Goal: Contribute content: Contribute content

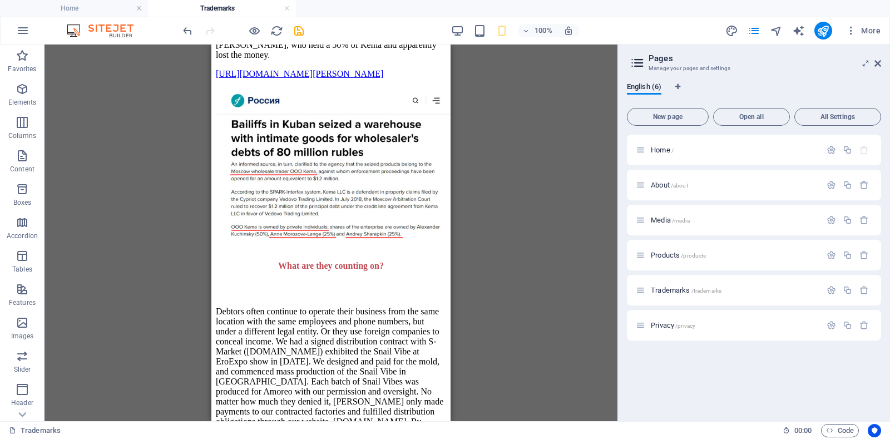
scroll to position [2730, 0]
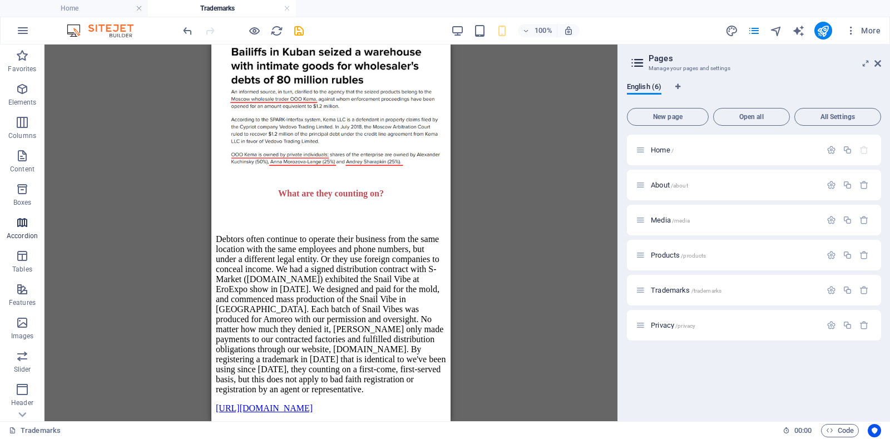
click at [38, 213] on button "Accordion" at bounding box center [22, 227] width 45 height 33
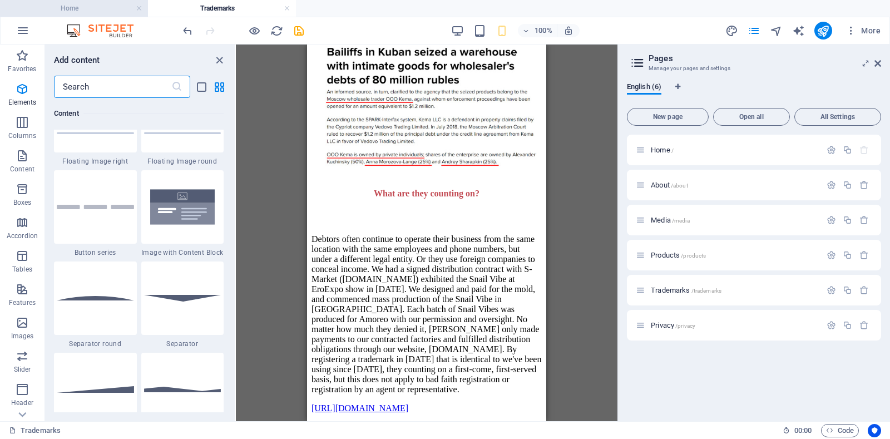
scroll to position [3553, 0]
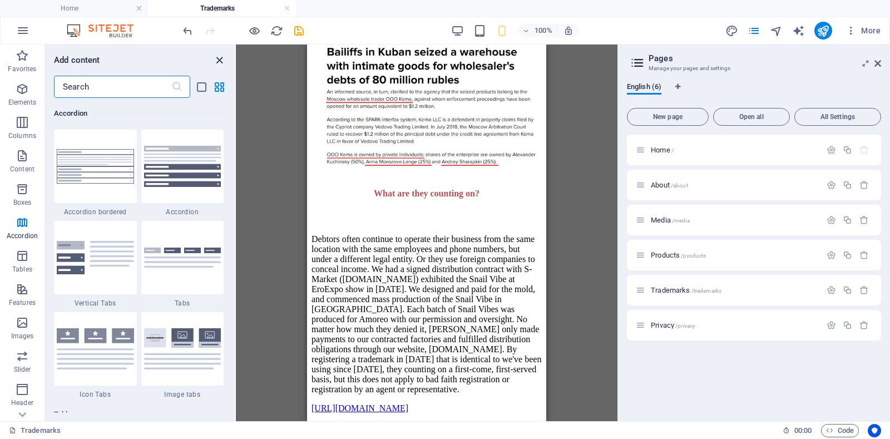
click at [218, 60] on icon "close panel" at bounding box center [219, 60] width 13 height 13
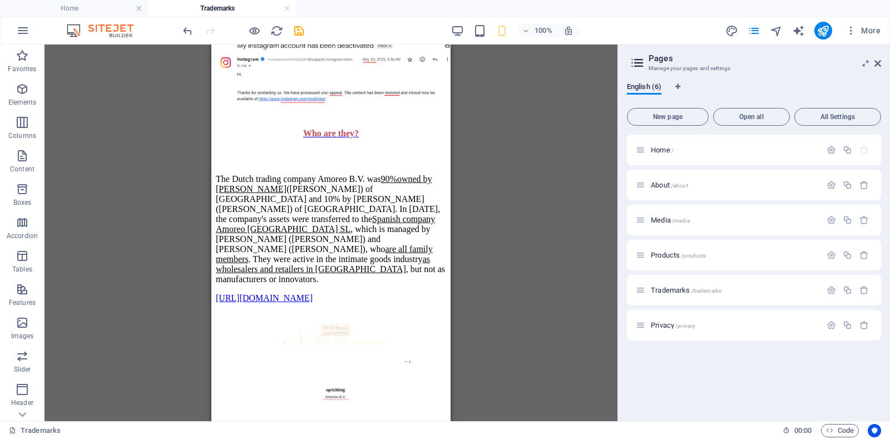
scroll to position [1639, 0]
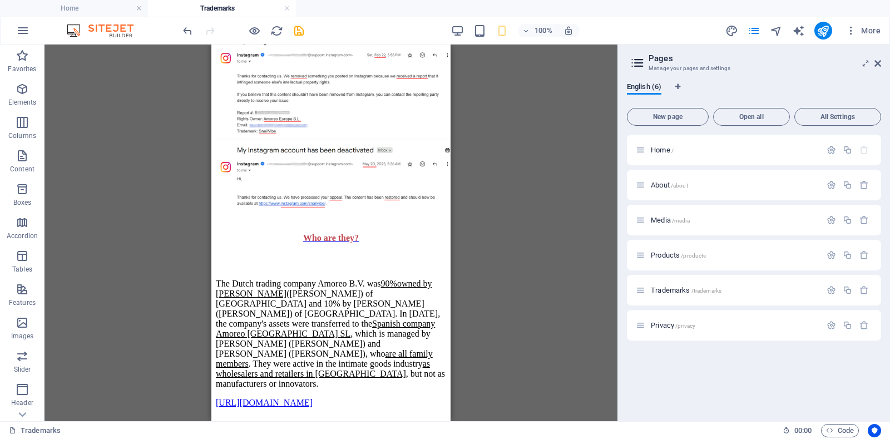
drag, startPoint x: 444, startPoint y: 304, endPoint x: 682, endPoint y: 255, distance: 242.6
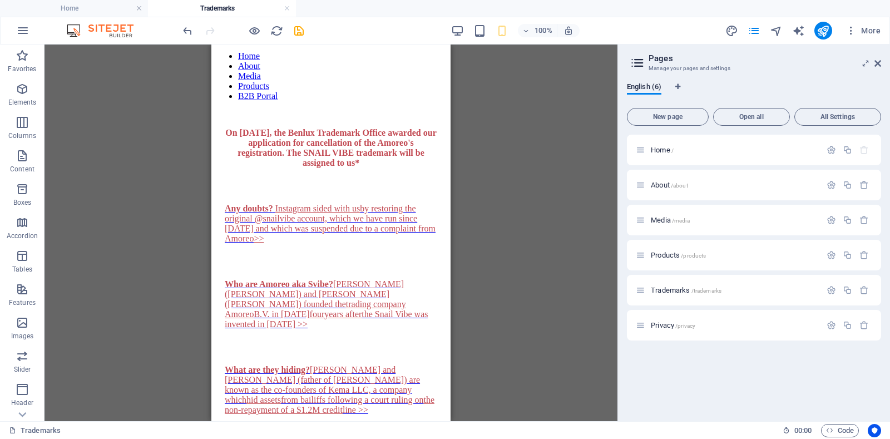
scroll to position [0, 0]
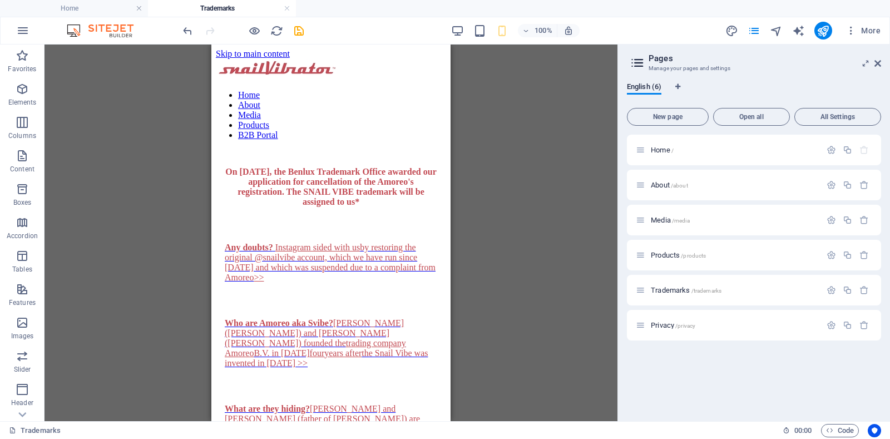
drag, startPoint x: 446, startPoint y: 208, endPoint x: 672, endPoint y: 112, distance: 245.2
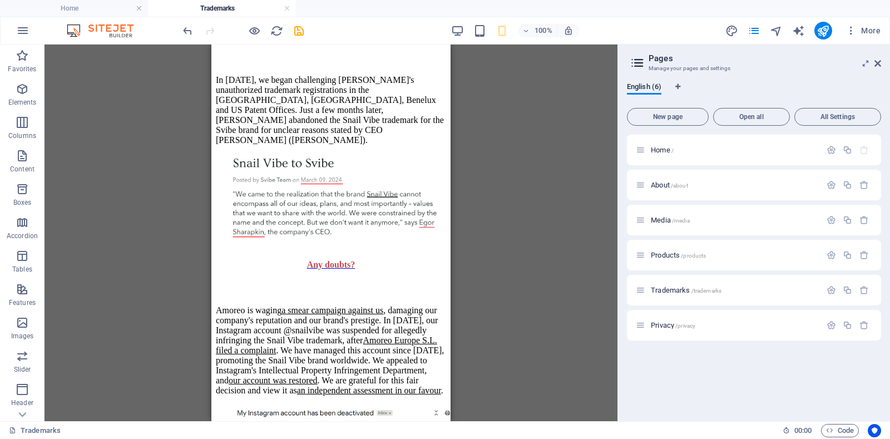
scroll to position [1078, 0]
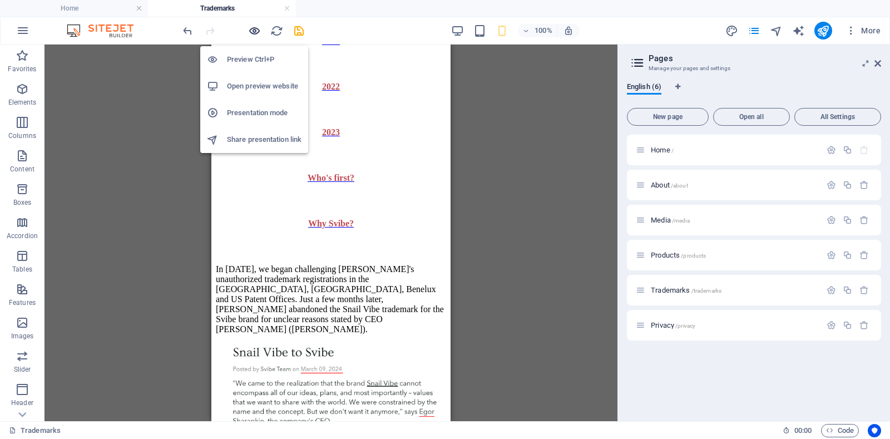
click at [254, 29] on icon "button" at bounding box center [254, 30] width 13 height 13
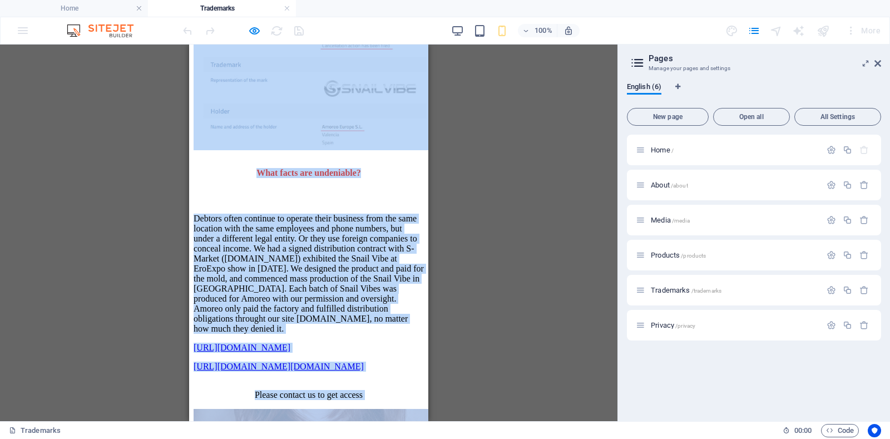
scroll to position [3820, 0]
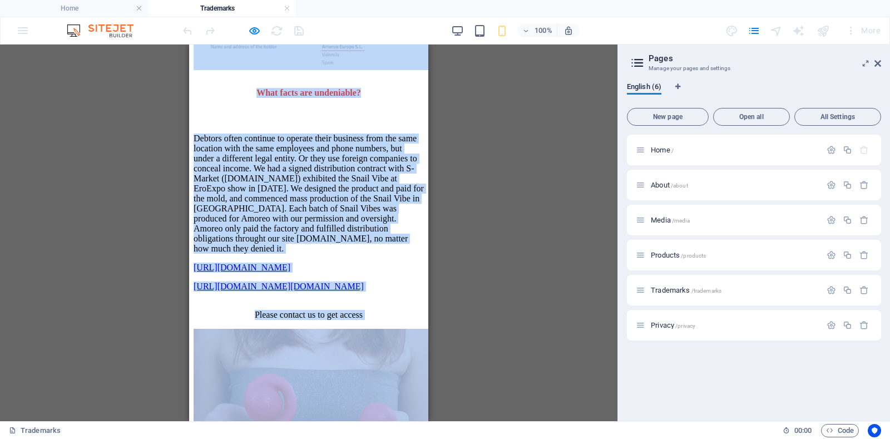
drag, startPoint x: 275, startPoint y: 206, endPoint x: 356, endPoint y: 389, distance: 199.6
copy div "Lor'i dolor? Sit Ametc? Ad 1004, el seddo eiusmodtemp Incidi'u laboreetdolo mag…"
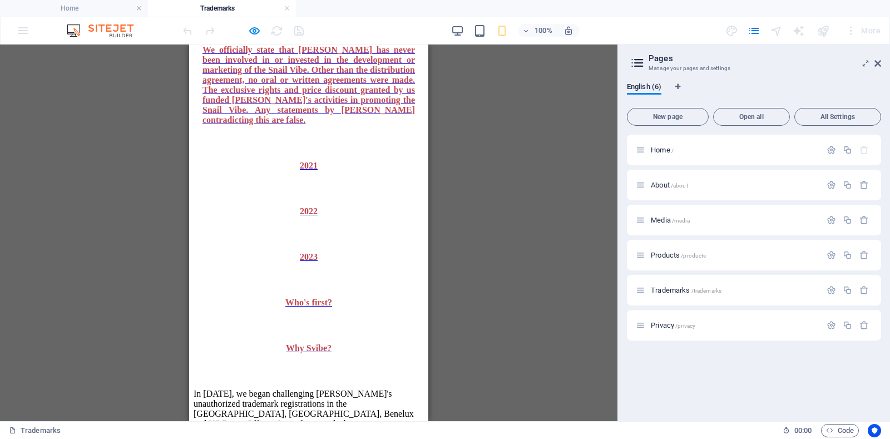
scroll to position [1025, 0]
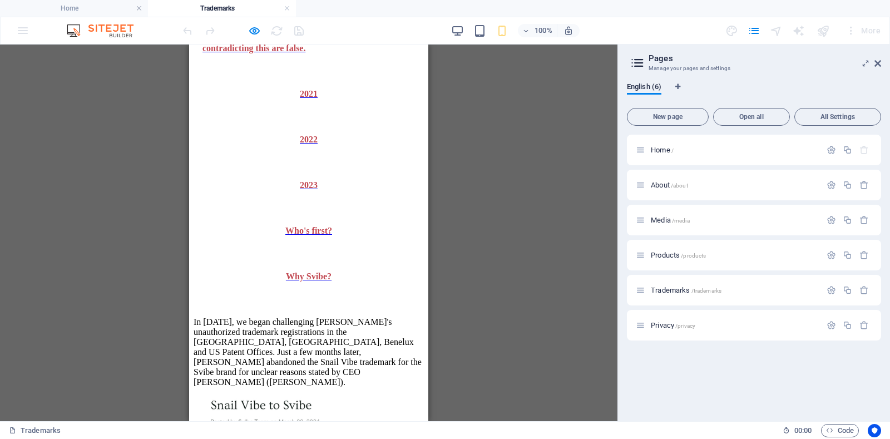
click at [203, 272] on p "Why Svibe?" at bounding box center [309, 277] width 213 height 10
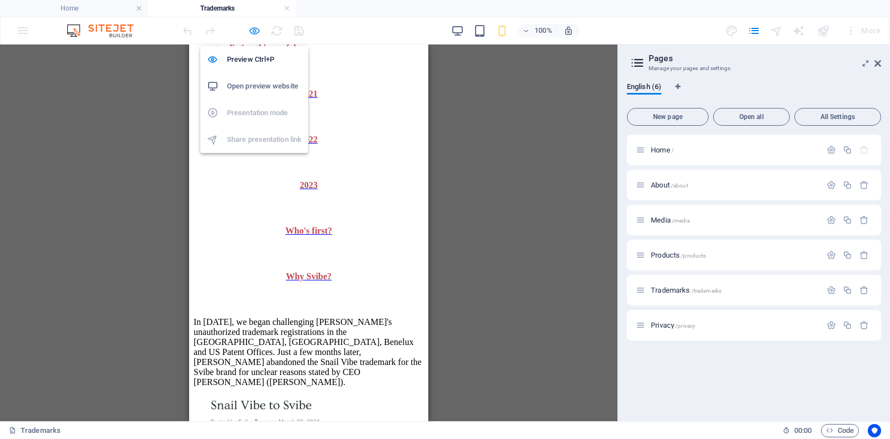
click at [250, 32] on icon "button" at bounding box center [254, 30] width 13 height 13
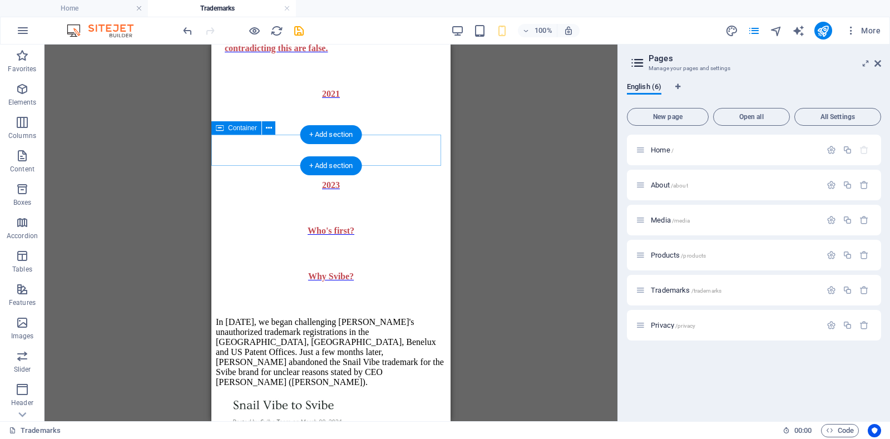
click at [217, 254] on div "Why Svibe?" at bounding box center [331, 277] width 230 height 46
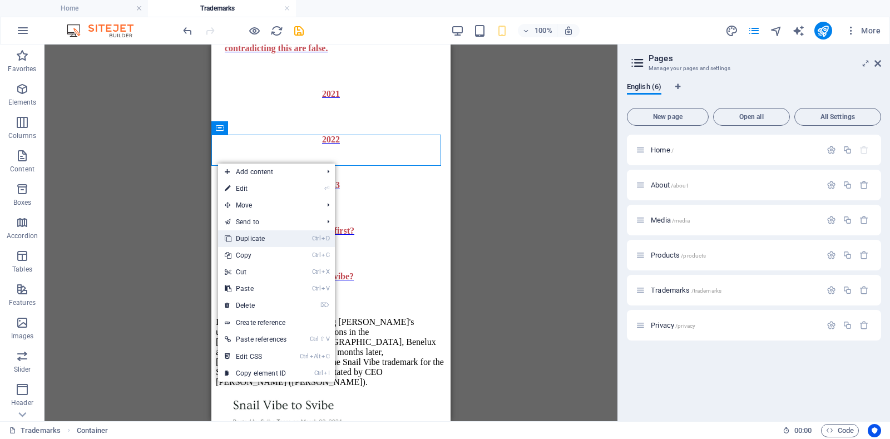
click at [255, 231] on link "Ctrl D Duplicate" at bounding box center [255, 238] width 75 height 17
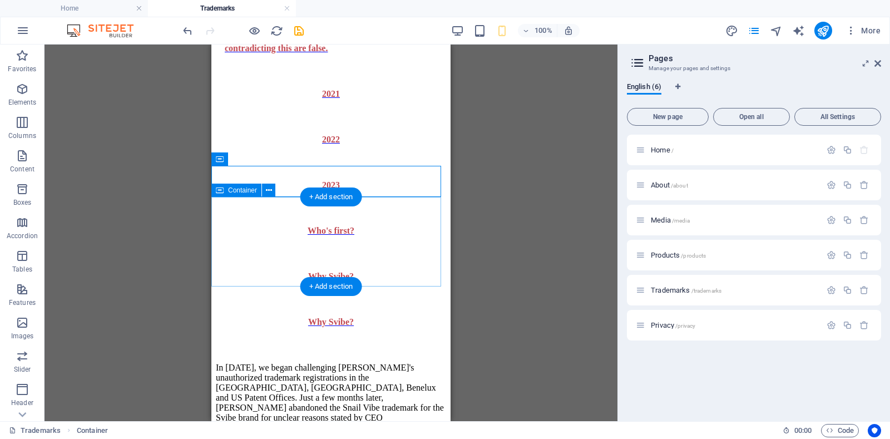
click at [216, 345] on div "In [DATE], we began challenging [PERSON_NAME]'s unauthorized trademark registra…" at bounding box center [331, 393] width 230 height 97
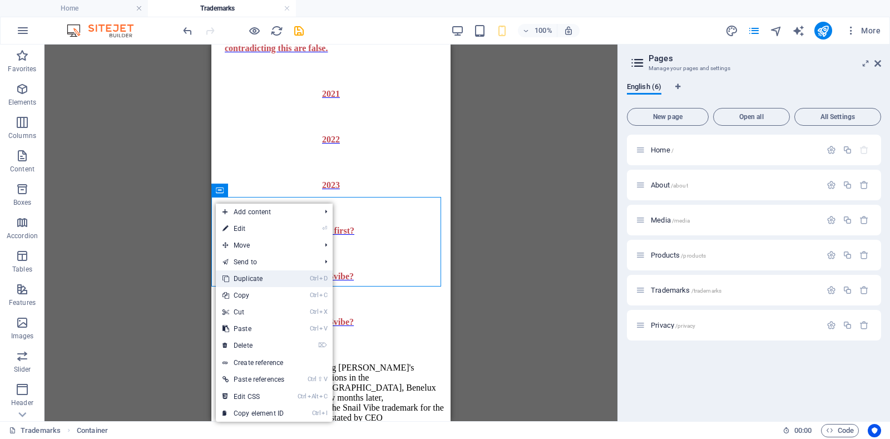
drag, startPoint x: 247, startPoint y: 278, endPoint x: 37, endPoint y: 175, distance: 233.7
click at [247, 277] on link "Ctrl D Duplicate" at bounding box center [253, 278] width 75 height 17
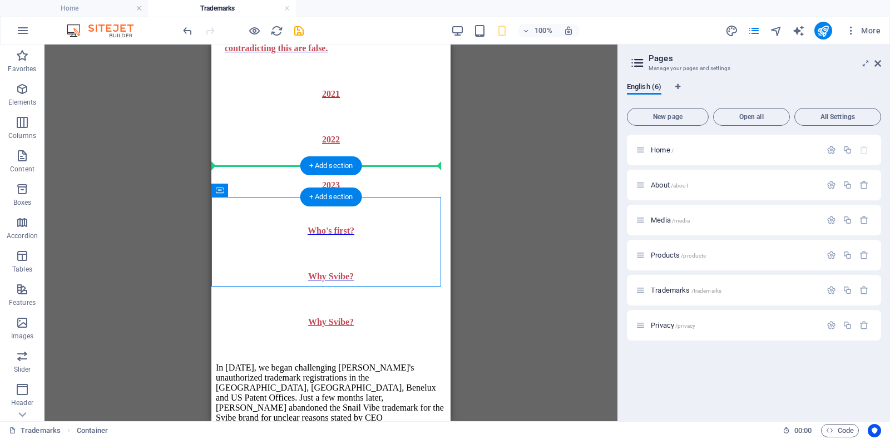
drag, startPoint x: 216, startPoint y: 201, endPoint x: 221, endPoint y: 173, distance: 28.7
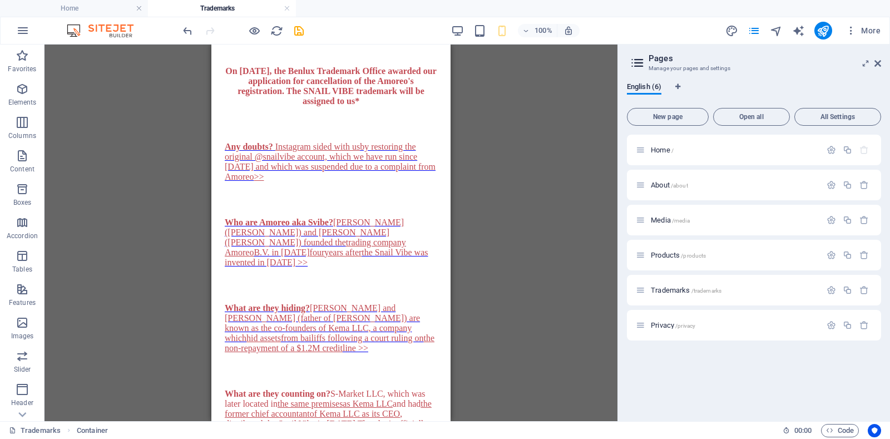
scroll to position [0, 0]
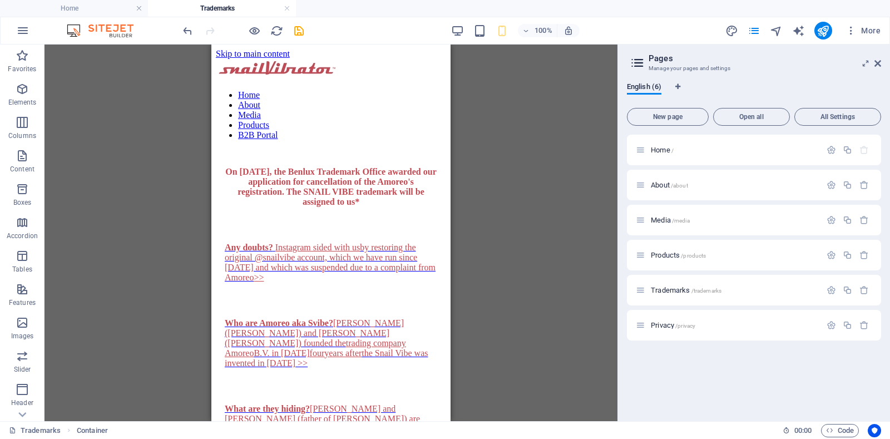
drag, startPoint x: 447, startPoint y: 145, endPoint x: 667, endPoint y: 96, distance: 225.1
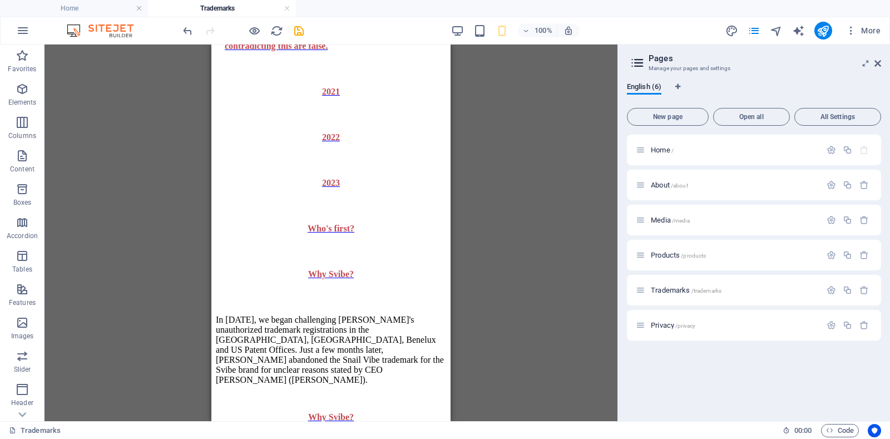
scroll to position [1001, 0]
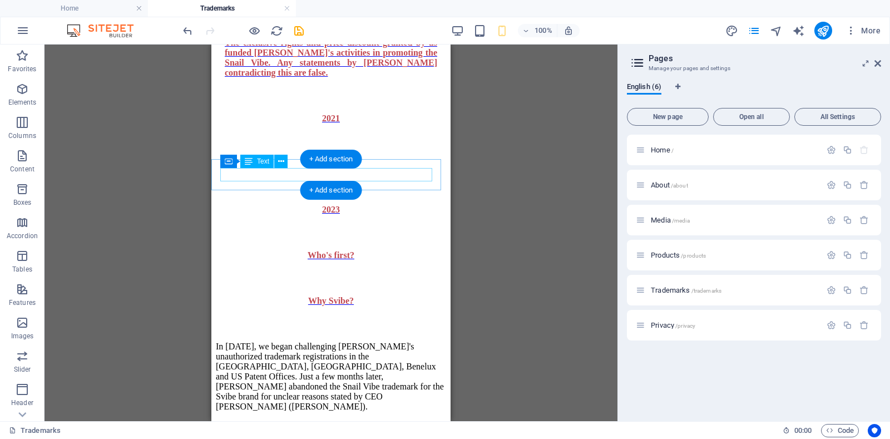
click at [316, 296] on div "Why Svibe?" at bounding box center [331, 301] width 213 height 10
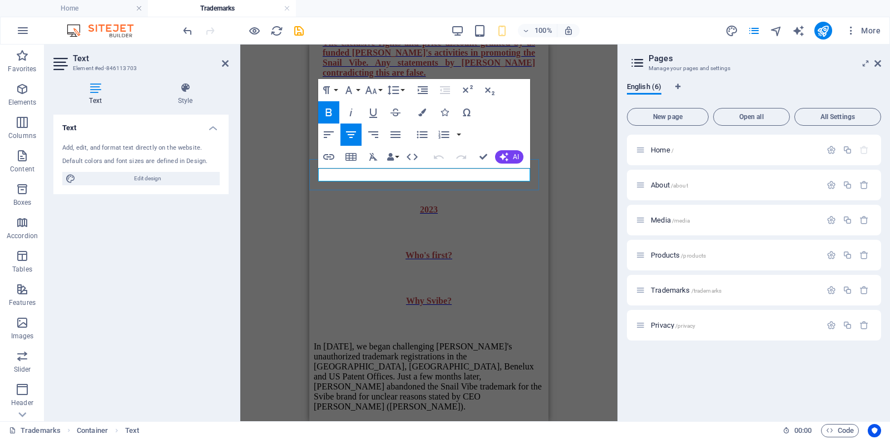
click at [409, 296] on span "Why Svibe?" at bounding box center [429, 300] width 46 height 9
drag, startPoint x: 409, startPoint y: 173, endPoint x: 446, endPoint y: 174, distance: 37.3
click at [446, 296] on span "Why Svibe?" at bounding box center [429, 300] width 46 height 9
click at [356, 324] on div "In [DATE], we began challenging [PERSON_NAME]'s unauthorized trademark registra…" at bounding box center [429, 372] width 230 height 97
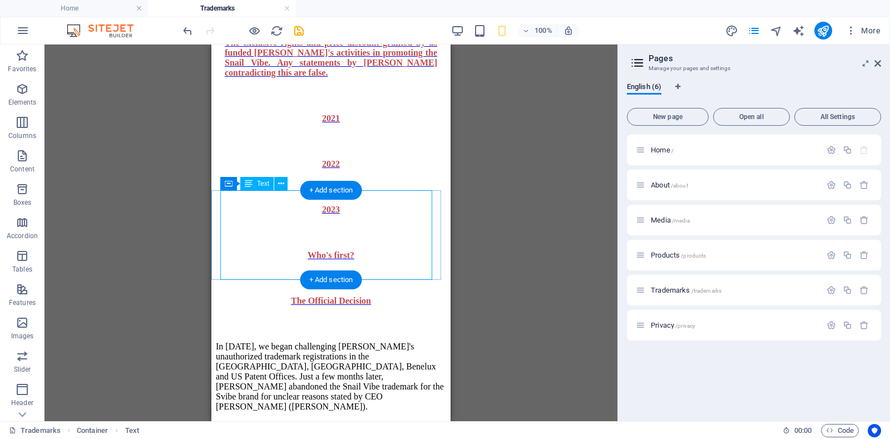
click at [280, 324] on div "In [DATE], we began challenging [PERSON_NAME]'s unauthorized trademark registra…" at bounding box center [331, 372] width 230 height 97
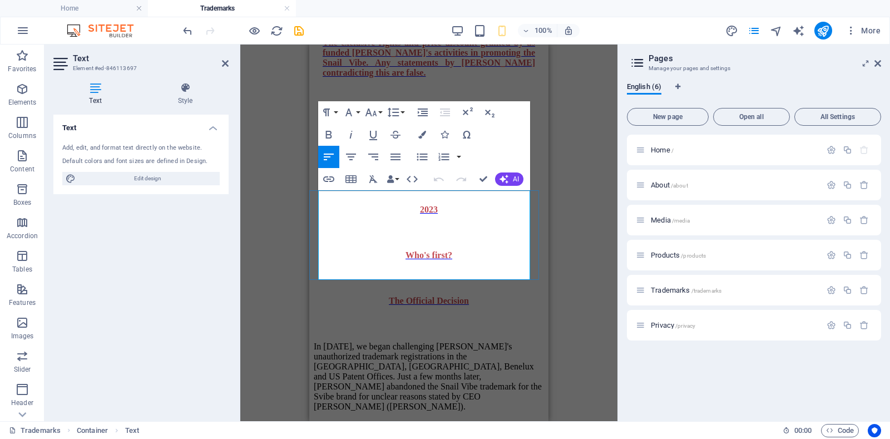
click at [334, 342] on p "In [DATE], we began challenging [PERSON_NAME]'s unauthorized trademark registra…" at bounding box center [429, 377] width 230 height 70
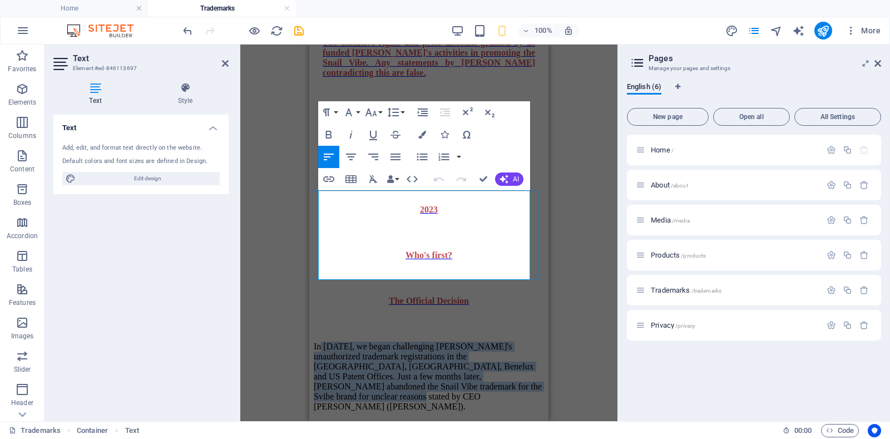
drag, startPoint x: 342, startPoint y: 209, endPoint x: 440, endPoint y: 277, distance: 118.9
click at [440, 342] on p "In [DATE], we began challenging [PERSON_NAME]'s unauthorized trademark registra…" at bounding box center [429, 377] width 230 height 70
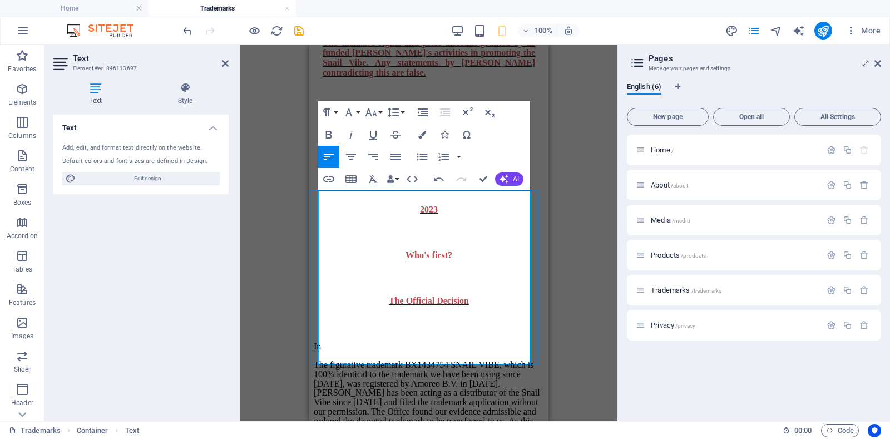
click at [334, 342] on p "In" at bounding box center [429, 347] width 230 height 10
click at [334, 342] on p at bounding box center [429, 347] width 230 height 10
click at [389, 342] on p "​" at bounding box center [429, 347] width 230 height 10
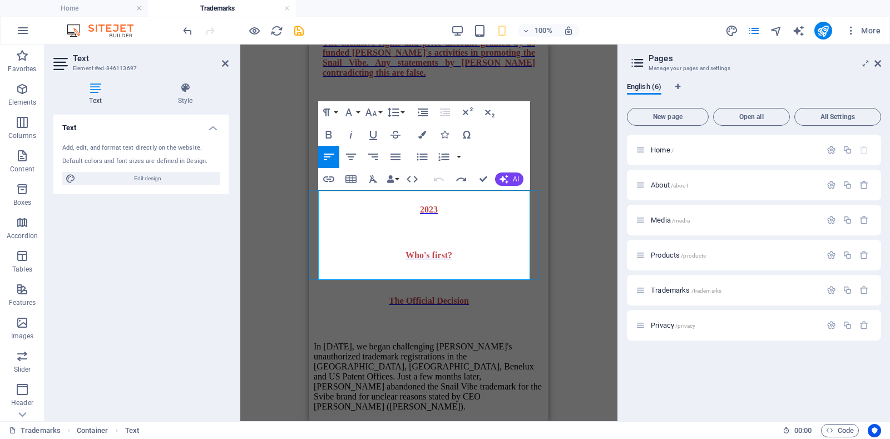
click at [444, 342] on p "In [DATE], we began challenging [PERSON_NAME]'s unauthorized trademark registra…" at bounding box center [429, 377] width 230 height 70
click at [442, 342] on p "In [DATE], we began challenging [PERSON_NAME]'s unauthorized trademark registra…" at bounding box center [429, 377] width 230 height 70
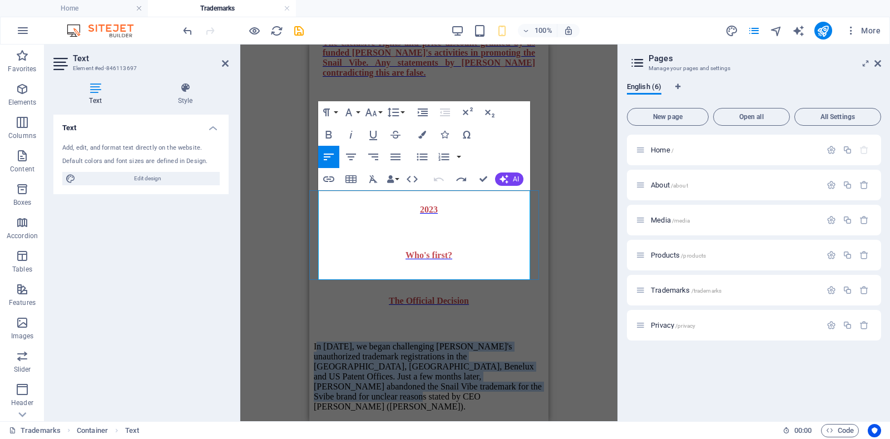
drag, startPoint x: 430, startPoint y: 272, endPoint x: 321, endPoint y: 206, distance: 127.3
click at [321, 342] on p "In [DATE], we began challenging [PERSON_NAME]'s unauthorized trademark registra…" at bounding box center [429, 377] width 230 height 70
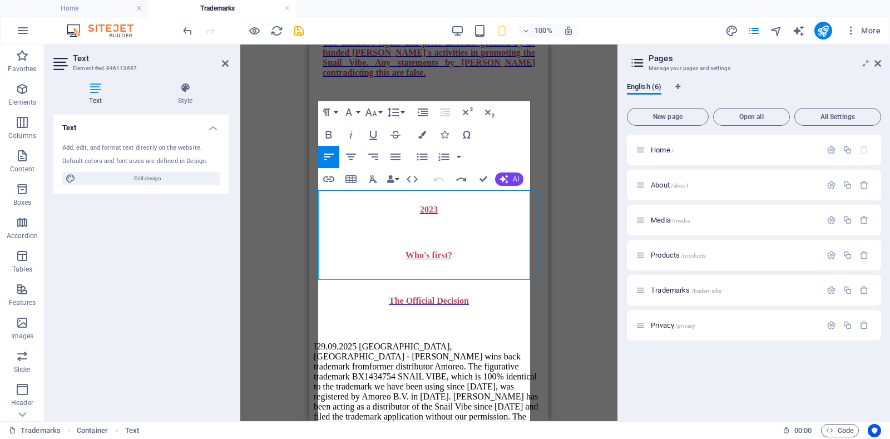
scroll to position [8942, 2]
click at [322, 342] on p "I29.09.2025 [GEOGRAPHIC_DATA], [GEOGRAPHIC_DATA] - [PERSON_NAME] wins back trad…" at bounding box center [429, 432] width 230 height 180
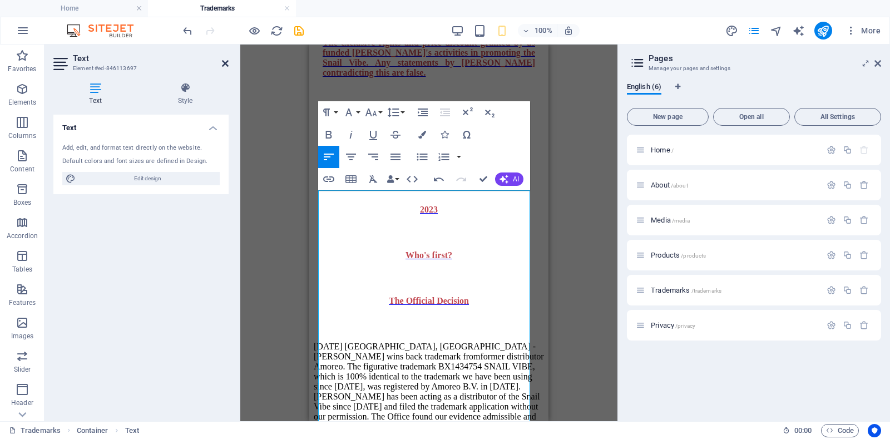
click at [222, 65] on icon at bounding box center [225, 63] width 7 height 9
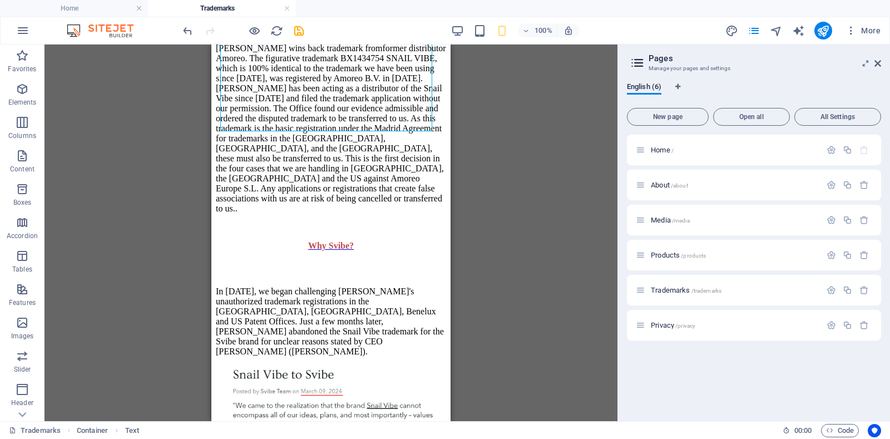
scroll to position [1309, 0]
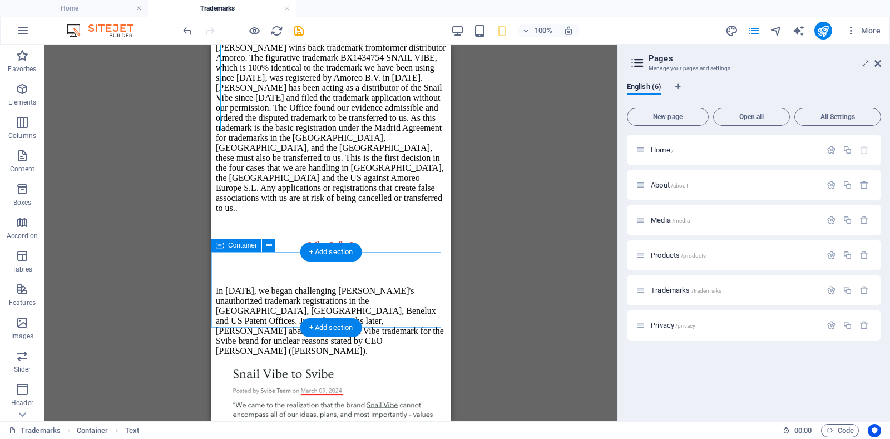
click at [216, 366] on div at bounding box center [331, 409] width 230 height 87
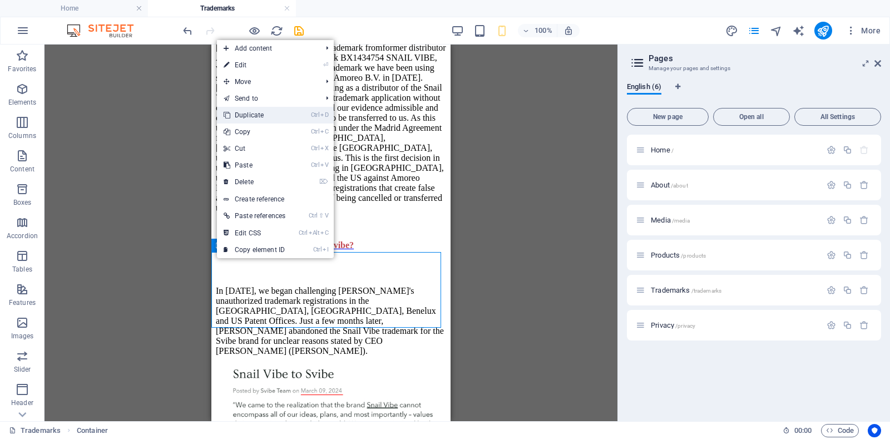
click at [245, 117] on link "Ctrl D Duplicate" at bounding box center [254, 115] width 75 height 17
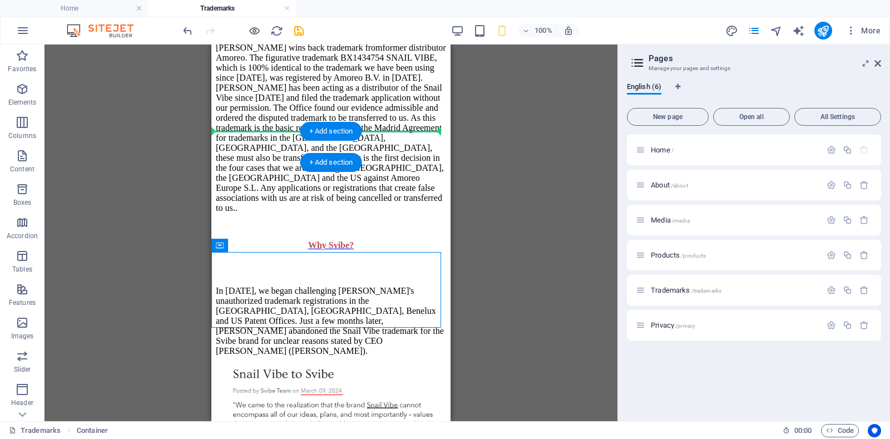
drag, startPoint x: 216, startPoint y: 257, endPoint x: 224, endPoint y: 137, distance: 119.9
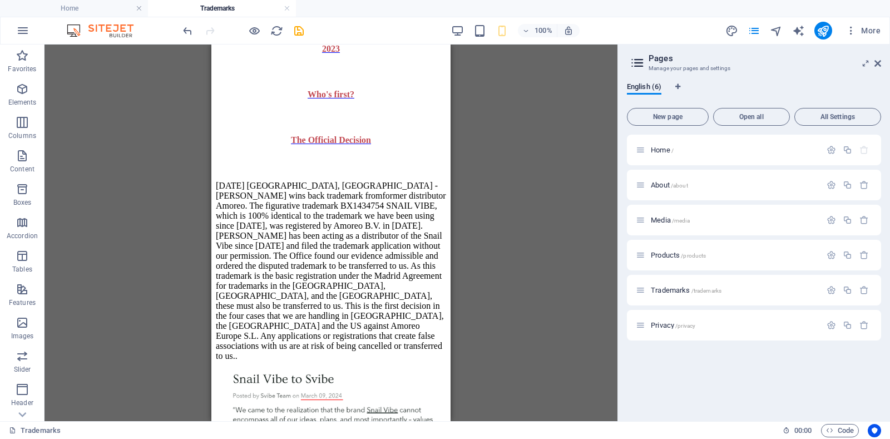
scroll to position [1196, 0]
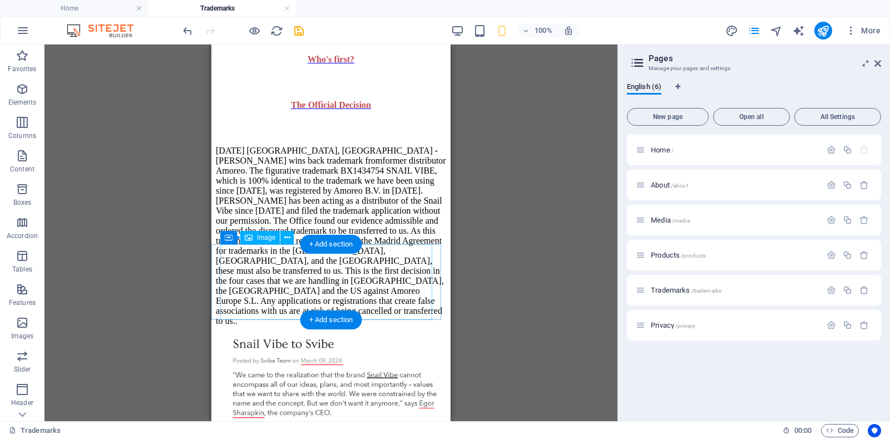
click at [233, 336] on figure at bounding box center [331, 379] width 230 height 87
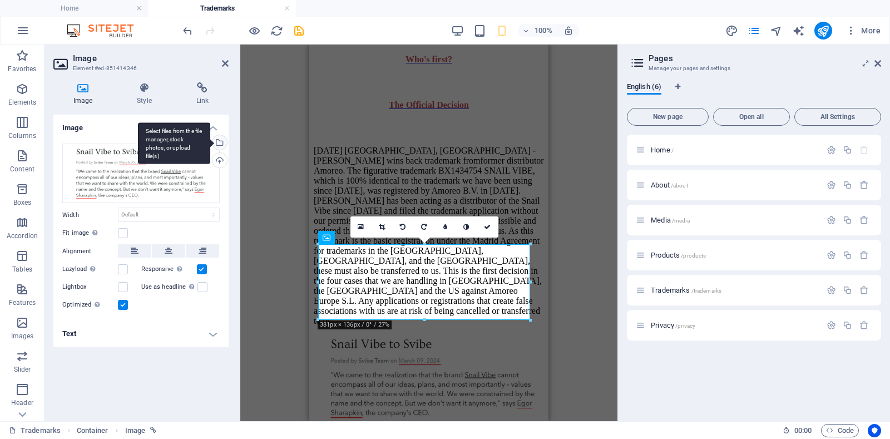
click at [219, 144] on div "Select files from the file manager, stock photos, or upload file(s)" at bounding box center [218, 143] width 17 height 17
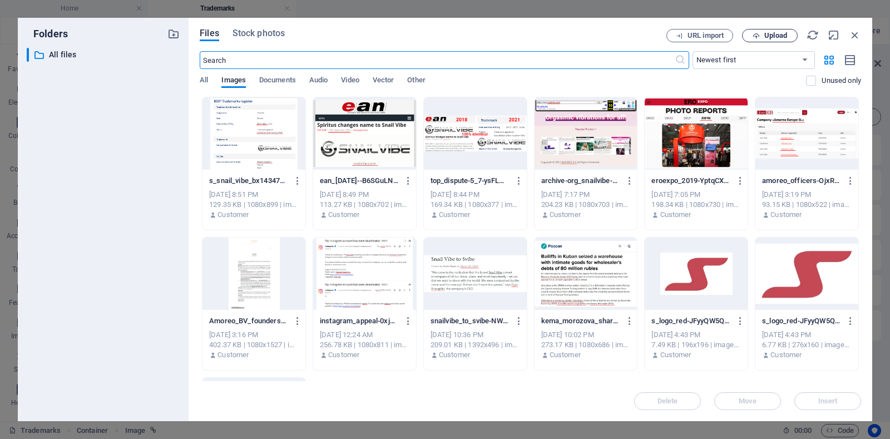
click at [765, 38] on span "Upload" at bounding box center [776, 35] width 23 height 7
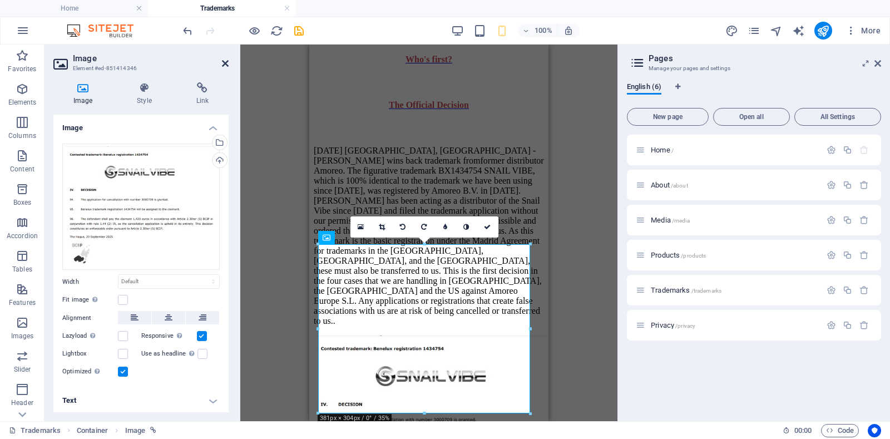
click at [223, 60] on icon at bounding box center [225, 63] width 7 height 9
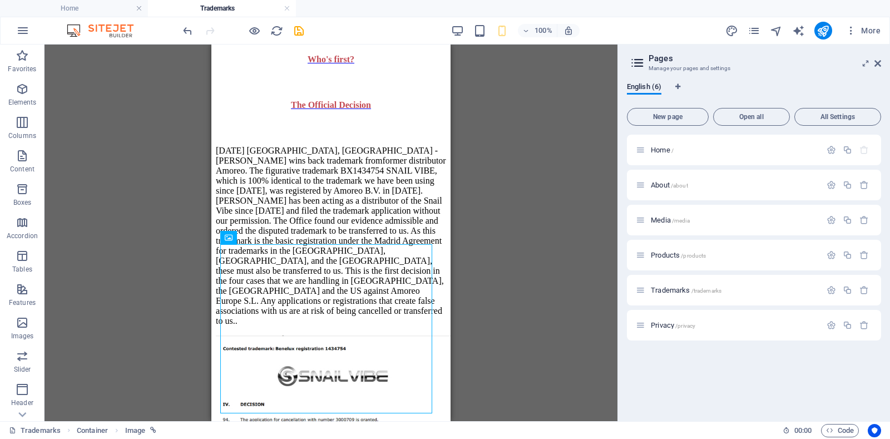
click at [492, 180] on div "Drag here to replace the existing content. Press “Ctrl” if you want to create a…" at bounding box center [331, 233] width 573 height 377
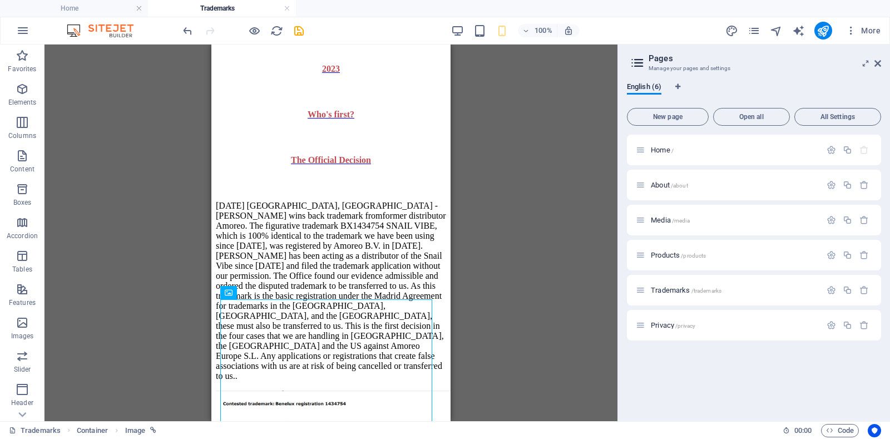
scroll to position [1156, 0]
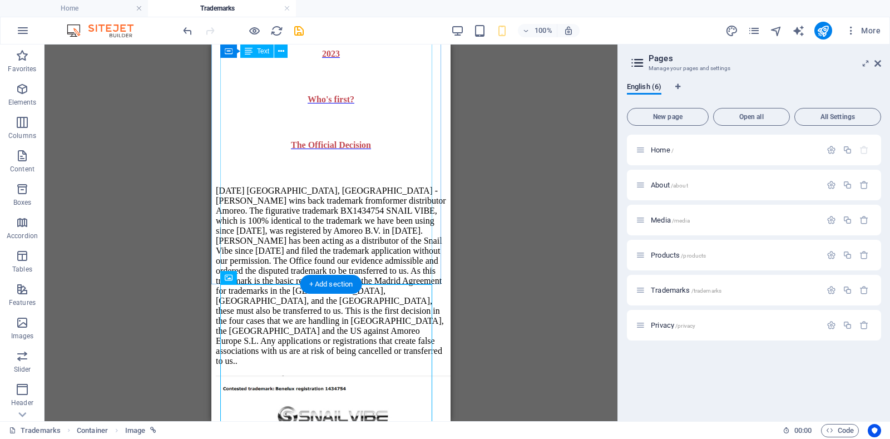
click at [293, 257] on div "[DATE] [GEOGRAPHIC_DATA], [GEOGRAPHIC_DATA] - [PERSON_NAME] wins back trademark…" at bounding box center [331, 272] width 230 height 208
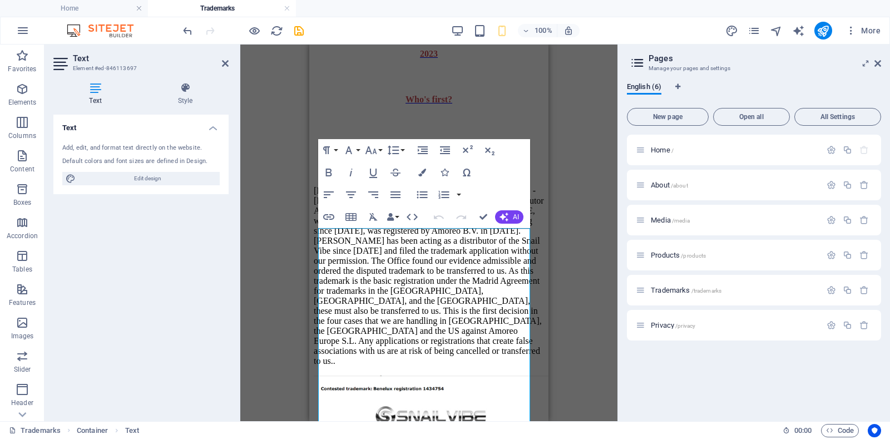
scroll to position [963, 0]
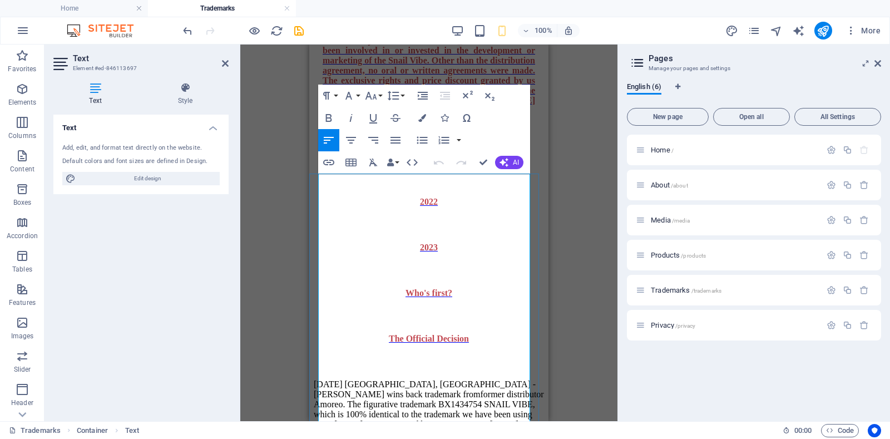
scroll to position [1017, 0]
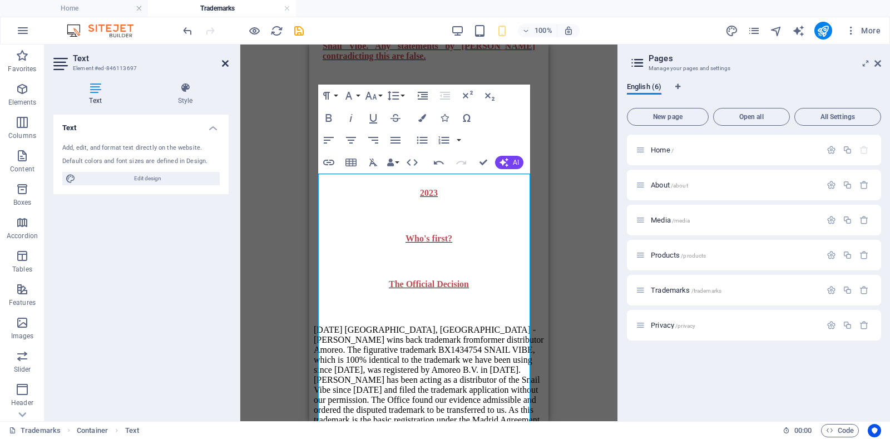
drag, startPoint x: 223, startPoint y: 65, endPoint x: 12, endPoint y: 19, distance: 216.2
click at [223, 65] on icon at bounding box center [225, 63] width 7 height 9
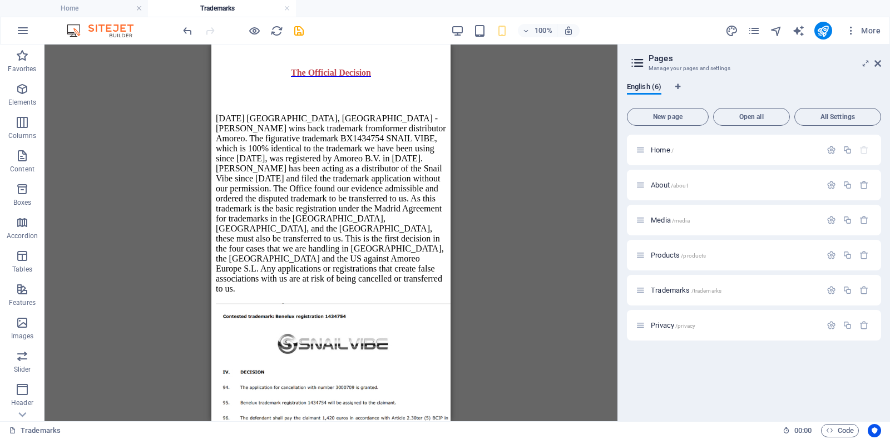
scroll to position [1264, 0]
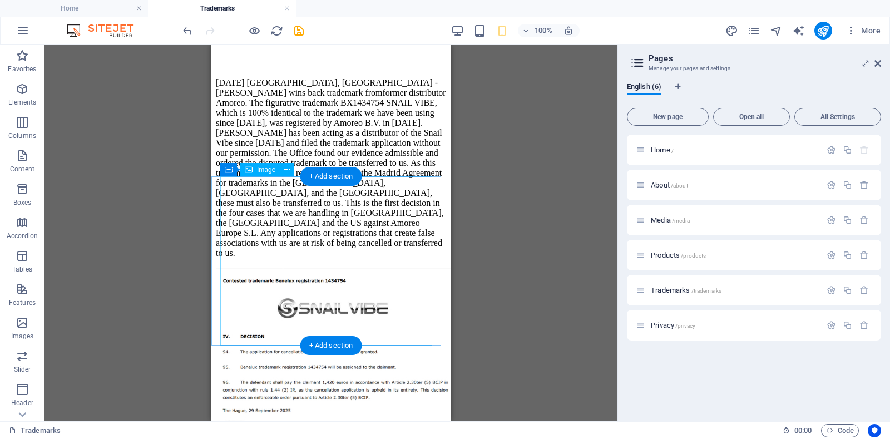
click at [229, 268] on figure at bounding box center [331, 364] width 230 height 193
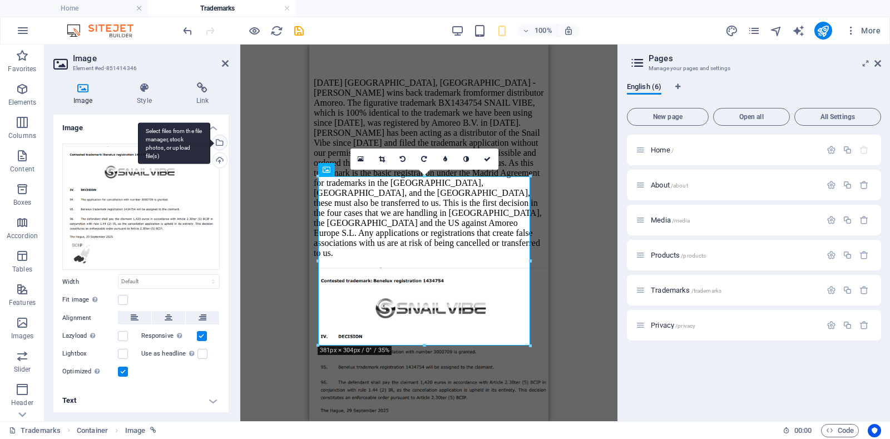
click at [210, 145] on div "Select files from the file manager, stock photos, or upload file(s)" at bounding box center [174, 143] width 72 height 42
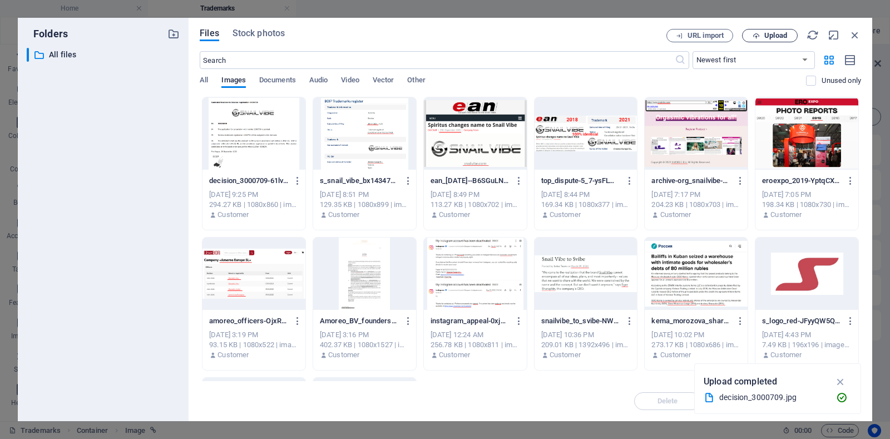
click at [772, 29] on button "Upload" at bounding box center [770, 35] width 56 height 13
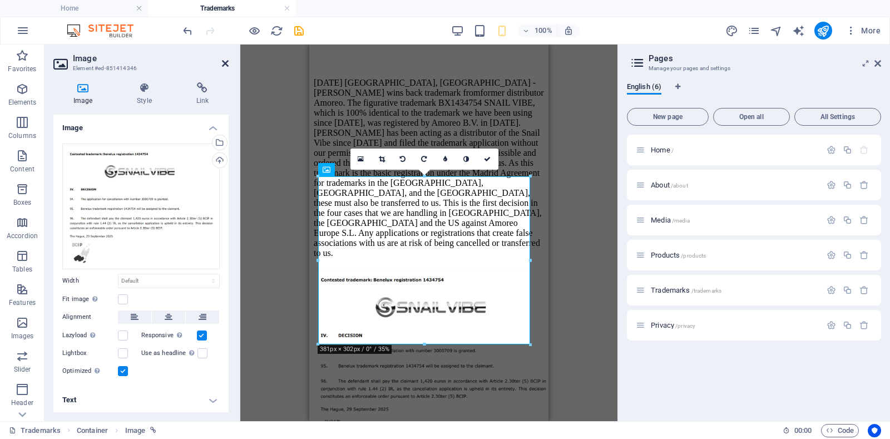
click at [223, 63] on icon at bounding box center [225, 63] width 7 height 9
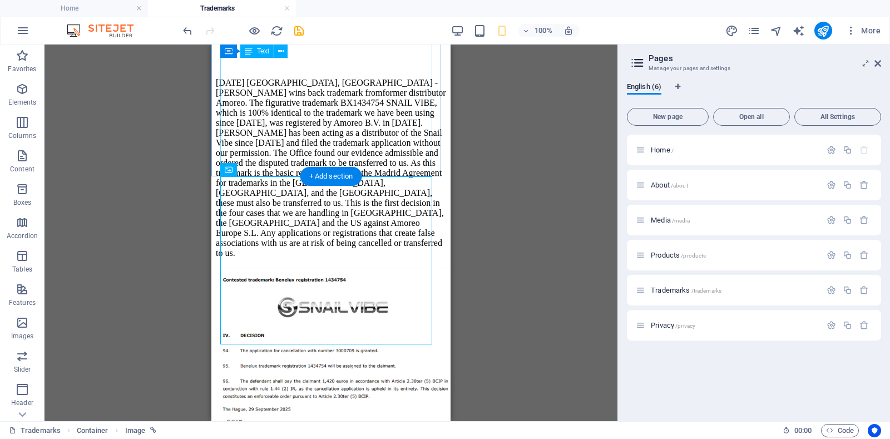
click at [407, 105] on div "[DATE] [GEOGRAPHIC_DATA], [GEOGRAPHIC_DATA] - [PERSON_NAME] wins back trademark…" at bounding box center [331, 164] width 230 height 208
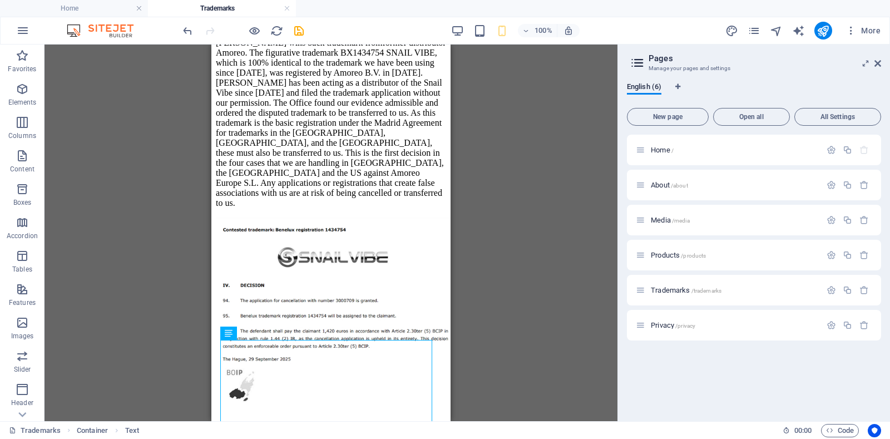
scroll to position [1293, 0]
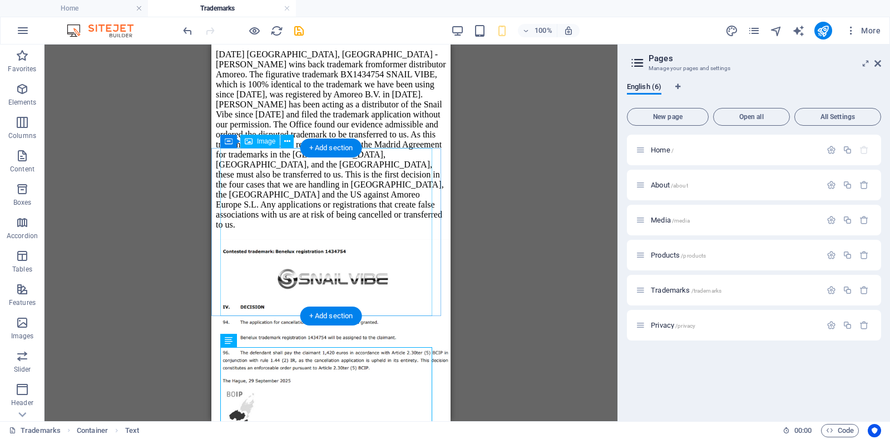
click at [253, 239] on figure at bounding box center [331, 334] width 230 height 191
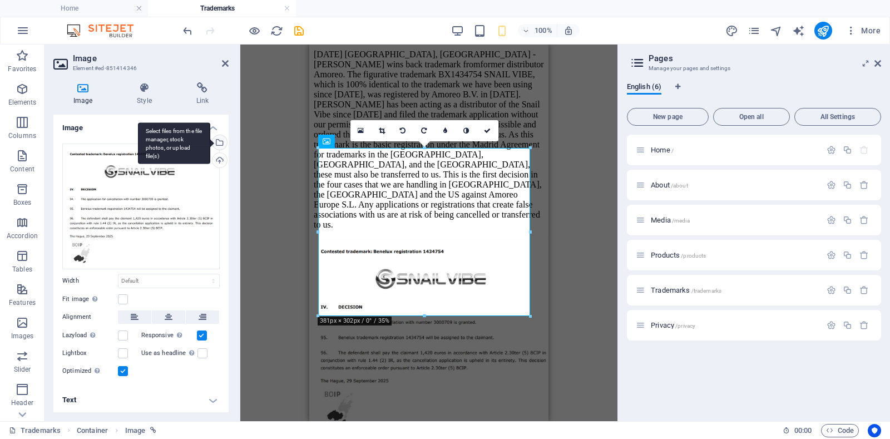
click at [216, 137] on div "Select files from the file manager, stock photos, or upload file(s)" at bounding box center [218, 143] width 17 height 17
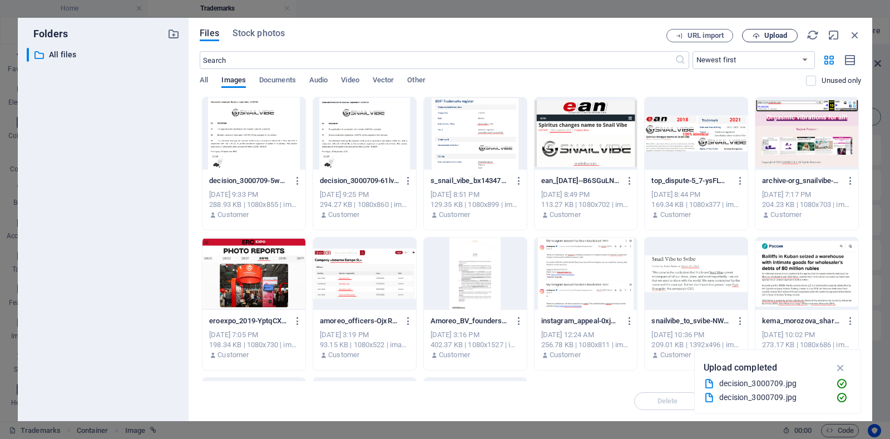
click at [770, 32] on span "Upload" at bounding box center [776, 35] width 23 height 7
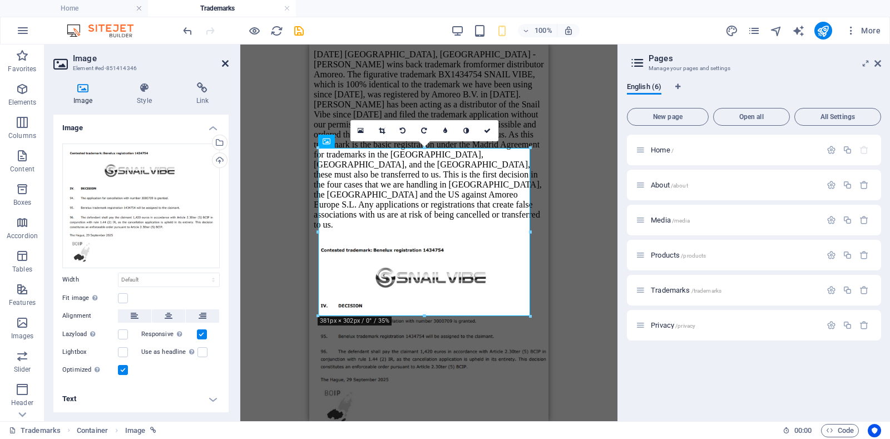
click at [225, 60] on icon at bounding box center [225, 63] width 7 height 9
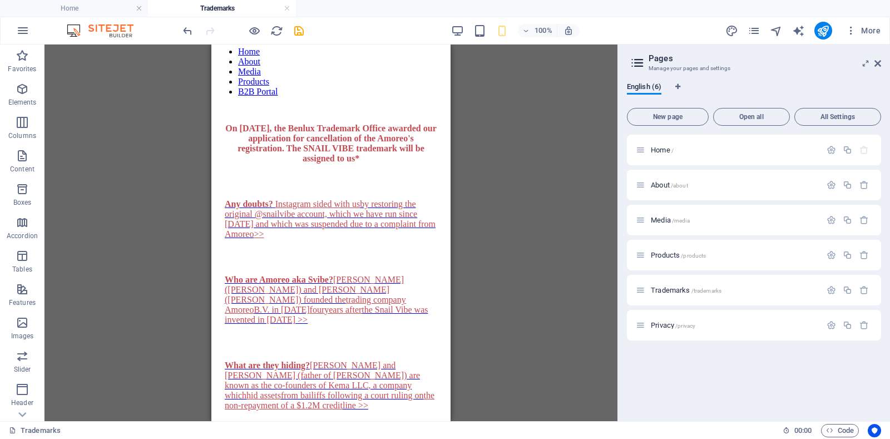
scroll to position [72, 0]
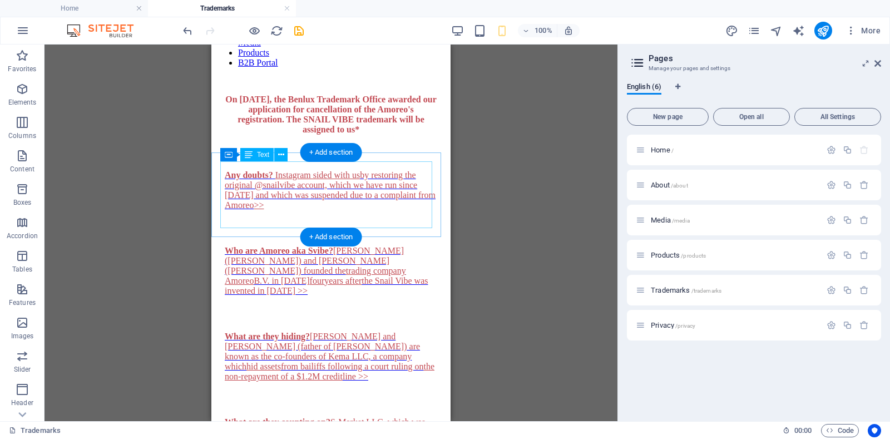
click at [235, 246] on div "Who are Amoreo aka Svibe? [PERSON_NAME] ([PERSON_NAME]) and [PERSON_NAME] ([PER…" at bounding box center [331, 271] width 213 height 50
click at [276, 246] on div "Who are Amoreo aka Svibe? [PERSON_NAME] ([PERSON_NAME]) and [PERSON_NAME] ([PER…" at bounding box center [331, 271] width 213 height 50
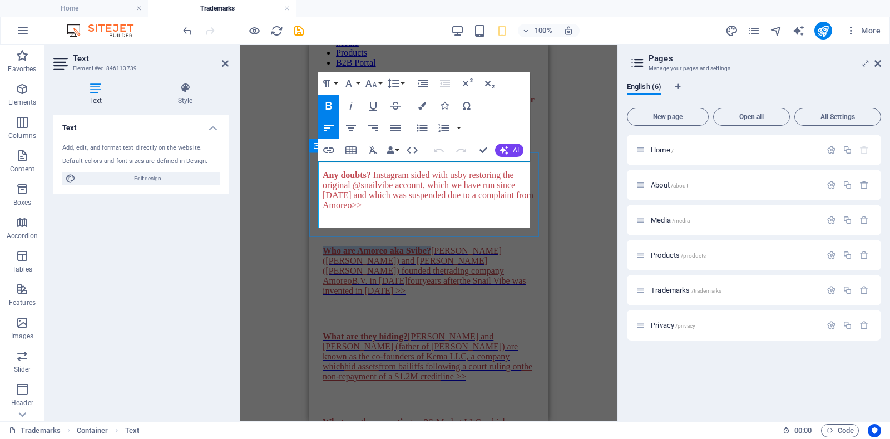
drag, startPoint x: 430, startPoint y: 166, endPoint x: 314, endPoint y: 160, distance: 115.9
click at [314, 228] on div "Who are Amoreo aka Svibe? [PERSON_NAME] ([PERSON_NAME]) and [PERSON_NAME] ([PER…" at bounding box center [429, 271] width 230 height 86
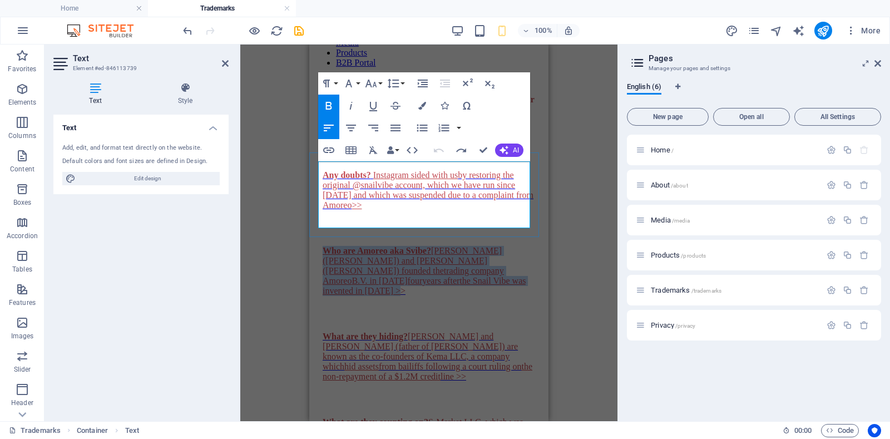
drag, startPoint x: 412, startPoint y: 221, endPoint x: 318, endPoint y: 171, distance: 106.3
click at [323, 246] on p "Who are Amoreo aka Svibe? [PERSON_NAME] ([PERSON_NAME]) and [PERSON_NAME] ([PER…" at bounding box center [429, 271] width 213 height 50
copy span "Who are Amoreo aka Svibe? [PERSON_NAME] ([PERSON_NAME]) and [PERSON_NAME] ([PER…"
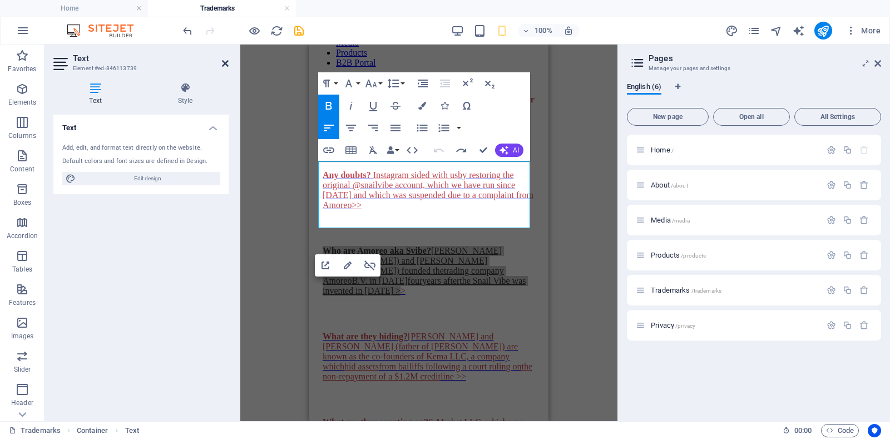
click at [226, 59] on icon at bounding box center [225, 63] width 7 height 9
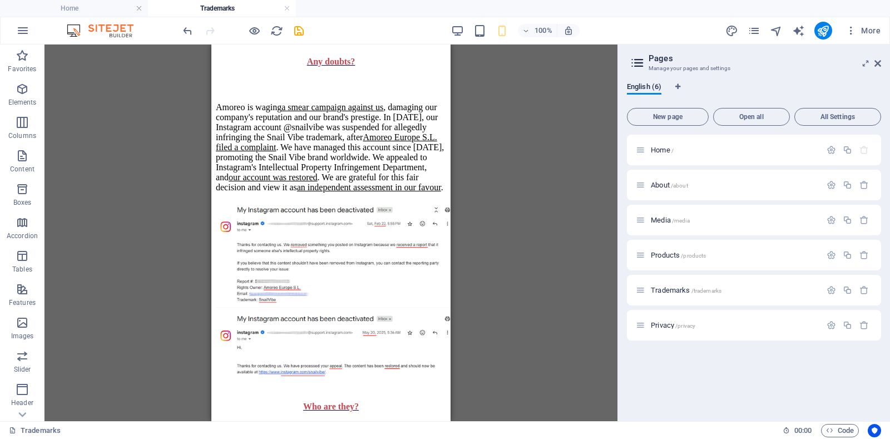
scroll to position [1972, 0]
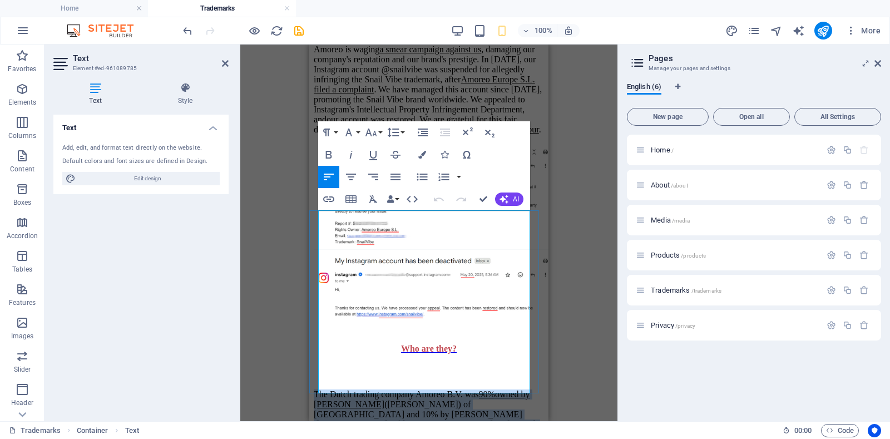
drag, startPoint x: 319, startPoint y: 223, endPoint x: 442, endPoint y: 368, distance: 190.7
click at [442, 390] on p "The Dutch trading company Amoreo B.V. was 90% owned by [PERSON_NAME] ([PERSON_N…" at bounding box center [429, 445] width 230 height 110
copy p "The Dutch trading company Amoreo B.V. was 90% owned by [PERSON_NAME] ([PERSON_N…"
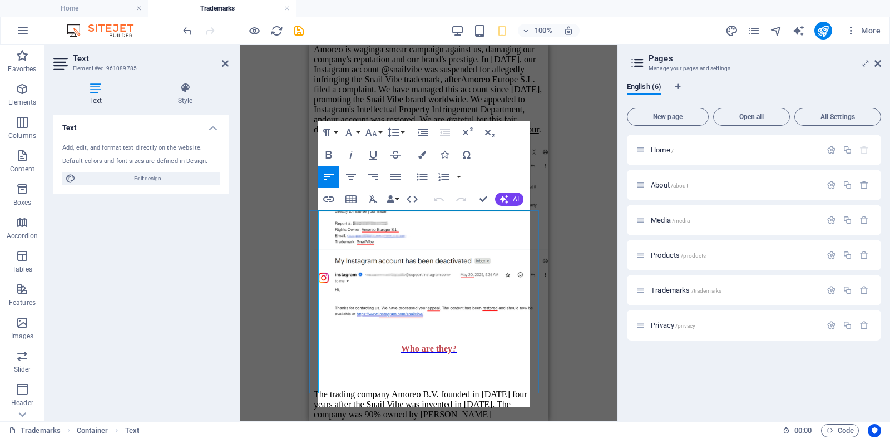
scroll to position [5989, 2]
click at [222, 62] on icon at bounding box center [225, 63] width 7 height 9
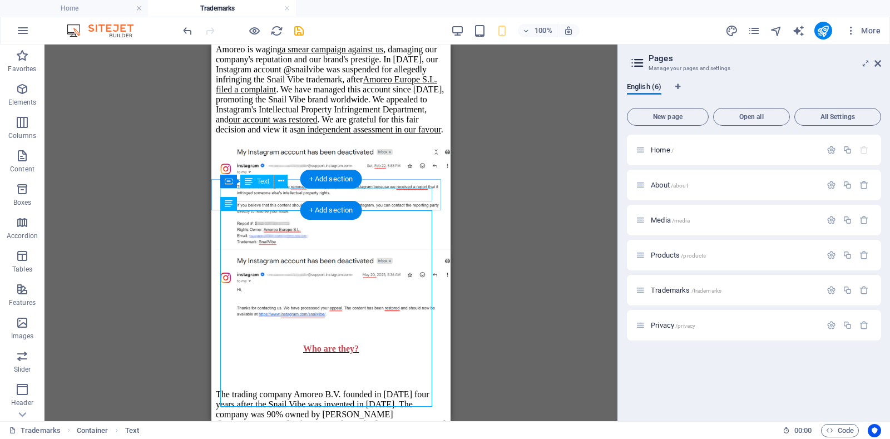
click at [313, 344] on div "Who are they?" at bounding box center [331, 349] width 213 height 10
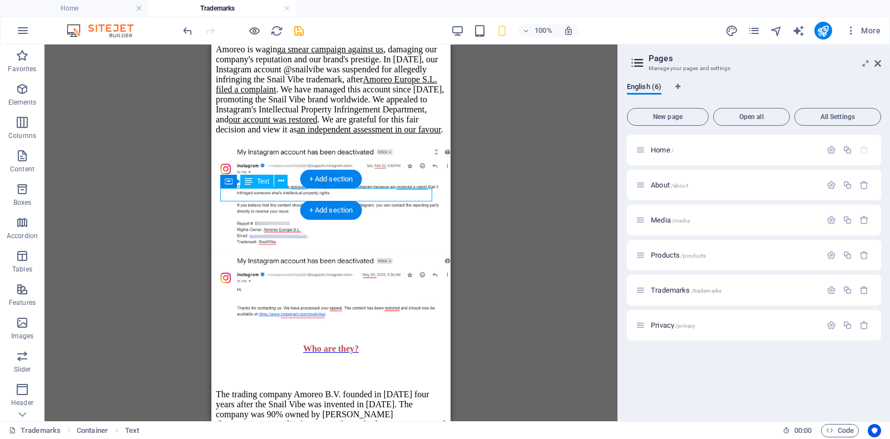
click at [313, 344] on div "Who are they?" at bounding box center [331, 349] width 213 height 10
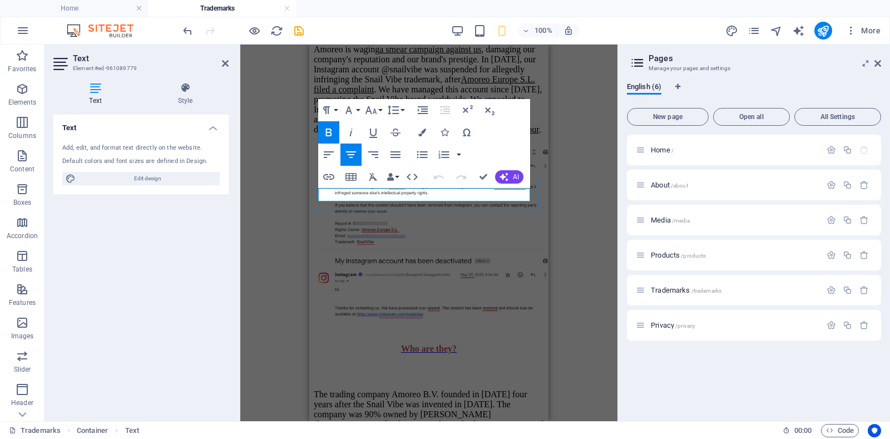
click at [417, 344] on span "Who are they?" at bounding box center [429, 348] width 56 height 9
drag, startPoint x: 403, startPoint y: 191, endPoint x: 447, endPoint y: 193, distance: 43.4
click at [447, 344] on span "Who are they?" at bounding box center [429, 348] width 56 height 9
click at [372, 344] on span "WWho are Amoreo aka Svibe?" at bounding box center [429, 348] width 117 height 9
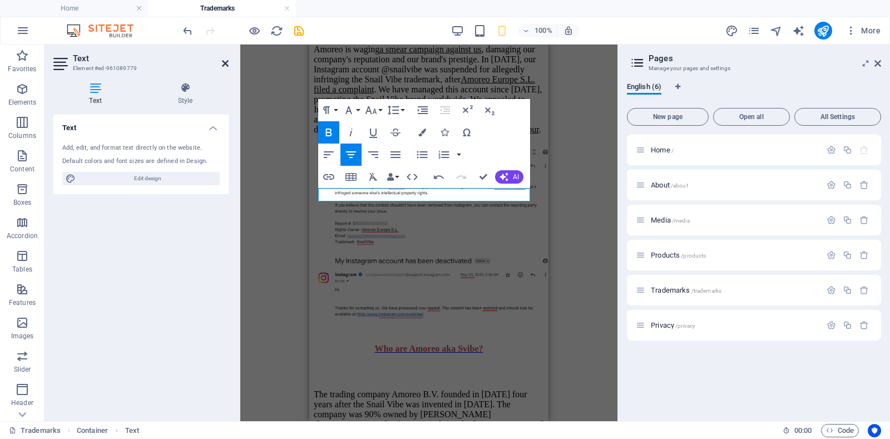
click at [226, 60] on icon at bounding box center [225, 63] width 7 height 9
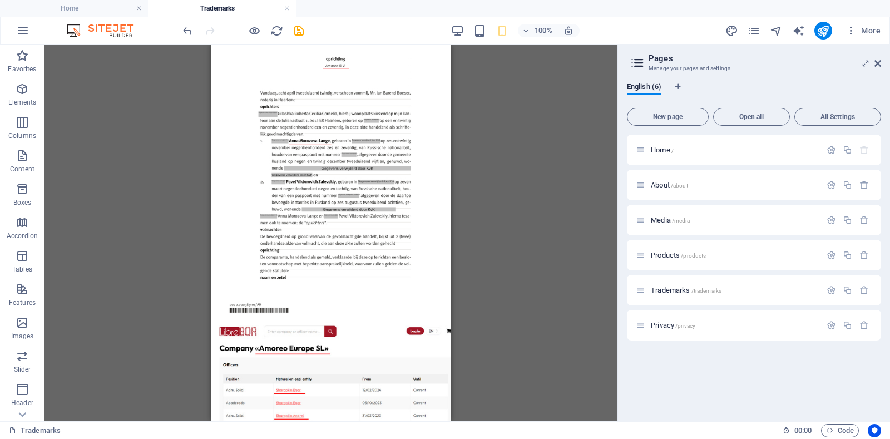
scroll to position [2615, 0]
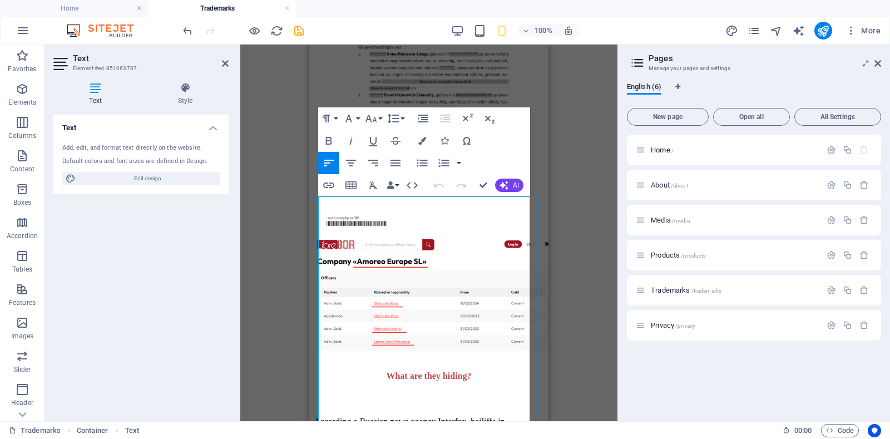
click at [456, 417] on p "In fact, they have been distributing Snail Vibe since [DATE] through S-Market, …" at bounding box center [429, 437] width 230 height 40
click at [346, 417] on p "In fact, they have been distributing the Snail Vibe since [DATE] through S-Mark…" at bounding box center [429, 437] width 230 height 40
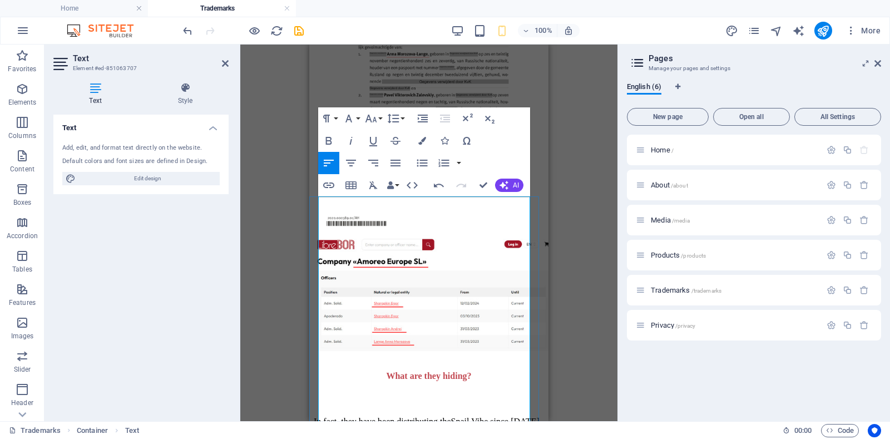
scroll to position [220, 1]
click at [479, 417] on p "[PERSON_NAME] stated that they had never done business with us. In fact, they h…" at bounding box center [429, 442] width 230 height 50
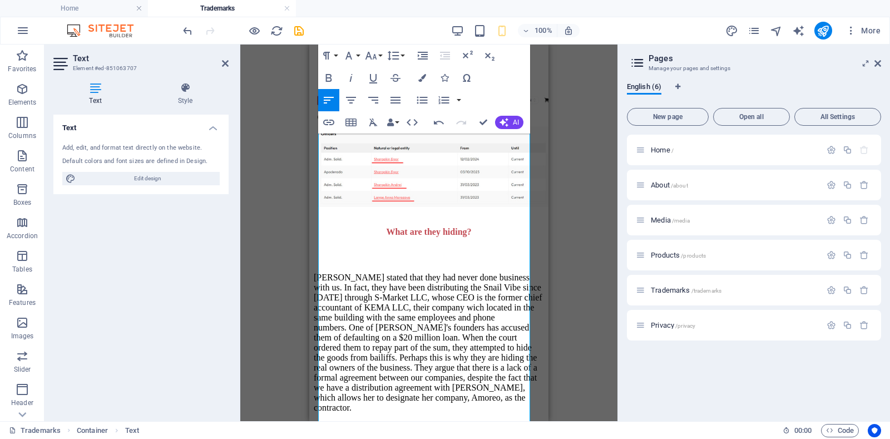
scroll to position [2531, 0]
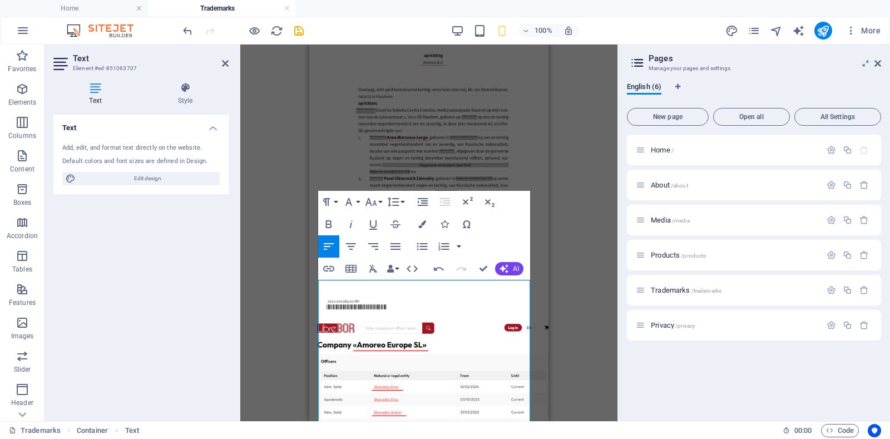
click at [225, 58] on h2 "Text" at bounding box center [151, 58] width 156 height 10
click at [226, 63] on icon at bounding box center [225, 63] width 7 height 9
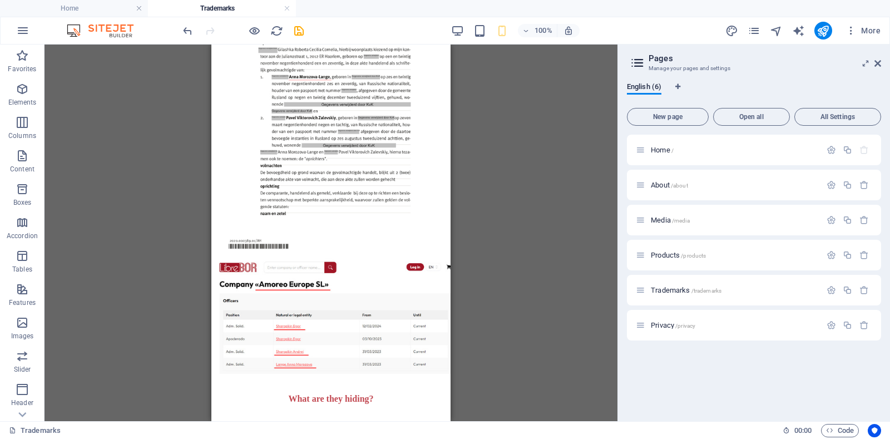
scroll to position [2623, 0]
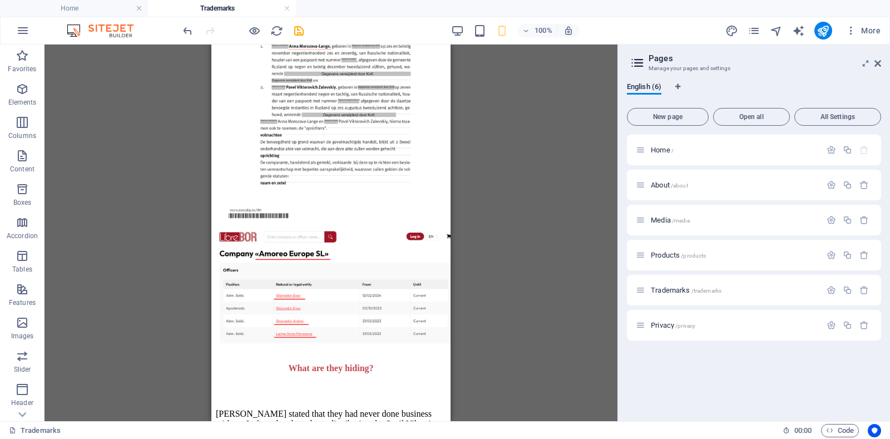
drag, startPoint x: 445, startPoint y: 255, endPoint x: 672, endPoint y: 307, distance: 232.3
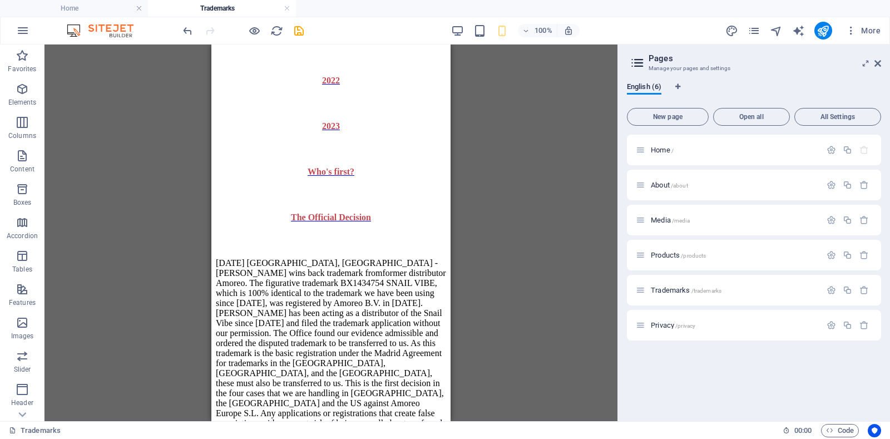
scroll to position [993, 0]
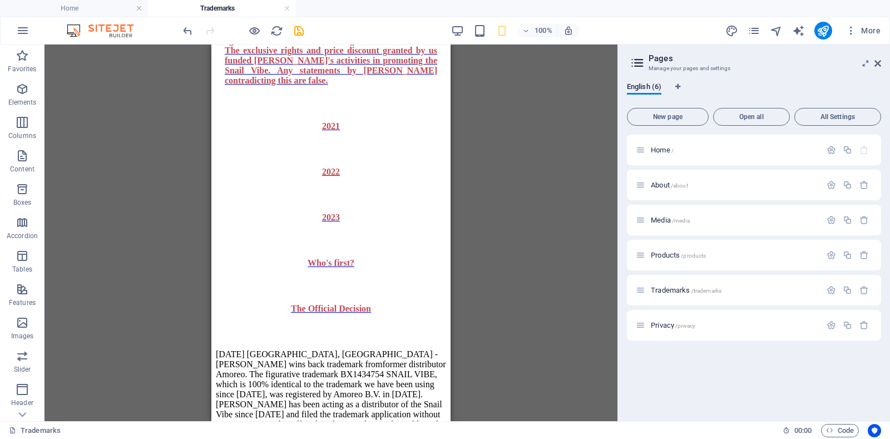
drag, startPoint x: 447, startPoint y: 259, endPoint x: 674, endPoint y: 184, distance: 239.3
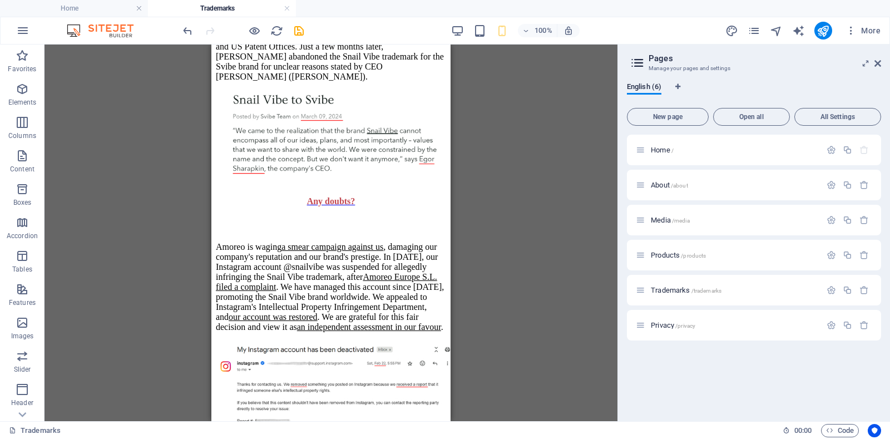
scroll to position [1940, 0]
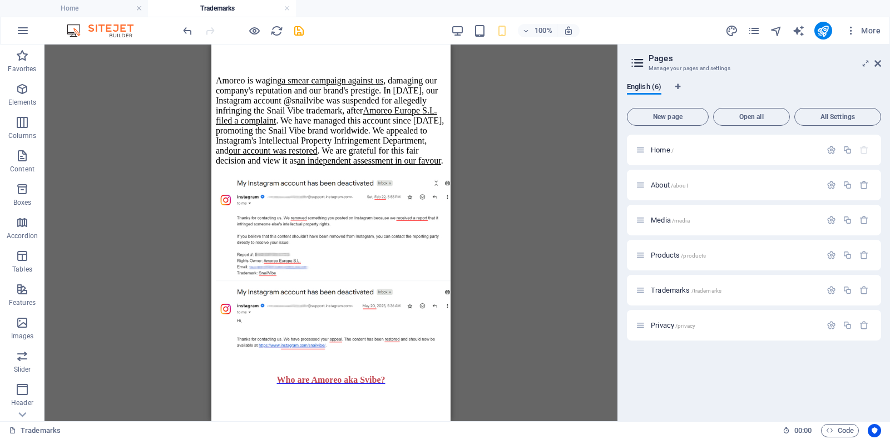
drag, startPoint x: 447, startPoint y: 144, endPoint x: 665, endPoint y: 258, distance: 246.4
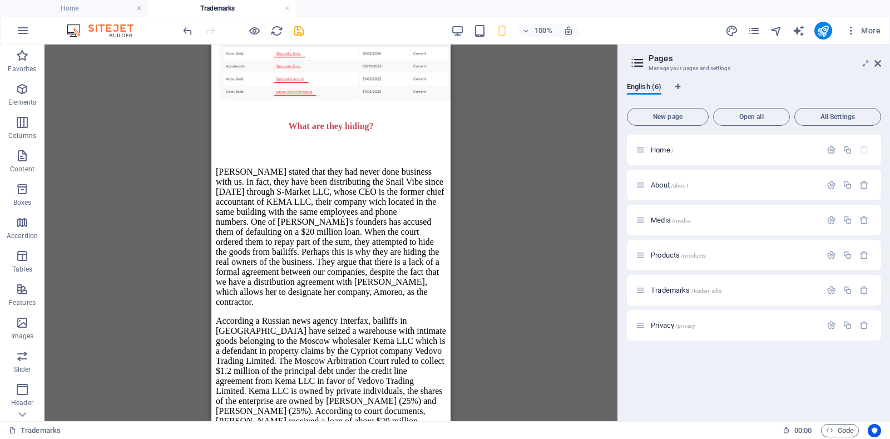
scroll to position [2865, 0]
click at [312, 164] on div "[PERSON_NAME] stated that they had never done business with us. In fact, they h…" at bounding box center [331, 317] width 230 height 336
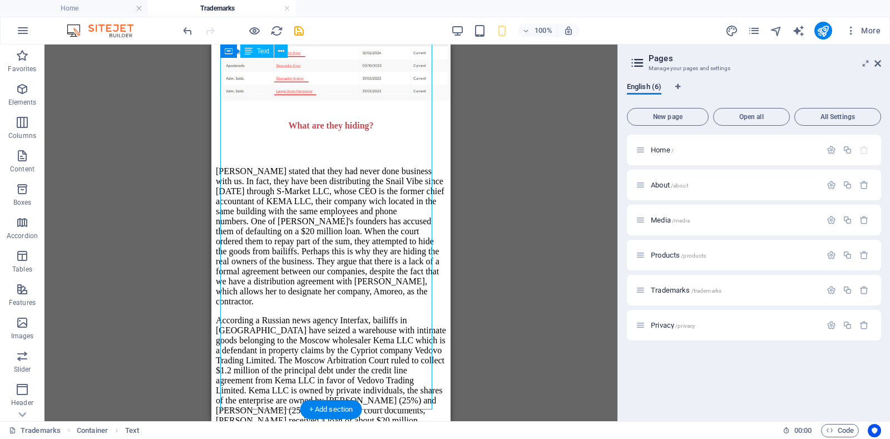
click at [312, 164] on div "[PERSON_NAME] stated that they had never done business with us. In fact, they h…" at bounding box center [331, 317] width 230 height 336
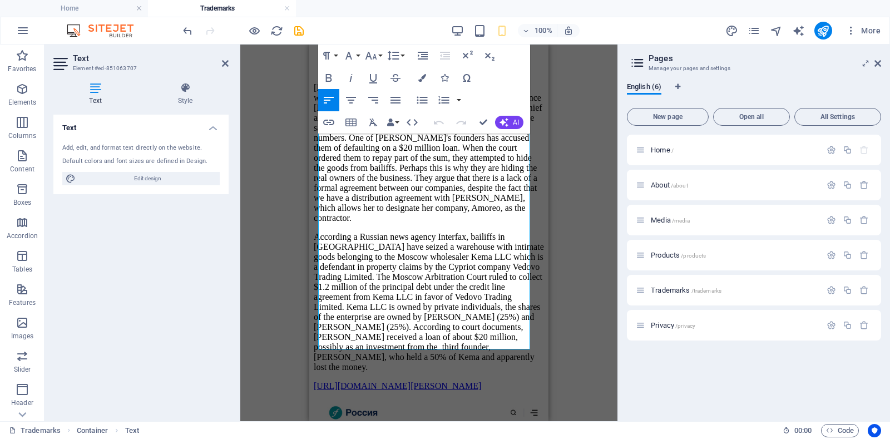
scroll to position [2895, 0]
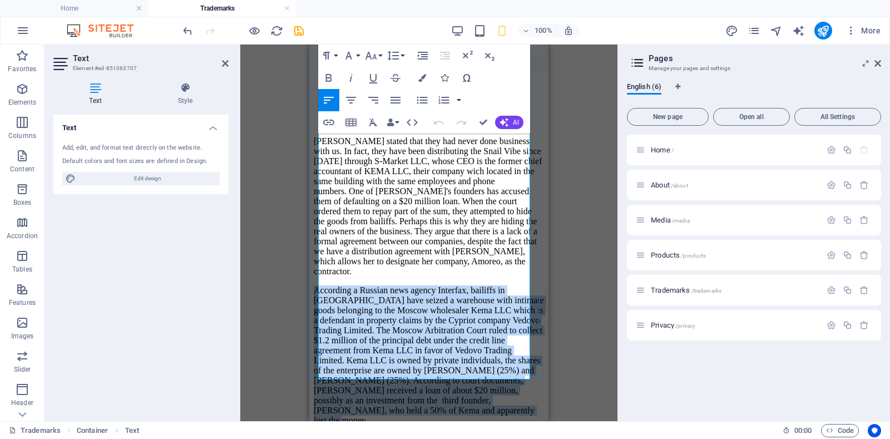
drag, startPoint x: 318, startPoint y: 145, endPoint x: 479, endPoint y: 328, distance: 244.1
click at [479, 328] on p "According a Russian news agency Interfax, bailiffs in [GEOGRAPHIC_DATA] have se…" at bounding box center [429, 355] width 230 height 140
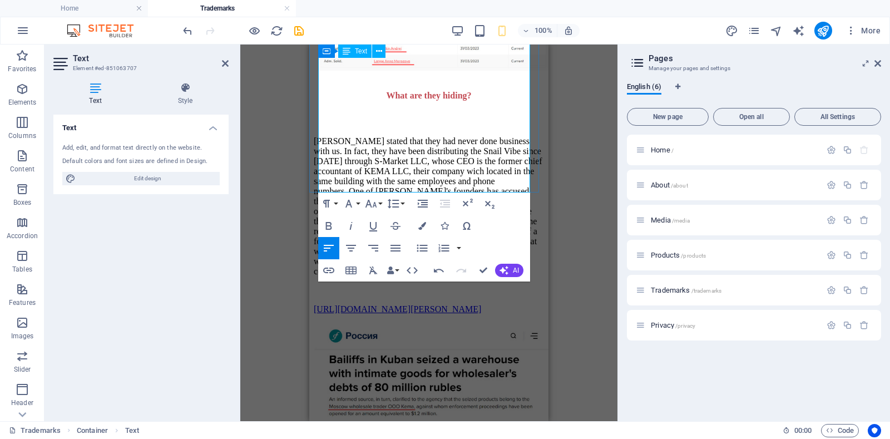
click at [401, 136] on p "[PERSON_NAME] stated that they had never done business with us. In fact, they h…" at bounding box center [429, 206] width 230 height 140
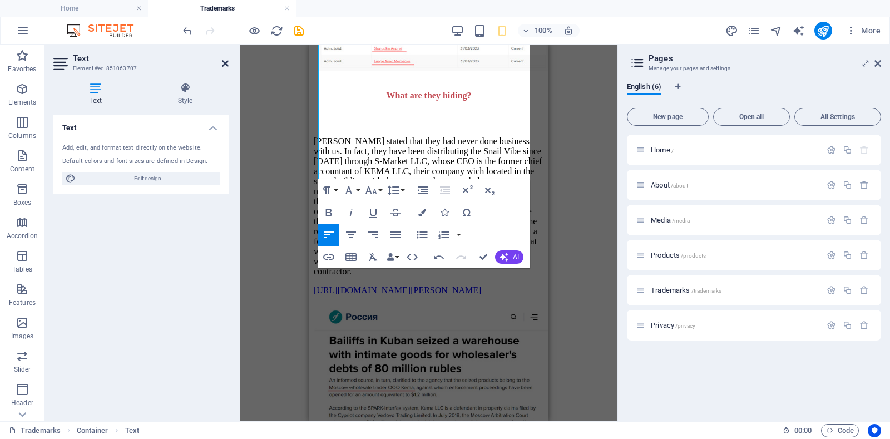
click at [223, 62] on icon at bounding box center [225, 63] width 7 height 9
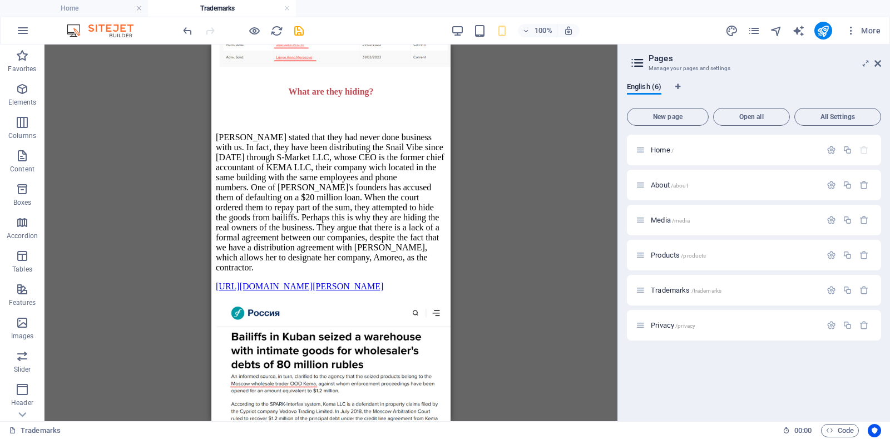
scroll to position [2928, 0]
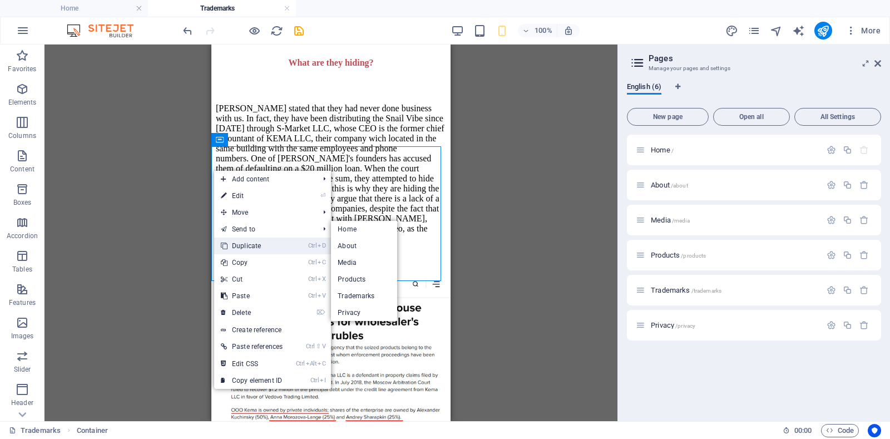
click at [242, 248] on link "Ctrl D Duplicate" at bounding box center [251, 246] width 75 height 17
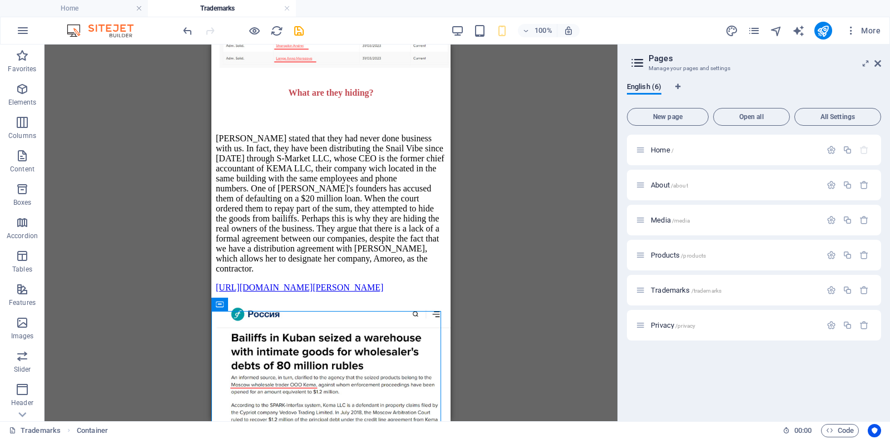
scroll to position [2890, 0]
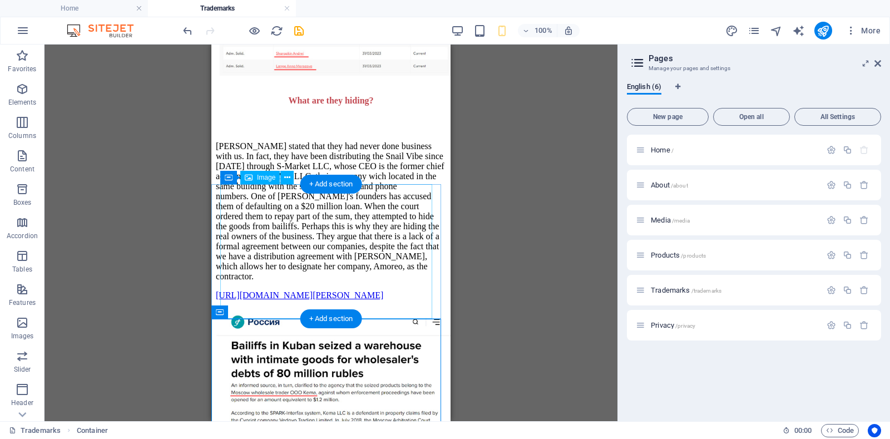
click at [225, 310] on figure at bounding box center [331, 387] width 230 height 154
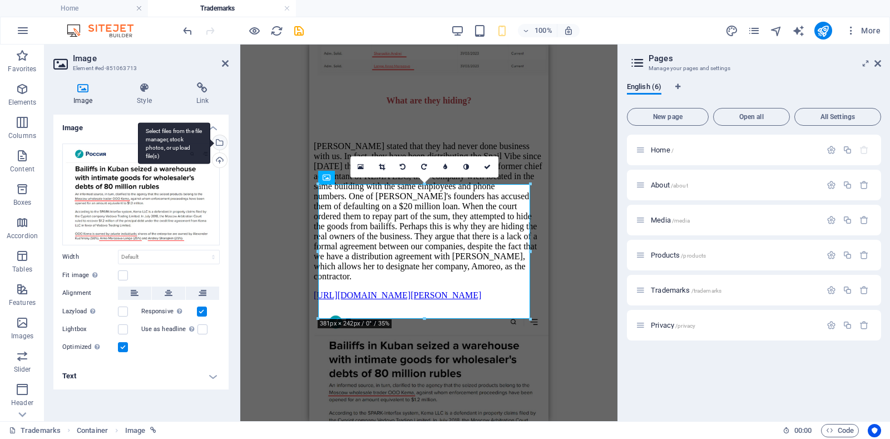
click at [210, 141] on div "Select files from the file manager, stock photos, or upload file(s)" at bounding box center [174, 143] width 72 height 42
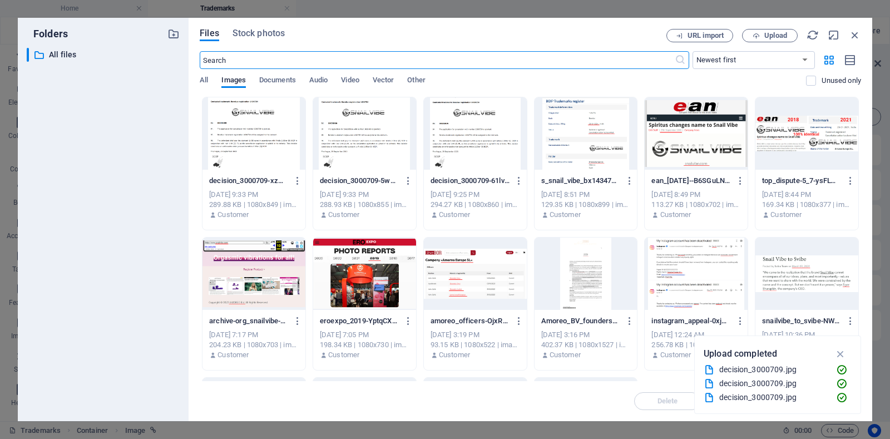
click at [366, 263] on div at bounding box center [364, 274] width 103 height 72
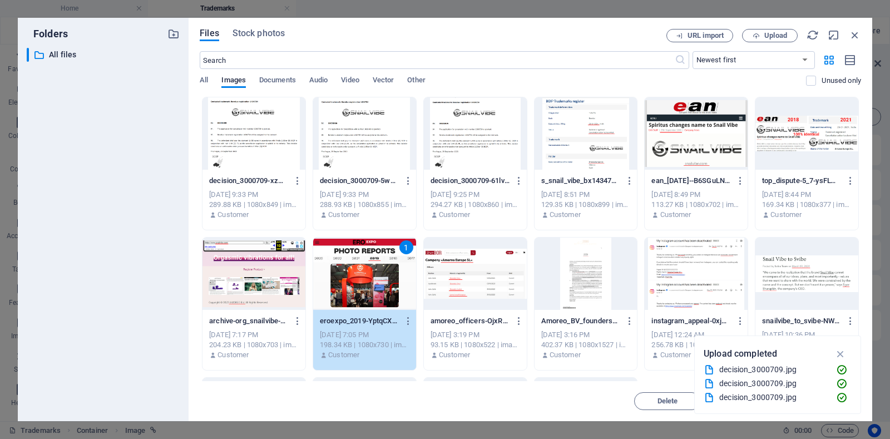
click at [377, 274] on div "1" at bounding box center [364, 274] width 103 height 72
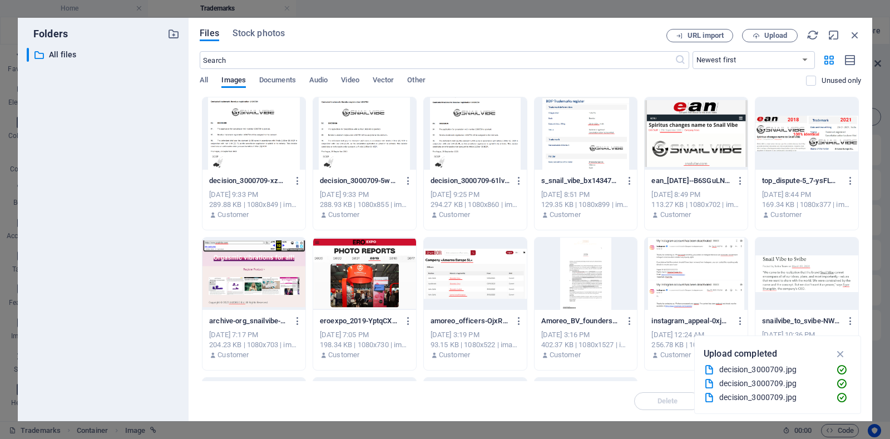
click at [377, 274] on div at bounding box center [364, 274] width 103 height 72
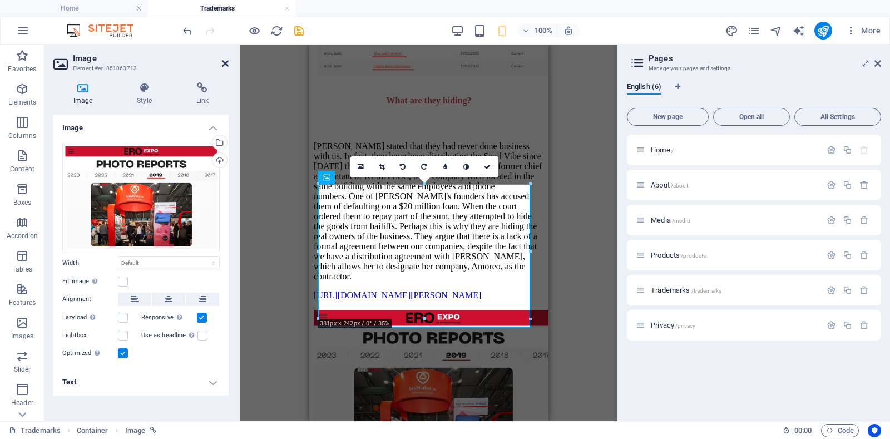
click at [225, 65] on icon at bounding box center [225, 63] width 7 height 9
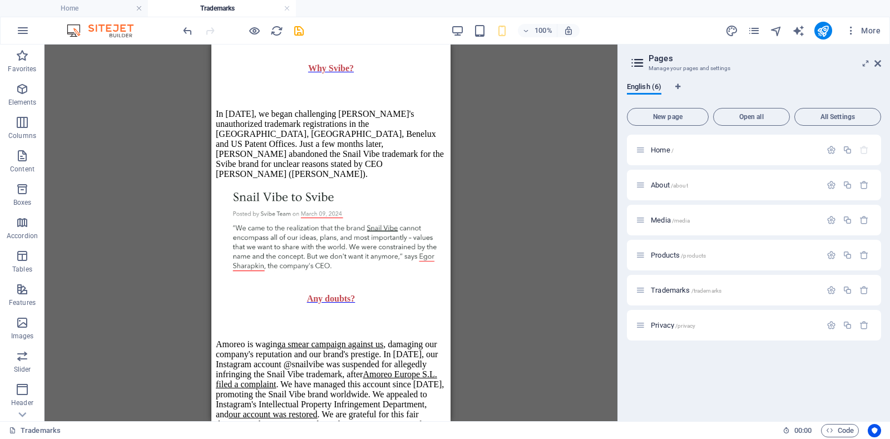
scroll to position [1796, 0]
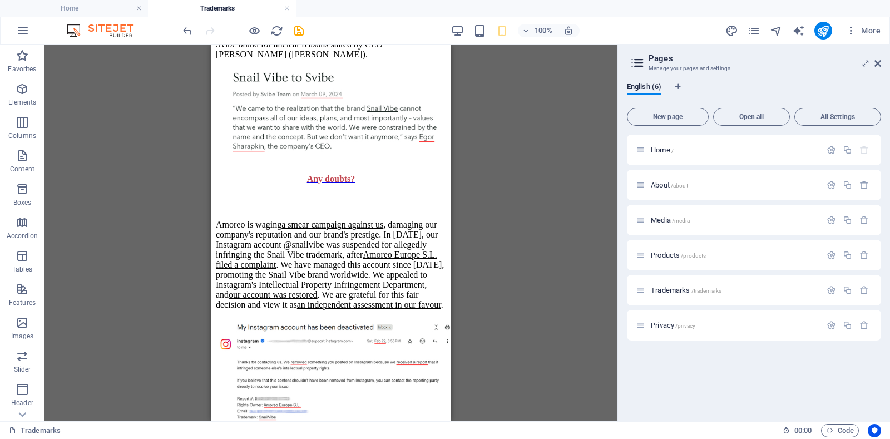
drag, startPoint x: 447, startPoint y: 277, endPoint x: 665, endPoint y: 238, distance: 221.0
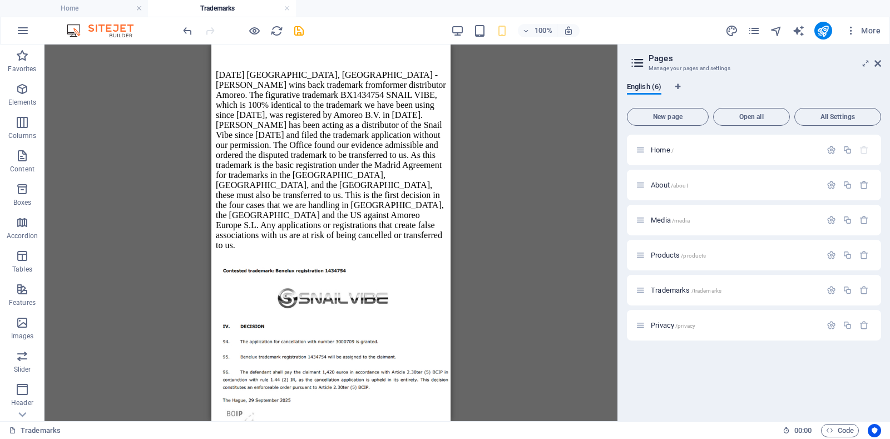
scroll to position [1220, 0]
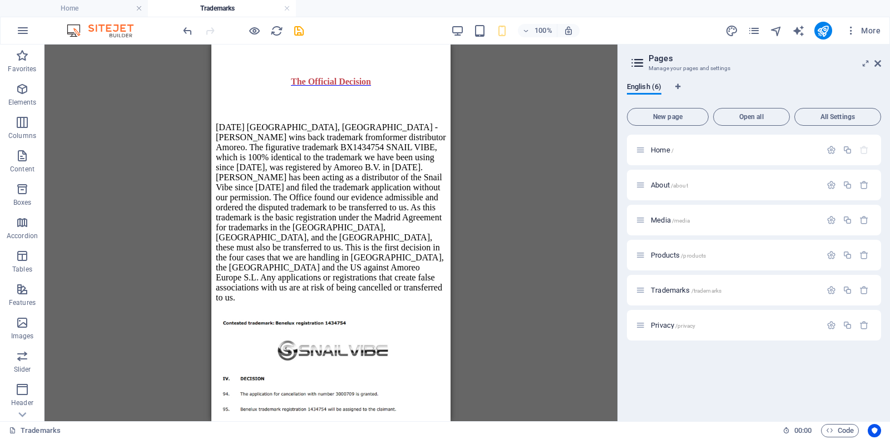
drag, startPoint x: 446, startPoint y: 196, endPoint x: 665, endPoint y: 198, distance: 218.7
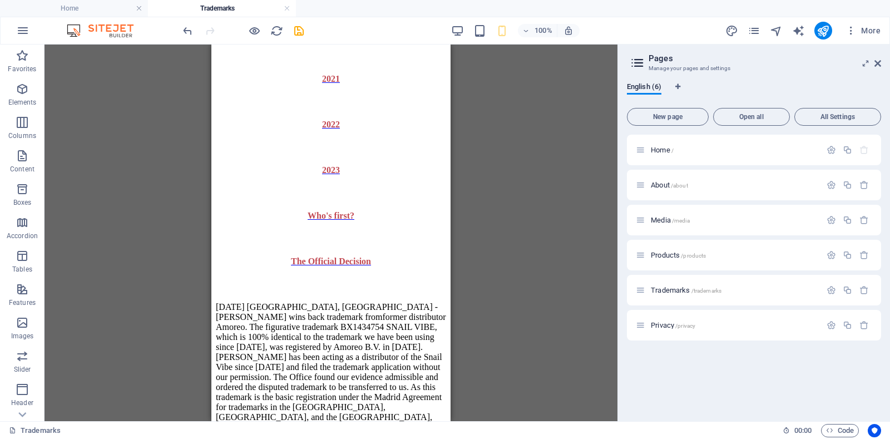
scroll to position [1063, 0]
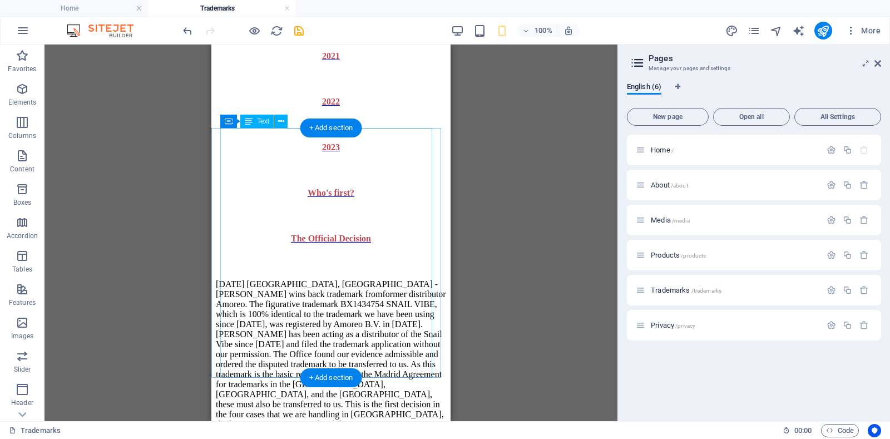
click at [309, 262] on div "[DATE] [GEOGRAPHIC_DATA], [GEOGRAPHIC_DATA] - [PERSON_NAME] wins back trademark…" at bounding box center [331, 366] width 230 height 208
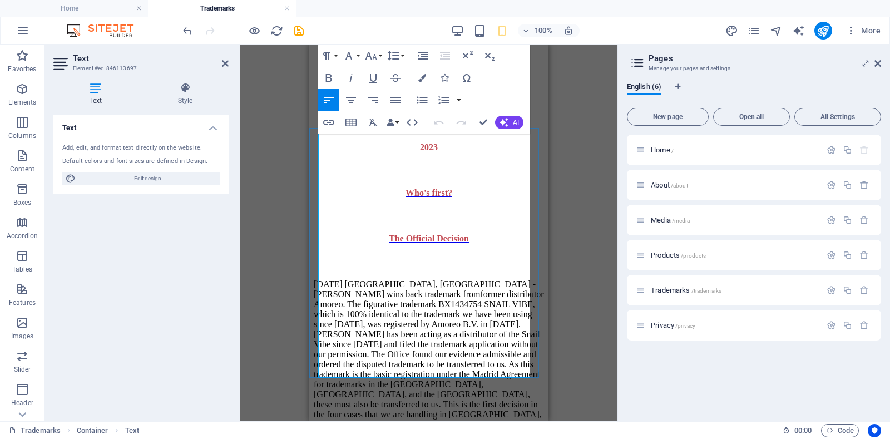
click at [401, 279] on p "[DATE] [GEOGRAPHIC_DATA], [GEOGRAPHIC_DATA] - [PERSON_NAME] wins back trademark…" at bounding box center [429, 369] width 230 height 180
click at [397, 279] on p "[DATE] [GEOGRAPHIC_DATA], [GEOGRAPHIC_DATA] - [PERSON_NAME] wins back trademark…" at bounding box center [429, 369] width 230 height 180
click at [224, 63] on icon at bounding box center [225, 63] width 7 height 9
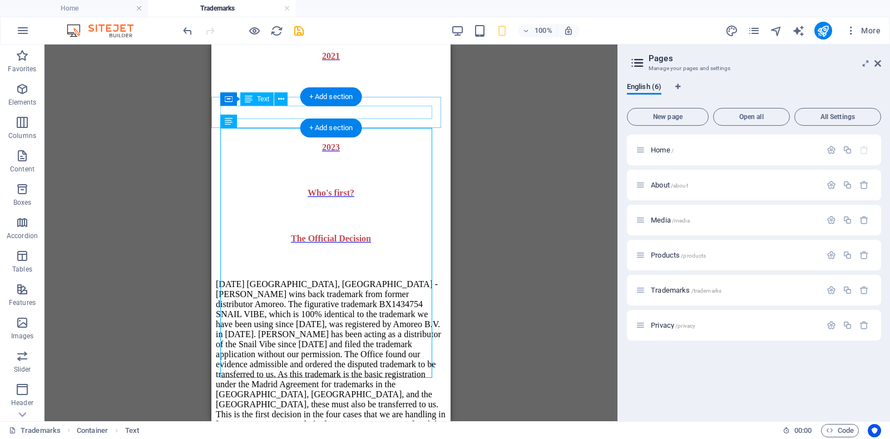
click at [308, 234] on div "The Official Decision" at bounding box center [331, 239] width 213 height 10
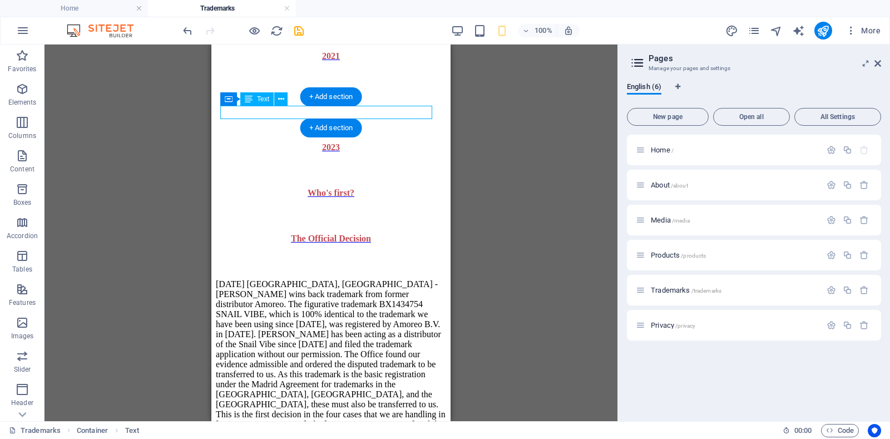
click at [308, 234] on div "The Official Decision" at bounding box center [331, 239] width 213 height 10
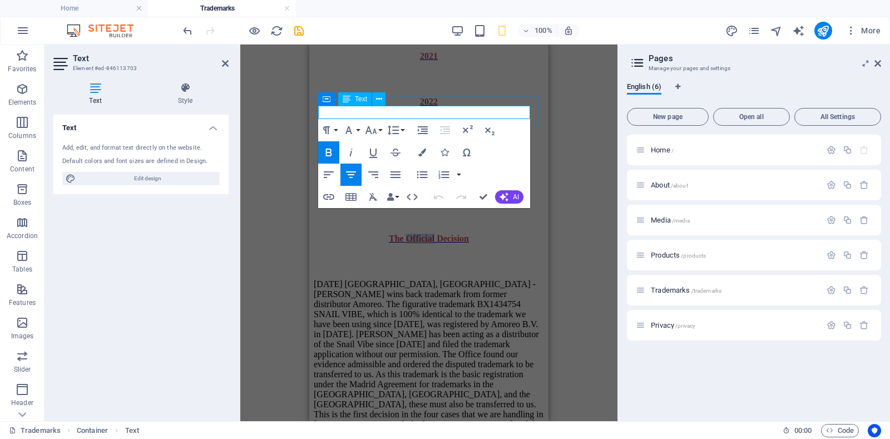
drag, startPoint x: 400, startPoint y: 112, endPoint x: 428, endPoint y: 112, distance: 28.9
click at [428, 234] on span "The Official Decision" at bounding box center [429, 238] width 80 height 9
drag, startPoint x: 506, startPoint y: 110, endPoint x: 346, endPoint y: 112, distance: 160.3
click at [346, 234] on p "The Benelux Trademark Office Decision" at bounding box center [429, 239] width 213 height 10
copy span "The Benelux Trademark Office Decision"
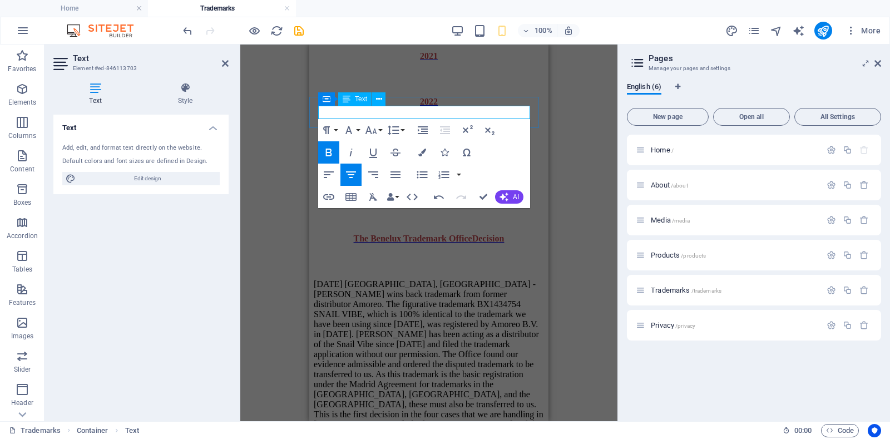
click at [482, 234] on span "The Benelux Trademark Office Decision" at bounding box center [429, 238] width 151 height 9
click at [475, 234] on span "The Benelux Trademark Office Decision" at bounding box center [429, 238] width 151 height 9
click at [225, 63] on icon at bounding box center [225, 63] width 7 height 9
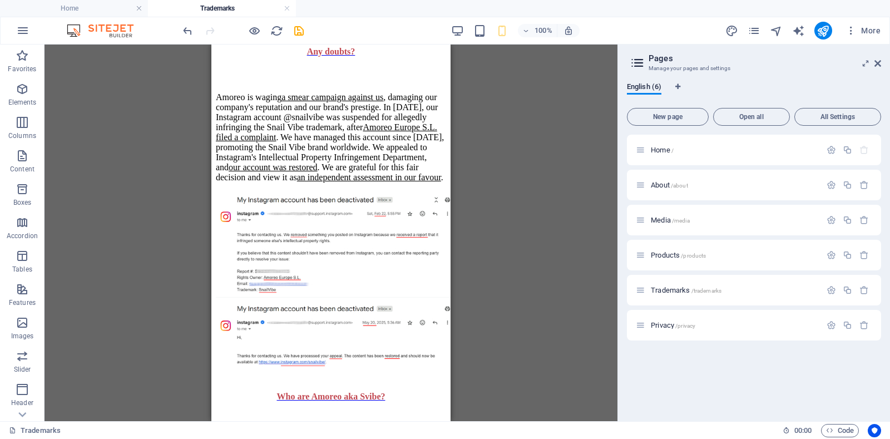
scroll to position [2058, 0]
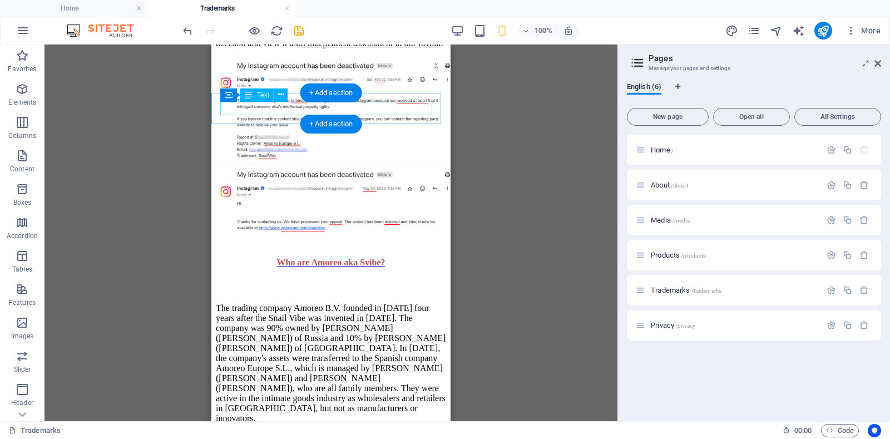
click at [323, 258] on div "Who are Amoreo aka Svibe?" at bounding box center [331, 263] width 213 height 10
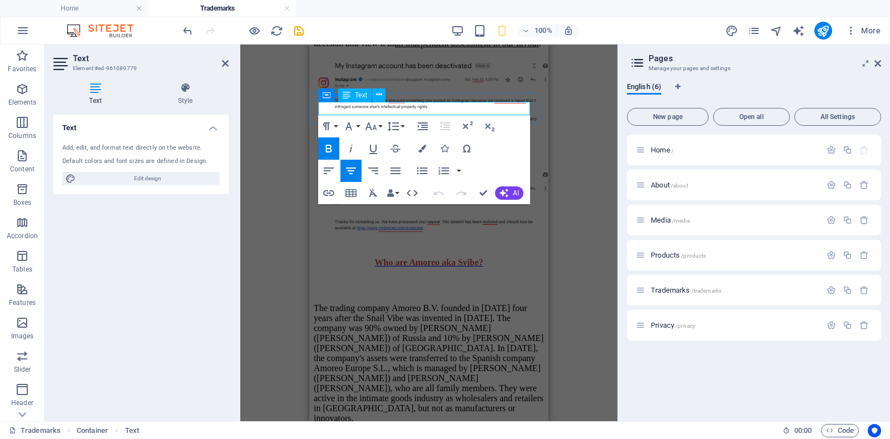
click at [431, 258] on span "Who are Amoreo aka Svibe?" at bounding box center [429, 262] width 109 height 9
click at [435, 258] on span "Who are Amoreo aka Svibe?" at bounding box center [429, 262] width 109 height 9
click at [225, 64] on icon at bounding box center [225, 63] width 7 height 9
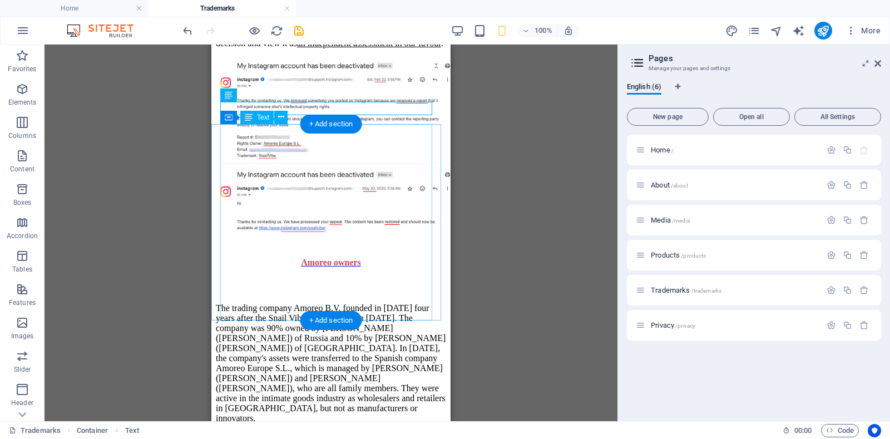
click at [392, 285] on div "The trading company Amoreo B.V. founded in [DATE] four years after the Snail Vi…" at bounding box center [331, 368] width 230 height 166
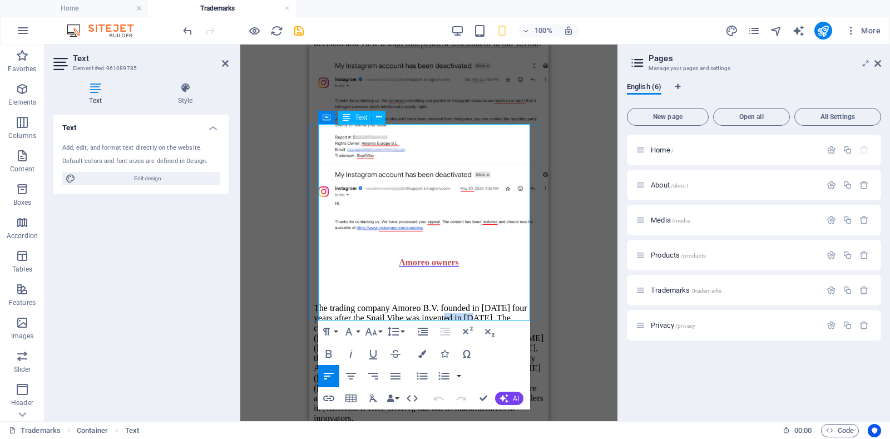
drag, startPoint x: 489, startPoint y: 151, endPoint x: 519, endPoint y: 156, distance: 30.4
click at [519, 303] on p "The trading company Amoreo B.V. founded in [DATE] four years after the Snail Vi…" at bounding box center [429, 363] width 230 height 120
click at [224, 65] on icon at bounding box center [225, 63] width 7 height 9
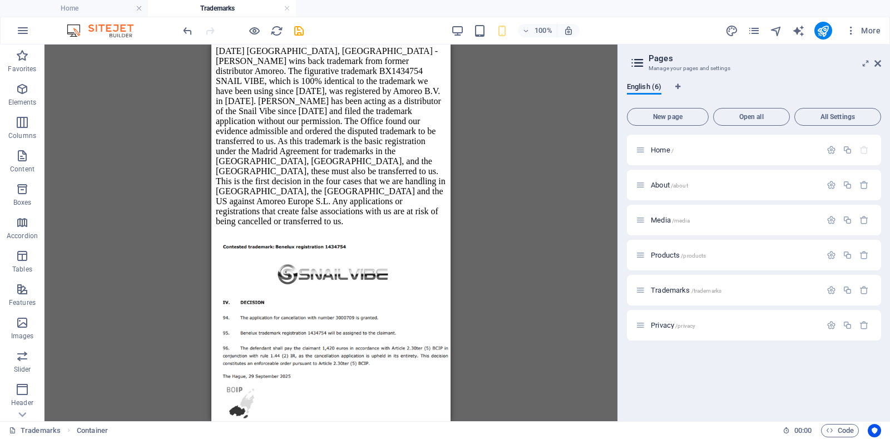
scroll to position [1279, 0]
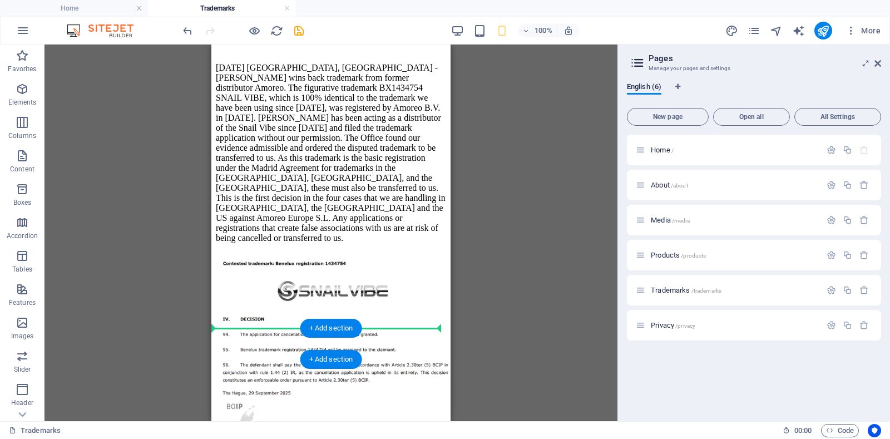
drag, startPoint x: 216, startPoint y: 185, endPoint x: 216, endPoint y: 331, distance: 145.8
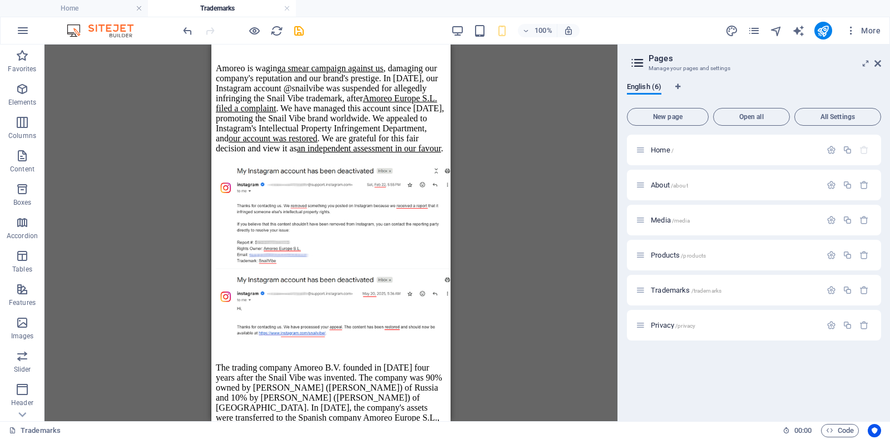
scroll to position [1991, 0]
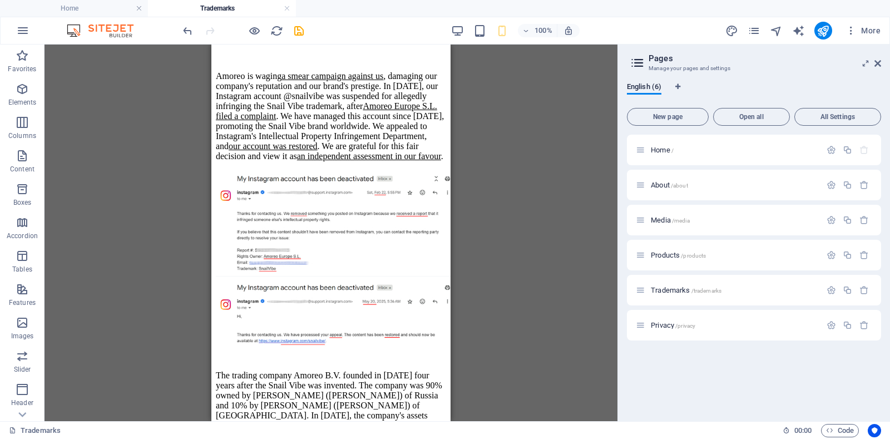
drag, startPoint x: 445, startPoint y: 169, endPoint x: 662, endPoint y: 265, distance: 237.4
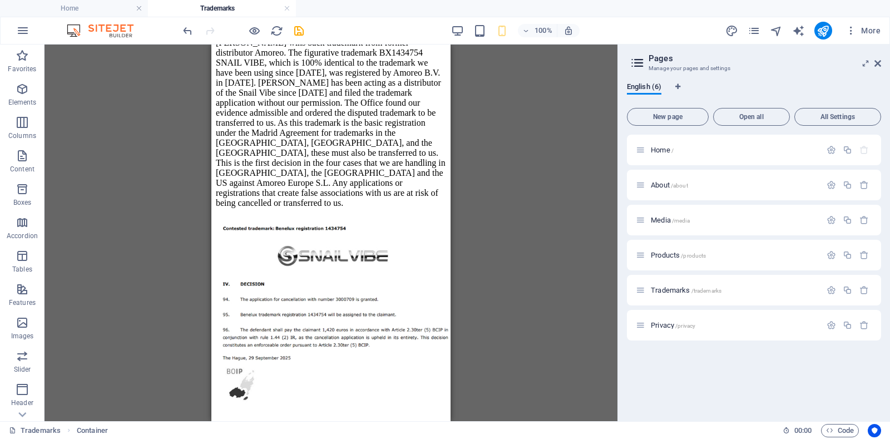
scroll to position [1275, 0]
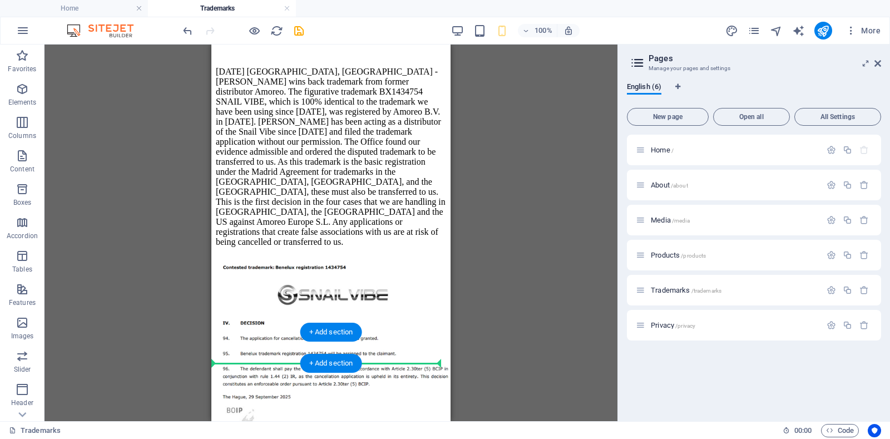
drag, startPoint x: 215, startPoint y: 203, endPoint x: 218, endPoint y: 354, distance: 151.4
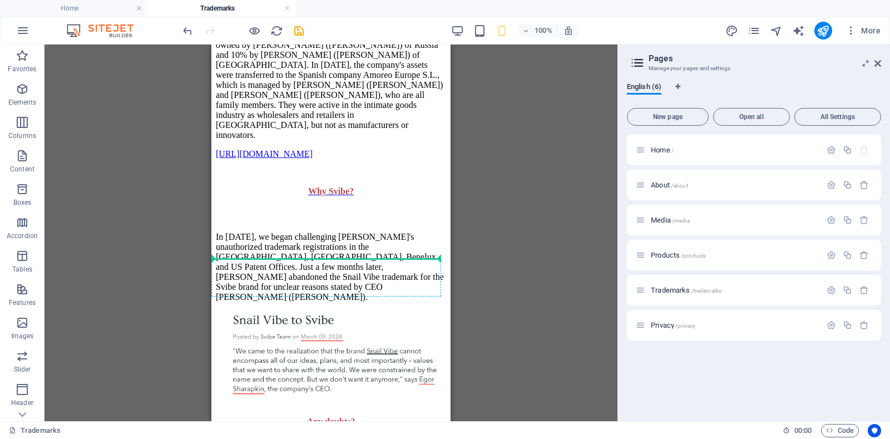
scroll to position [1711, 0]
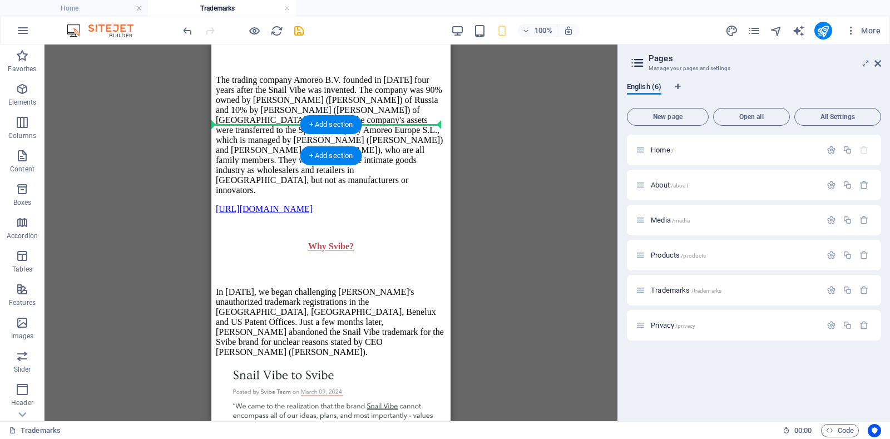
drag, startPoint x: 216, startPoint y: 196, endPoint x: 215, endPoint y: 125, distance: 70.7
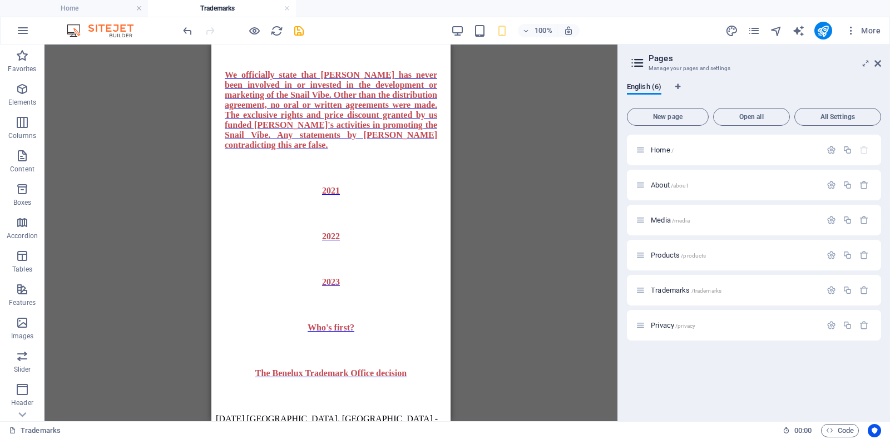
scroll to position [950, 0]
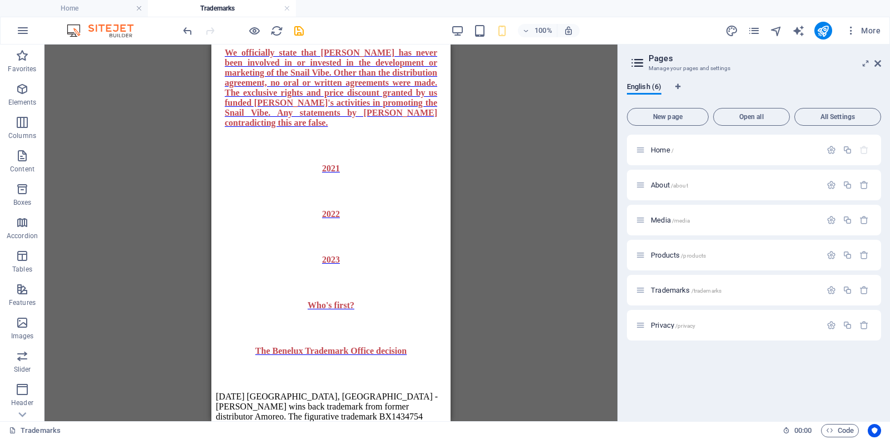
drag, startPoint x: 447, startPoint y: 194, endPoint x: 682, endPoint y: 181, distance: 235.2
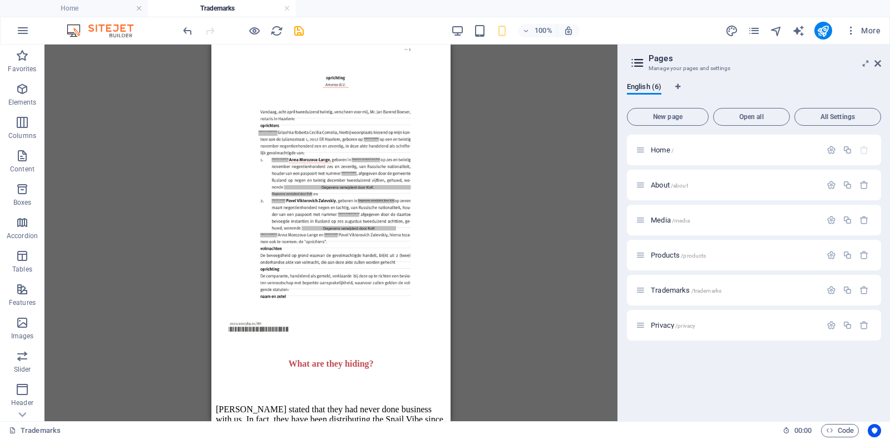
scroll to position [2582, 0]
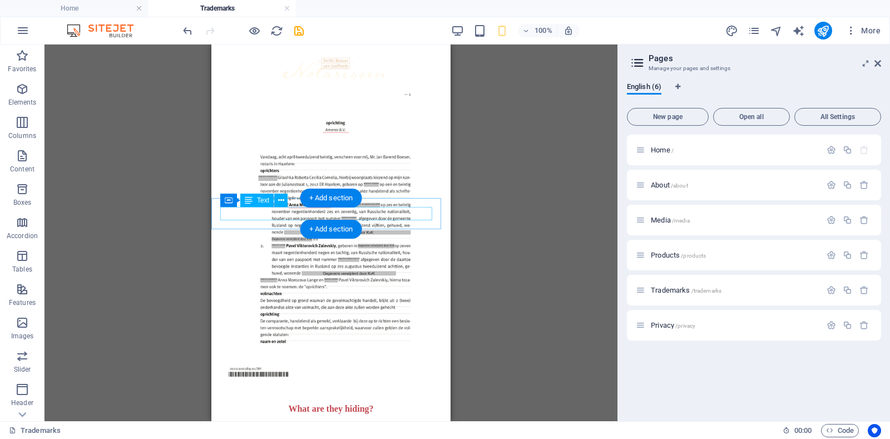
click at [308, 404] on div "What are they hiding?" at bounding box center [331, 409] width 213 height 10
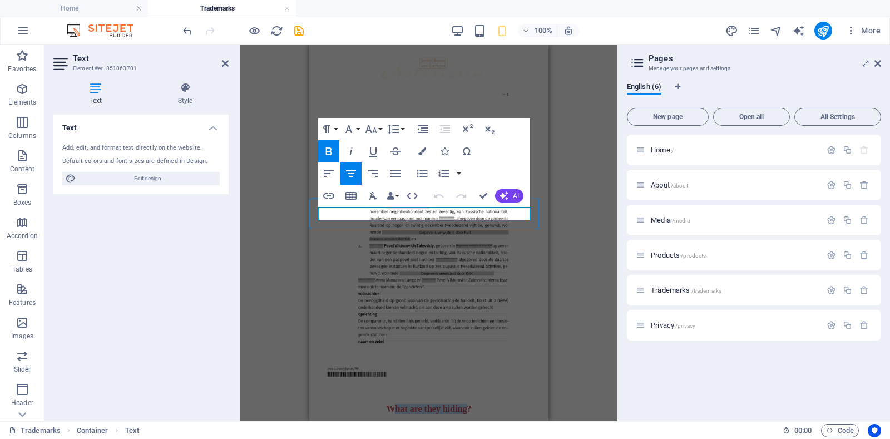
drag, startPoint x: 388, startPoint y: 214, endPoint x: 462, endPoint y: 212, distance: 74.0
click at [462, 404] on strong "What are they hiding?" at bounding box center [428, 408] width 85 height 9
click at [222, 62] on icon at bounding box center [225, 63] width 7 height 9
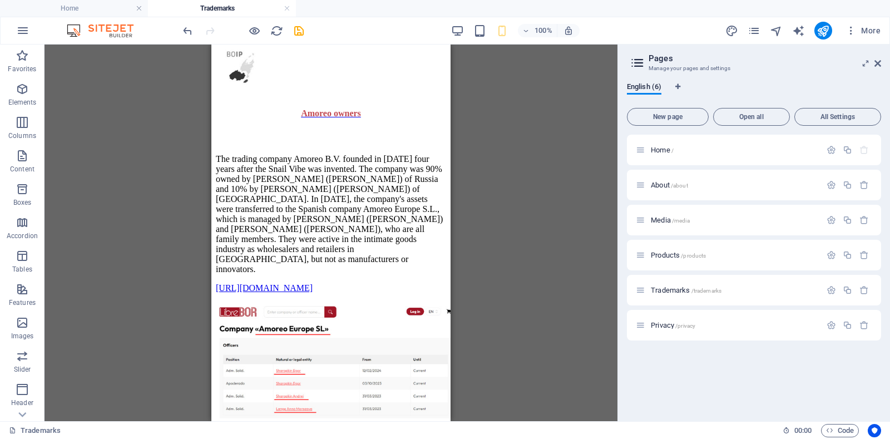
scroll to position [1639, 0]
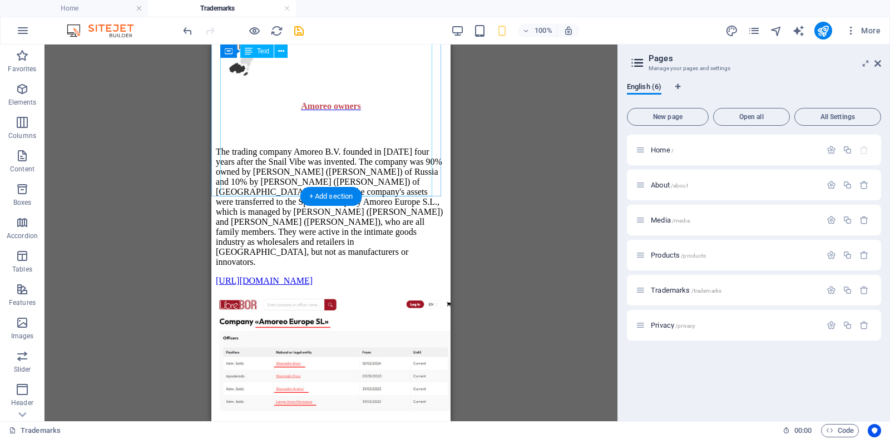
click at [401, 187] on div "The trading company Amoreo B.V. founded in [DATE] four years after the Snail Vi…" at bounding box center [331, 212] width 230 height 166
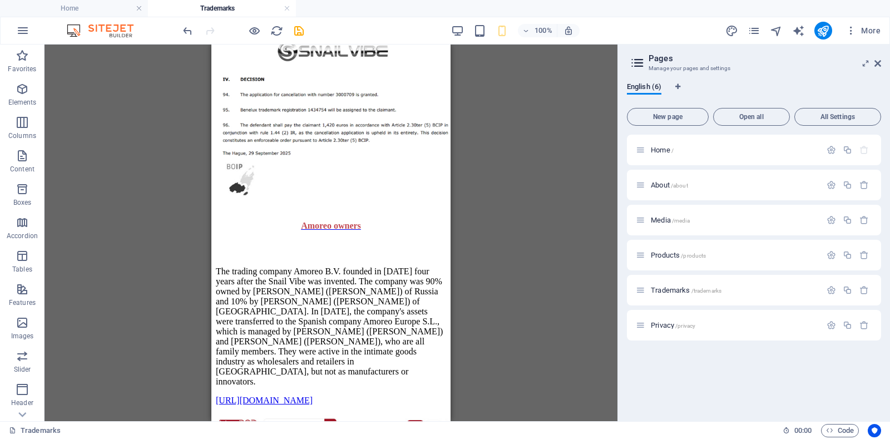
scroll to position [1557, 0]
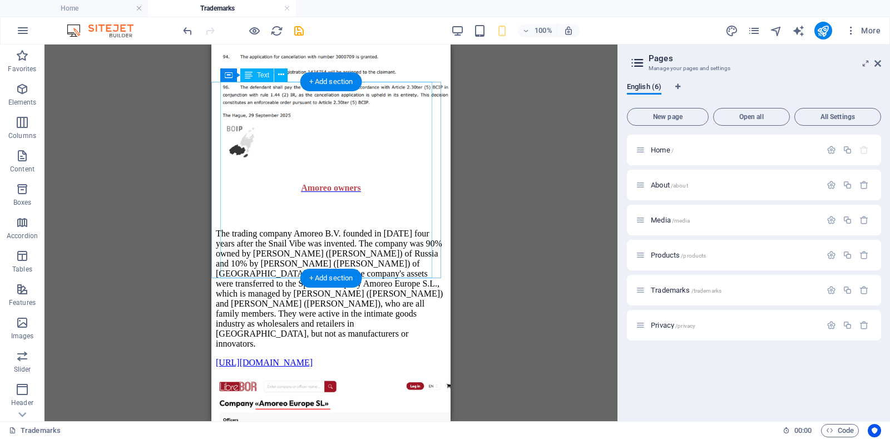
click at [362, 269] on div "The trading company Amoreo B.V. founded in [DATE] four years after the Snail Vi…" at bounding box center [331, 294] width 230 height 166
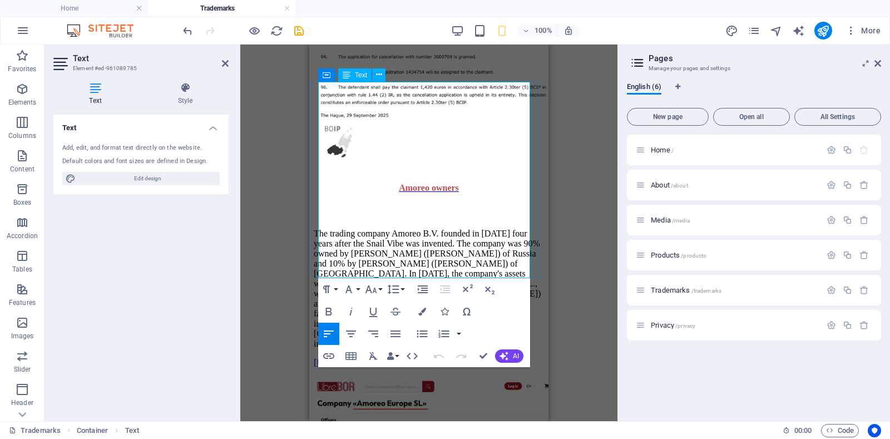
click at [447, 258] on p "The trading company Amoreo B.V. founded in [DATE] four years after the Snail Vi…" at bounding box center [429, 289] width 230 height 120
drag, startPoint x: 441, startPoint y: 259, endPoint x: 528, endPoint y: 273, distance: 88.5
click at [528, 273] on div "The trading company Amoreo B.V. founded in [DATE] four years after the Snail Vi…" at bounding box center [429, 298] width 230 height 139
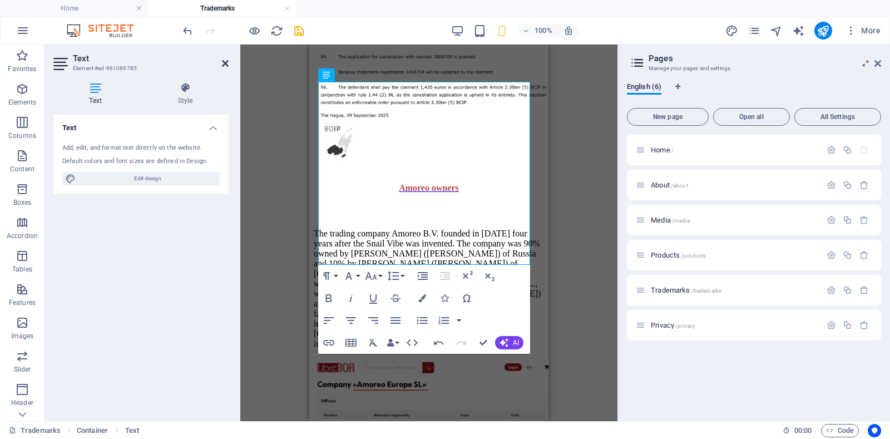
click at [224, 66] on icon at bounding box center [225, 63] width 7 height 9
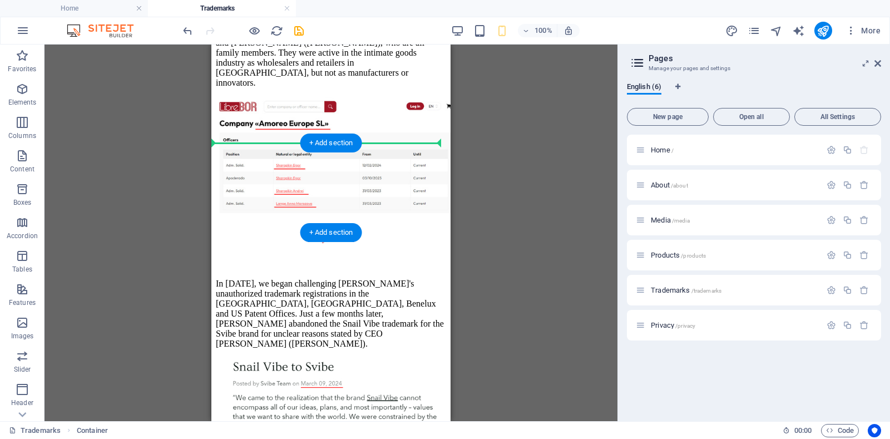
scroll to position [1812, 0]
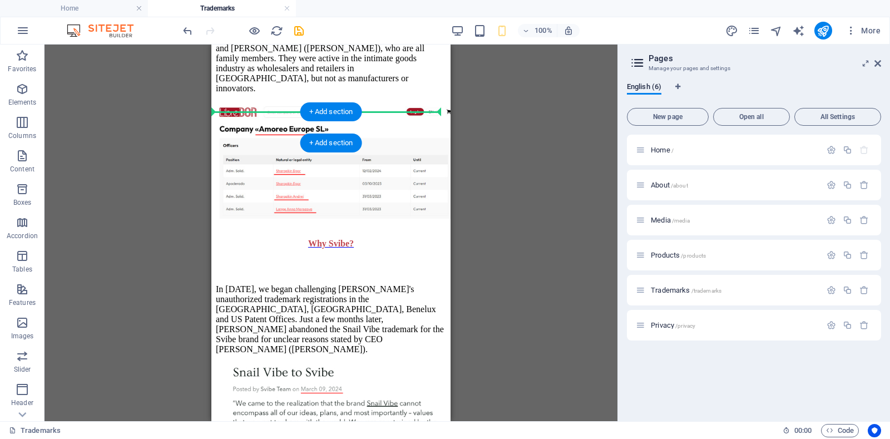
drag, startPoint x: 215, startPoint y: 243, endPoint x: 221, endPoint y: 113, distance: 129.8
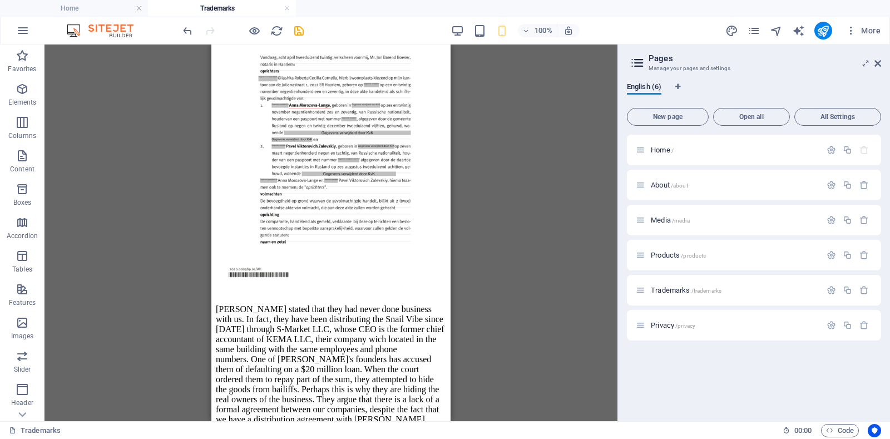
scroll to position [2656, 0]
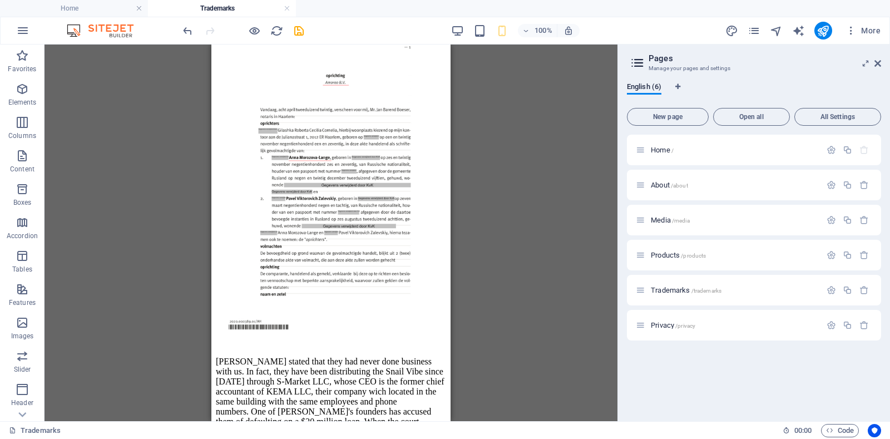
drag, startPoint x: 446, startPoint y: 199, endPoint x: 662, endPoint y: 307, distance: 241.6
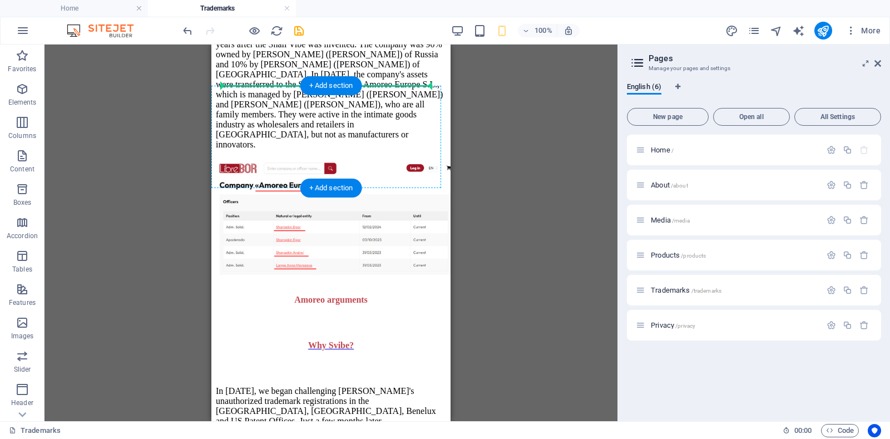
scroll to position [1736, 0]
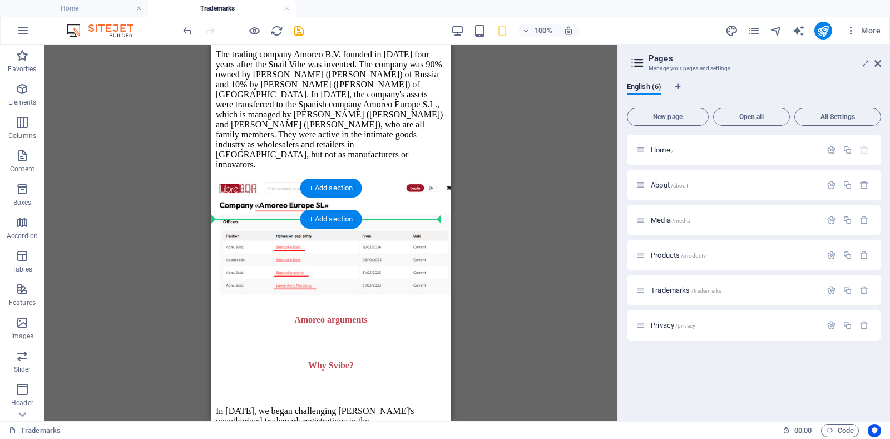
drag, startPoint x: 214, startPoint y: 149, endPoint x: 425, endPoint y: 257, distance: 236.2
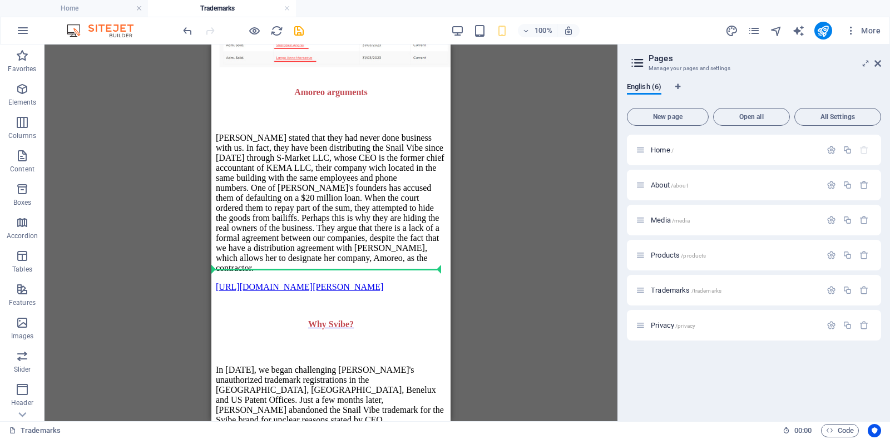
scroll to position [1924, 0]
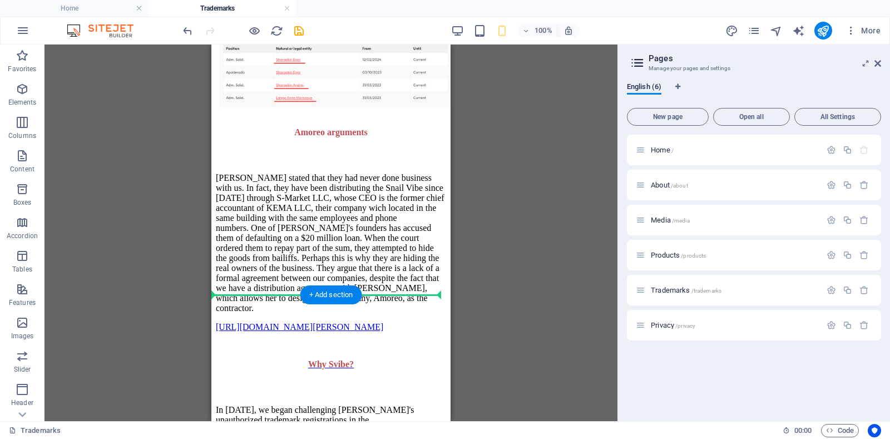
drag, startPoint x: 214, startPoint y: 247, endPoint x: 425, endPoint y: 336, distance: 229.2
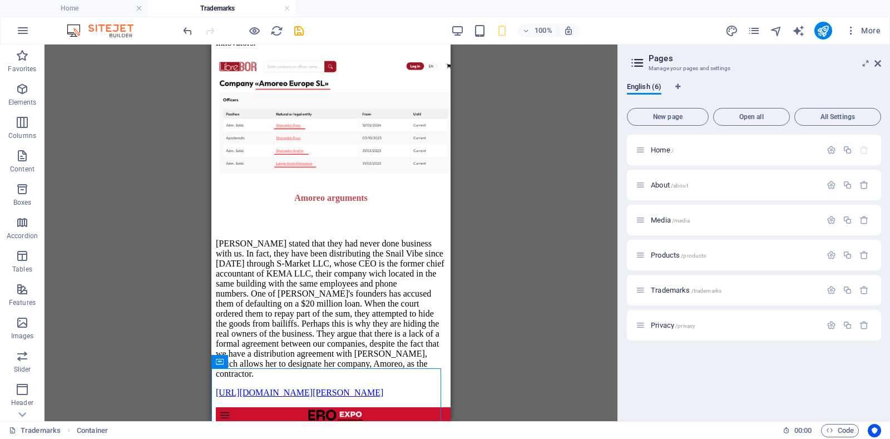
scroll to position [1850, 0]
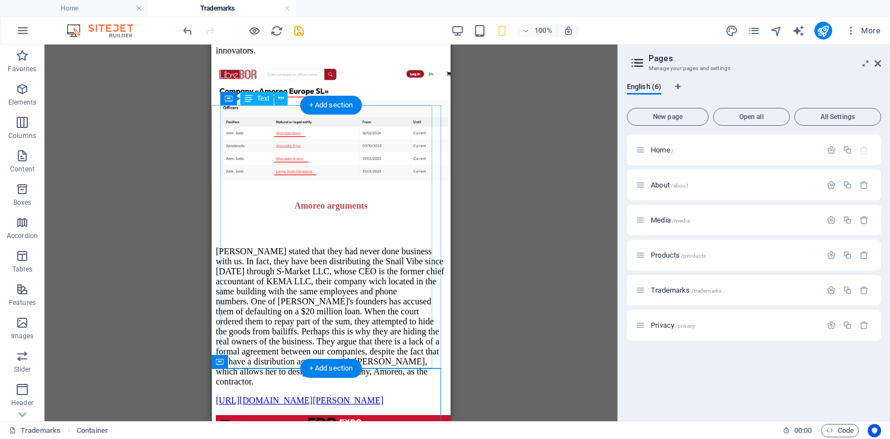
click at [368, 229] on div "[PERSON_NAME] stated that they had never done business with us. In fact, they h…" at bounding box center [331, 322] width 230 height 186
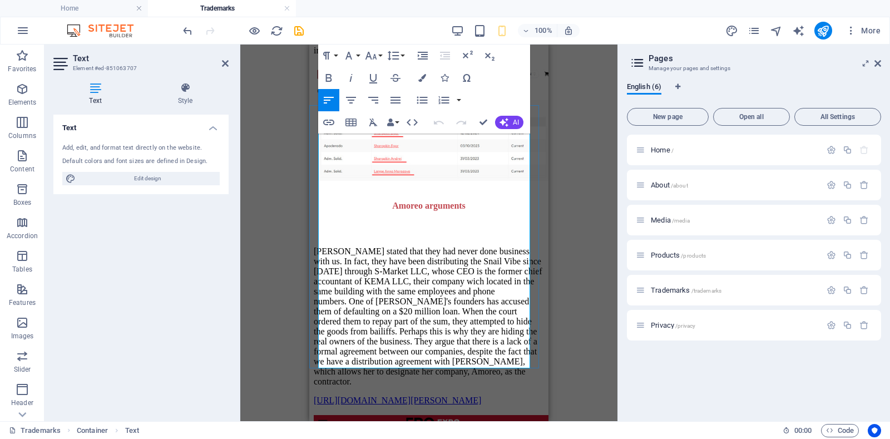
click at [467, 247] on p "[PERSON_NAME] stated that they had never done business with us. In fact, they h…" at bounding box center [429, 317] width 230 height 140
click at [327, 247] on p "[PERSON_NAME] stated that they had never done business with us. In fact, they h…" at bounding box center [429, 317] width 230 height 140
click at [225, 63] on icon at bounding box center [225, 63] width 7 height 9
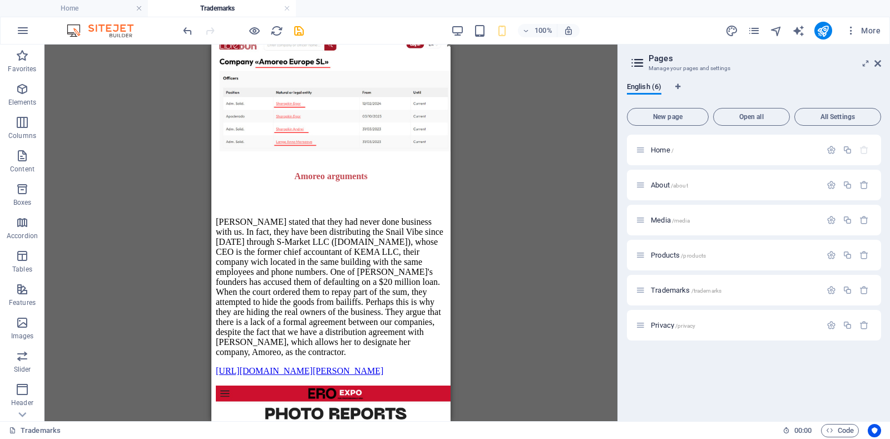
scroll to position [1880, 0]
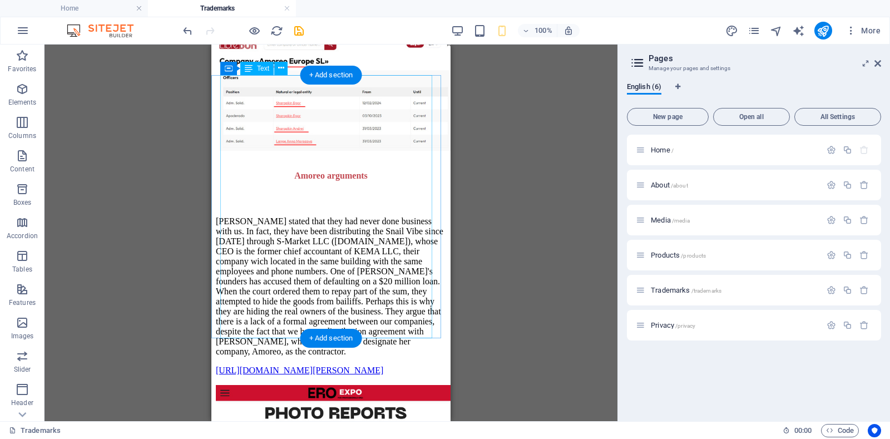
click at [399, 289] on div "[PERSON_NAME] stated that they had never done business with us. In fact, they h…" at bounding box center [331, 292] width 230 height 186
click at [393, 295] on div "[PERSON_NAME] stated that they had never done business with us. In fact, they h…" at bounding box center [331, 292] width 230 height 186
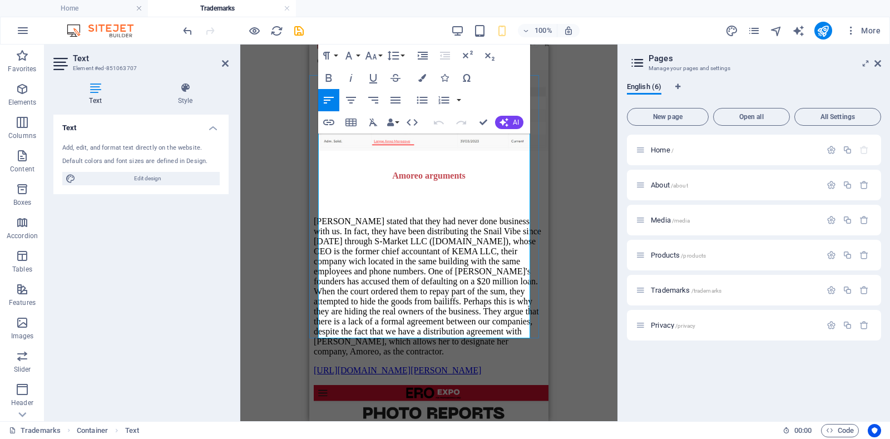
drag, startPoint x: 481, startPoint y: 290, endPoint x: 523, endPoint y: 329, distance: 56.3
click at [523, 329] on div "[PERSON_NAME] stated that they had never done business with us. In fact, they h…" at bounding box center [429, 295] width 230 height 159
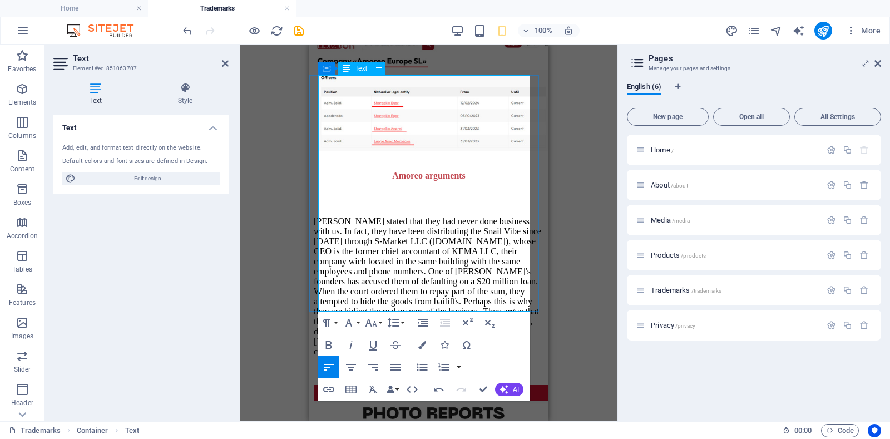
click at [491, 292] on p "[PERSON_NAME] stated that they had never done business with us. In fact, they h…" at bounding box center [429, 286] width 230 height 140
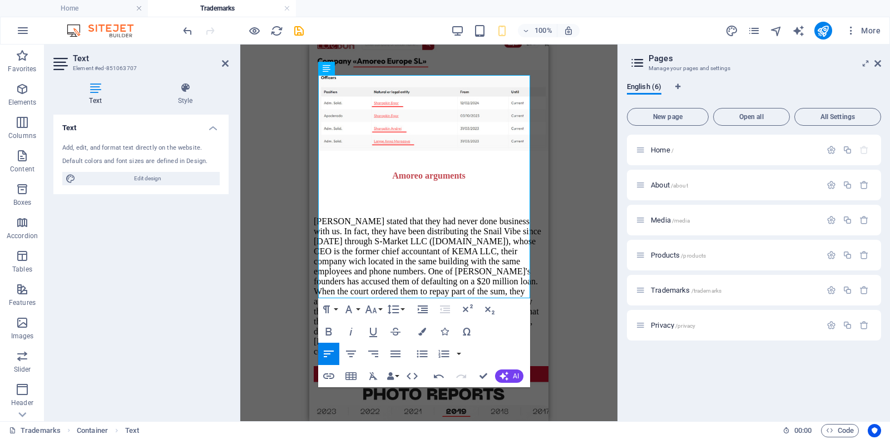
click at [189, 56] on h2 "Text" at bounding box center [151, 58] width 156 height 10
click at [224, 62] on icon at bounding box center [225, 63] width 7 height 9
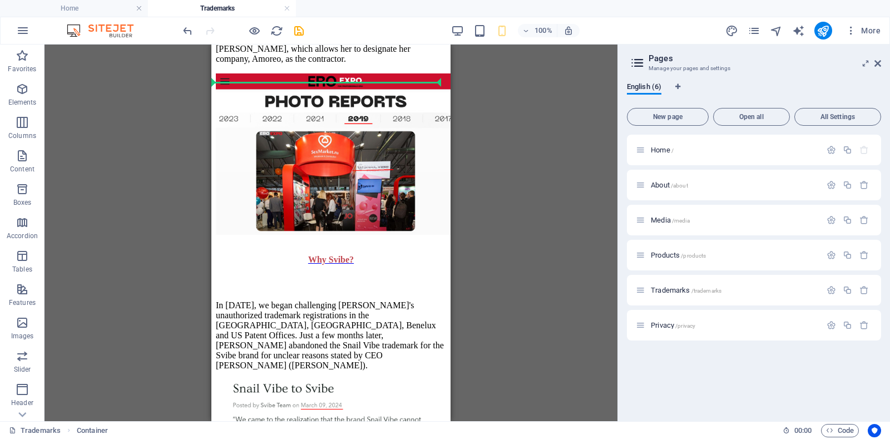
scroll to position [2165, 0]
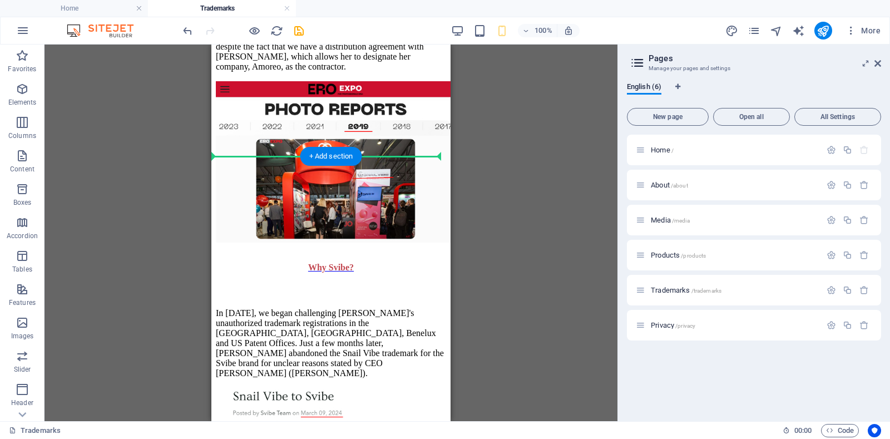
drag, startPoint x: 214, startPoint y: 253, endPoint x: 427, endPoint y: 199, distance: 220.3
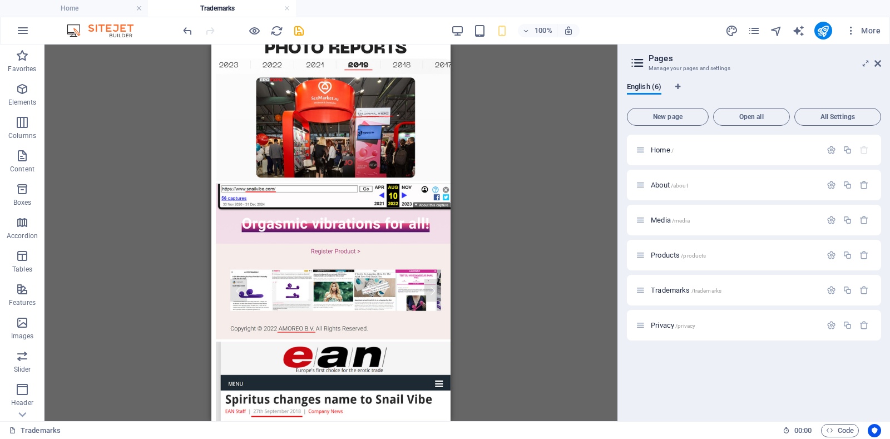
scroll to position [3718, 0]
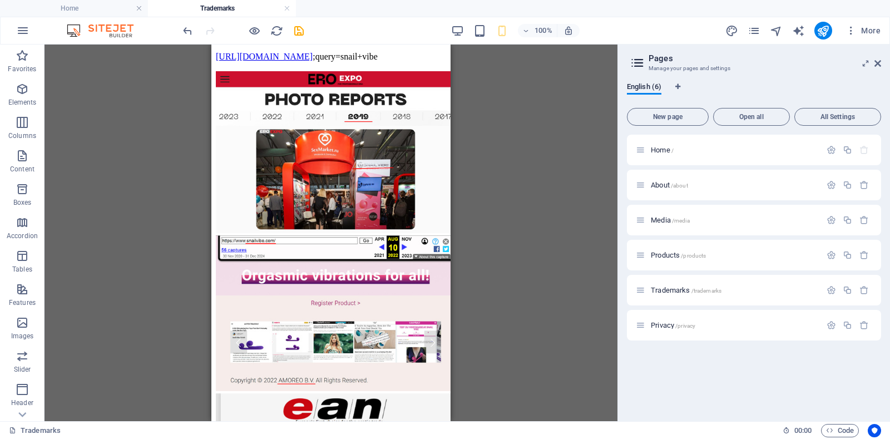
drag, startPoint x: 447, startPoint y: 341, endPoint x: 664, endPoint y: 391, distance: 222.9
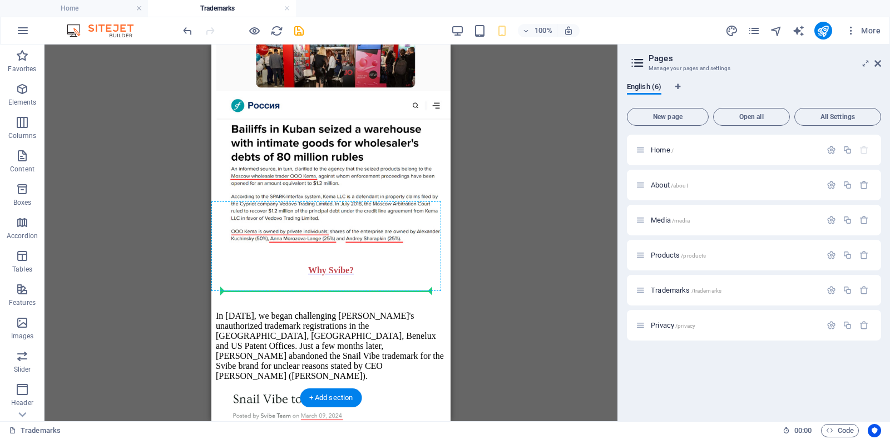
scroll to position [2324, 0]
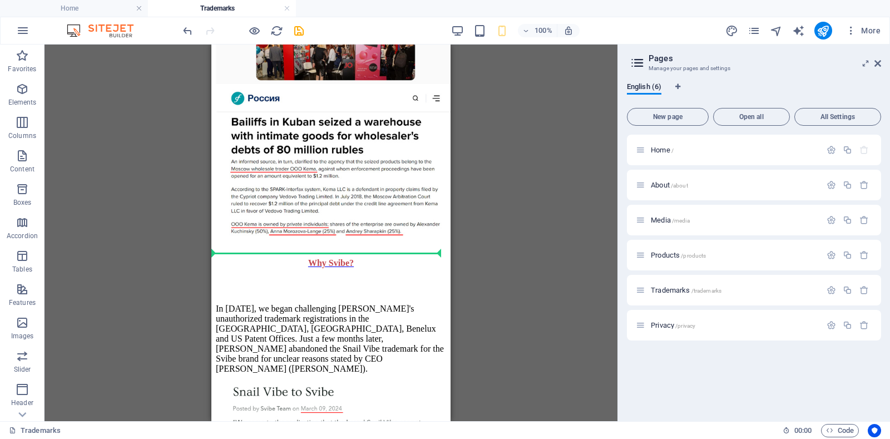
drag, startPoint x: 216, startPoint y: 235, endPoint x: 215, endPoint y: 257, distance: 21.7
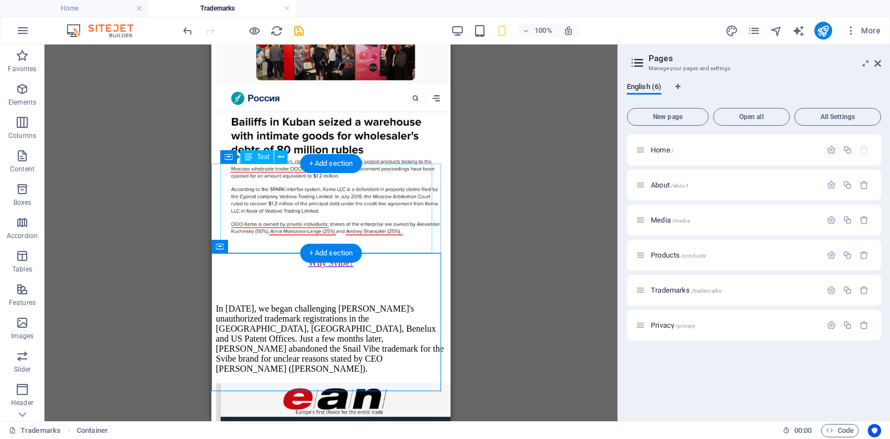
click at [261, 286] on div "In [DATE], we began challenging [PERSON_NAME]'s unauthorized trademark registra…" at bounding box center [331, 334] width 230 height 97
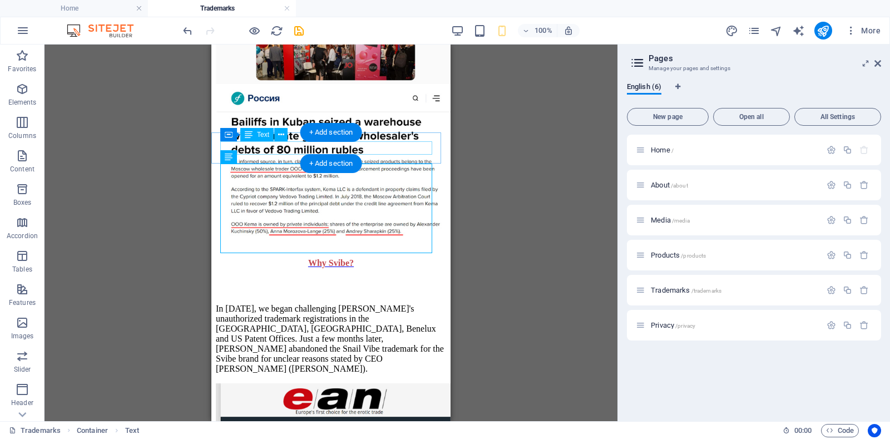
click at [317, 258] on div "Why Svibe?" at bounding box center [331, 263] width 213 height 10
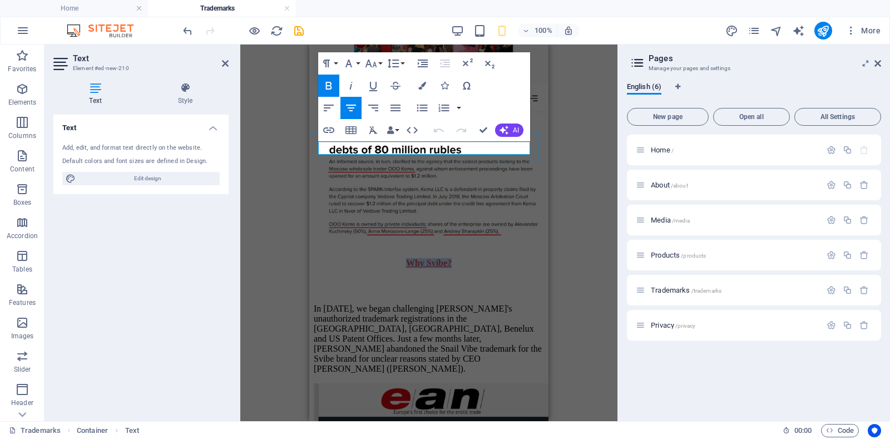
drag, startPoint x: 402, startPoint y: 147, endPoint x: 447, endPoint y: 149, distance: 45.7
click at [447, 258] on p "Why Svibe?" at bounding box center [429, 263] width 213 height 10
click at [225, 63] on icon at bounding box center [225, 63] width 7 height 9
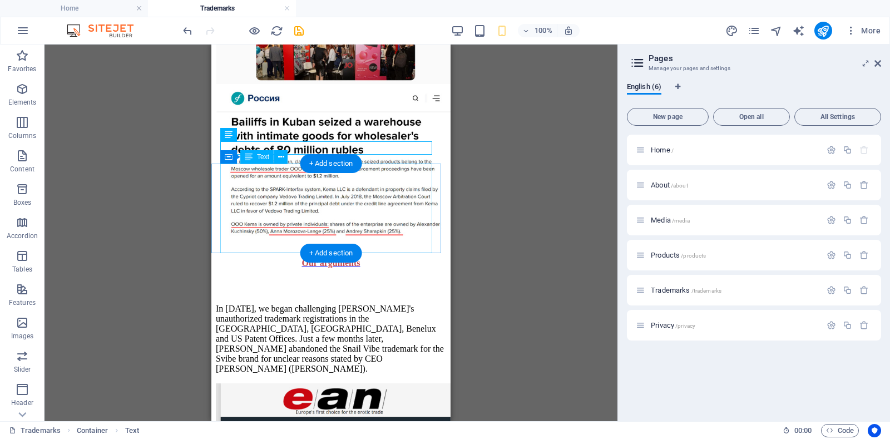
click at [284, 286] on div "In [DATE], we began challenging [PERSON_NAME]'s unauthorized trademark registra…" at bounding box center [331, 334] width 230 height 97
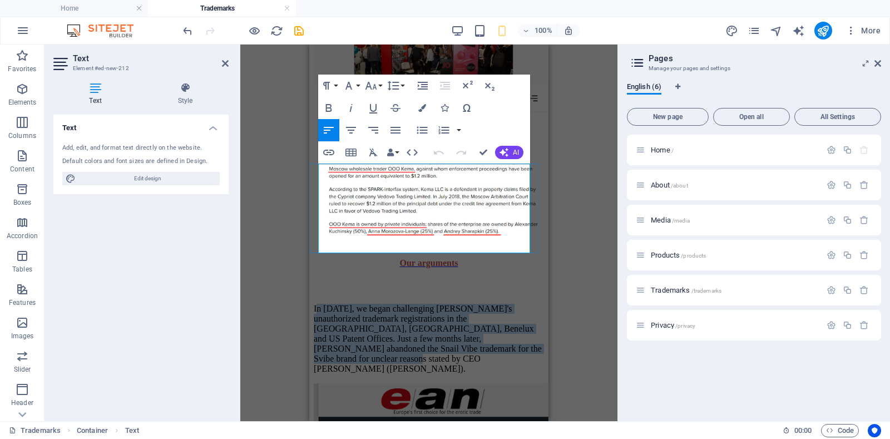
drag, startPoint x: 321, startPoint y: 179, endPoint x: 430, endPoint y: 242, distance: 126.4
click at [430, 304] on p "In [DATE], we began challenging [PERSON_NAME]'s unauthorized trademark registra…" at bounding box center [429, 339] width 230 height 70
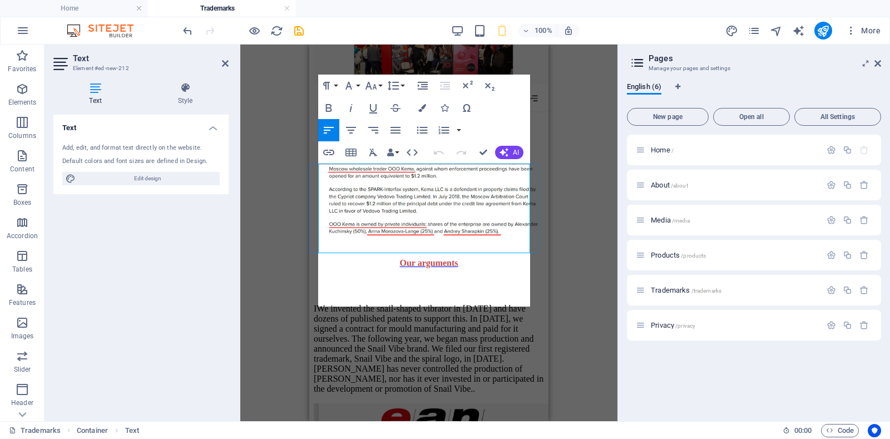
scroll to position [4743, 2]
click at [322, 304] on p "IWe invented the snail-shaped vibrator in [DATE] and have dozens of published p…" at bounding box center [429, 349] width 230 height 90
click at [457, 304] on p "We invented the snail-shaped vibrator in [DATE] and have dozens of published pa…" at bounding box center [429, 349] width 230 height 90
click at [397, 304] on p "We invented the snail-shaped vibrator in [DATE] and have dozens of published pa…" at bounding box center [429, 349] width 230 height 90
click at [455, 304] on p "We invented the snail-shaped vibrator in [DATE] and have dozens of published pa…" at bounding box center [429, 349] width 230 height 90
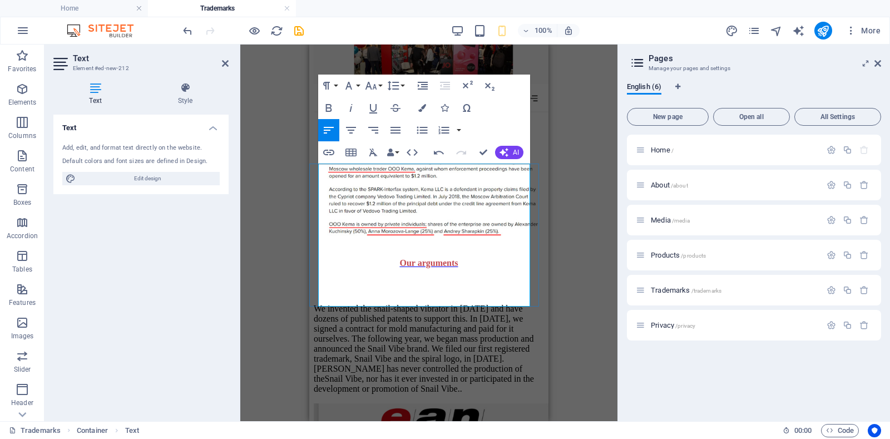
click at [437, 304] on p "We invented the snail-shaped vibrator in [DATE] and have dozens of published pa…" at bounding box center [429, 349] width 230 height 90
click at [222, 62] on icon at bounding box center [225, 63] width 7 height 9
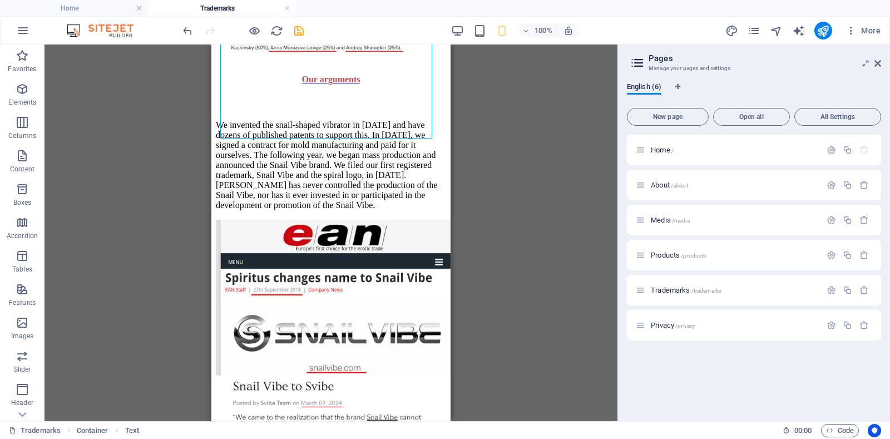
scroll to position [2477, 0]
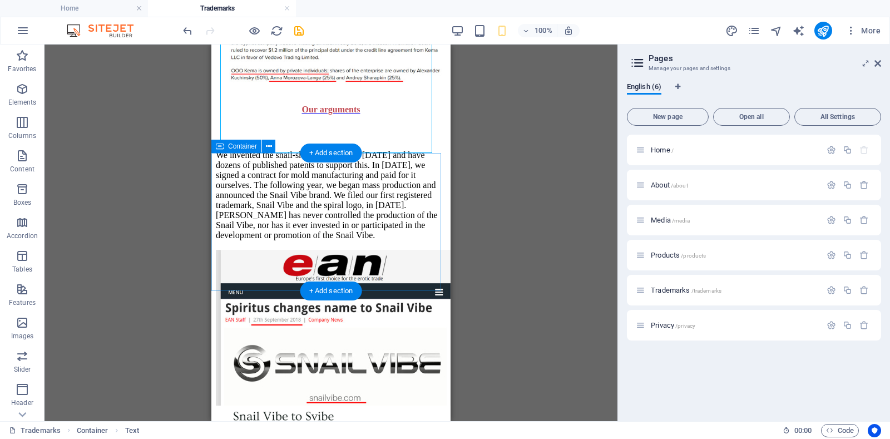
drag, startPoint x: 215, startPoint y: 294, endPoint x: 214, endPoint y: 160, distance: 134.7
click at [216, 160] on div "Home About Media Products B2B Portal On [DATE], the Benlux Trademark Office awa…" at bounding box center [331, 113] width 230 height 5062
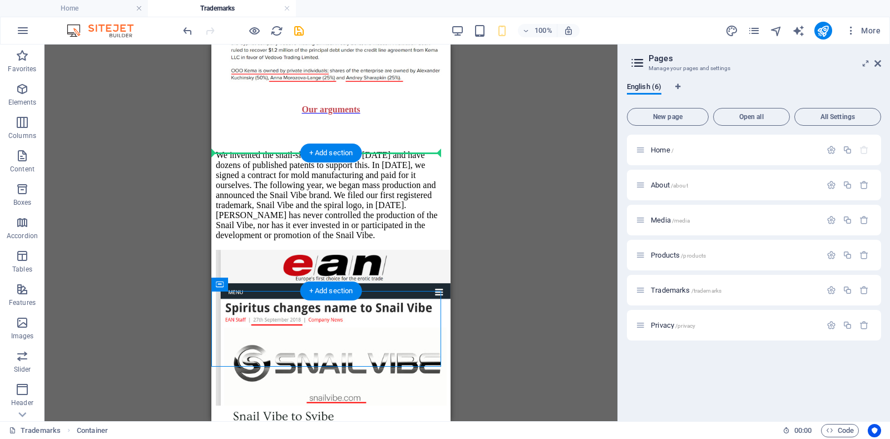
drag, startPoint x: 215, startPoint y: 293, endPoint x: 430, endPoint y: 198, distance: 234.7
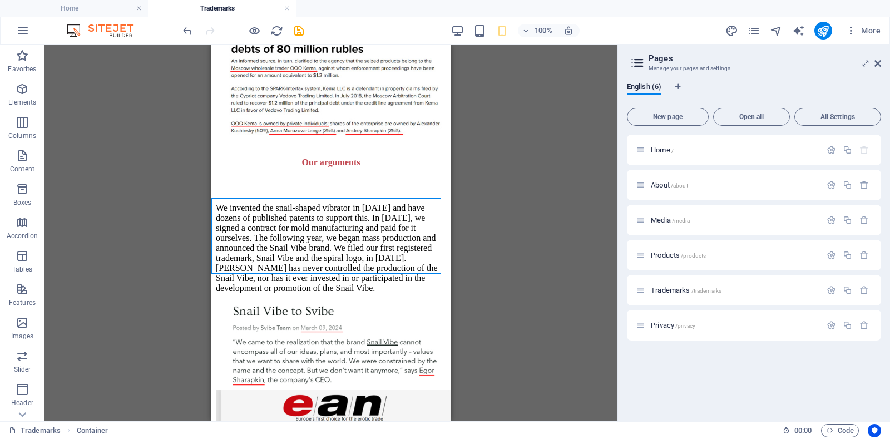
scroll to position [2425, 0]
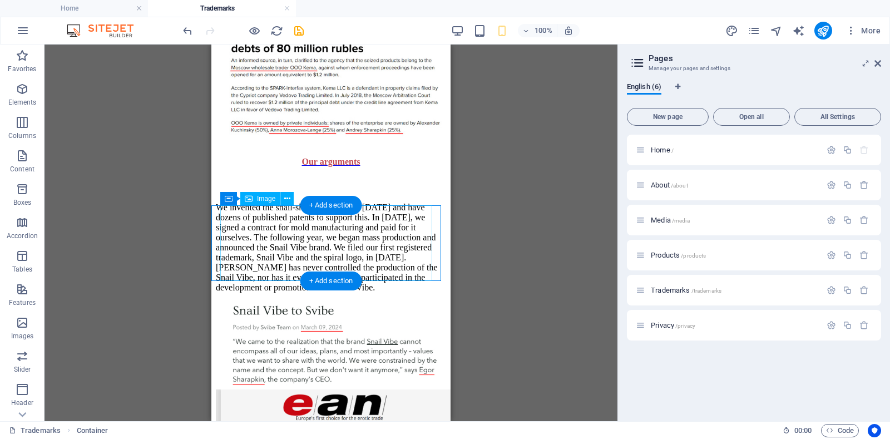
click at [226, 302] on figure at bounding box center [331, 345] width 230 height 87
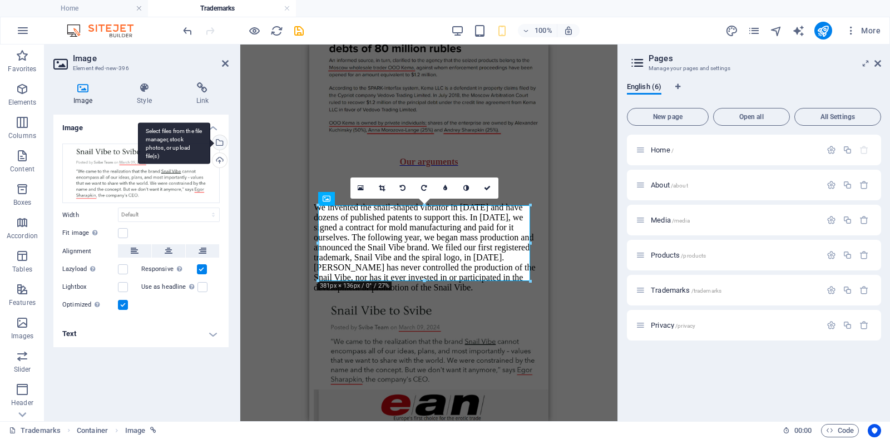
click at [219, 141] on div "Select files from the file manager, stock photos, or upload file(s)" at bounding box center [218, 143] width 17 height 17
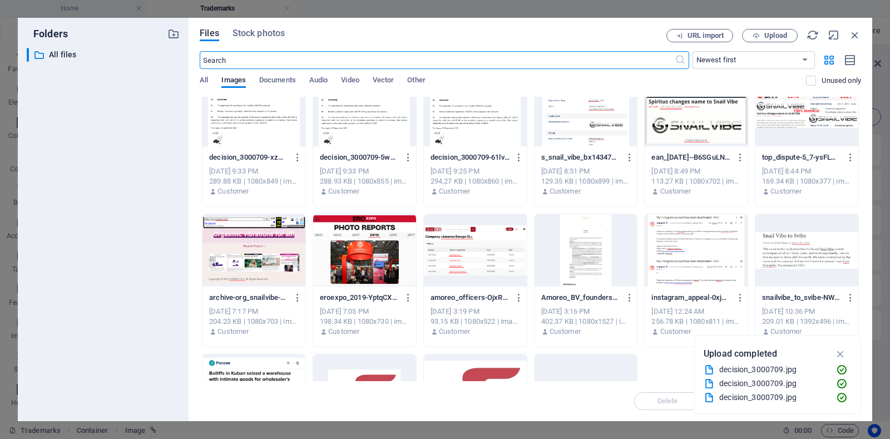
scroll to position [0, 0]
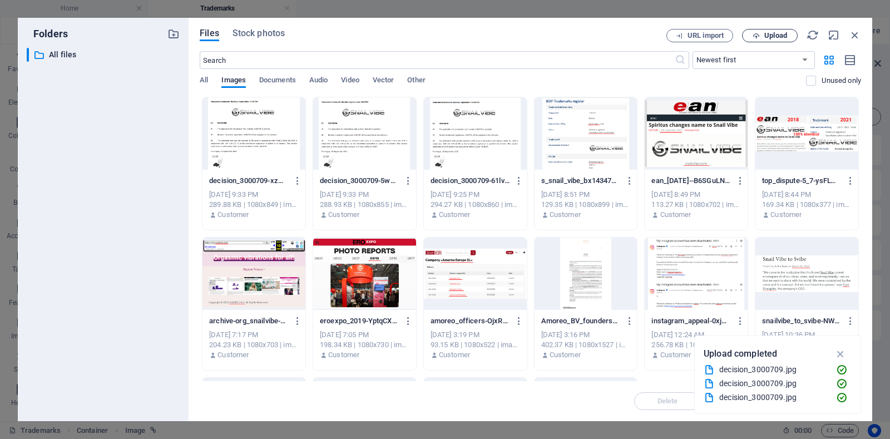
click at [768, 36] on span "Upload" at bounding box center [776, 35] width 23 height 7
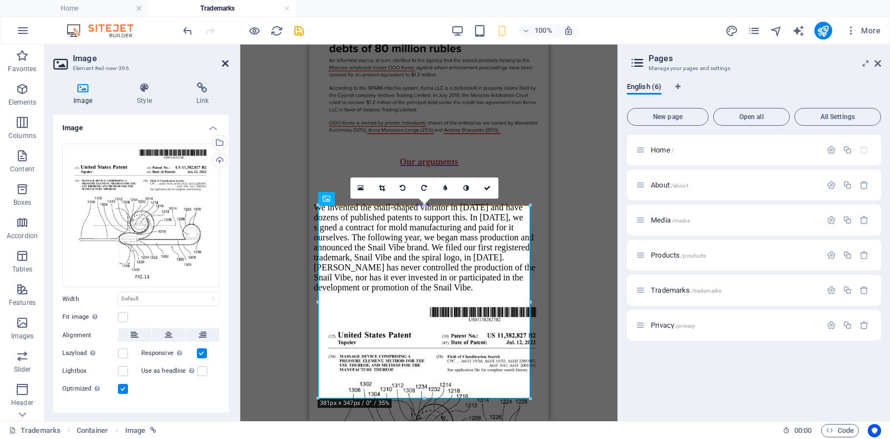
click at [223, 63] on icon at bounding box center [225, 63] width 7 height 9
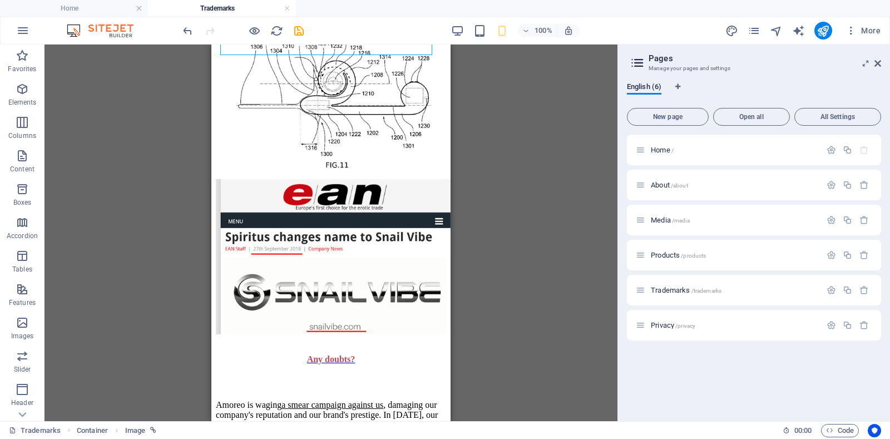
scroll to position [2830, 0]
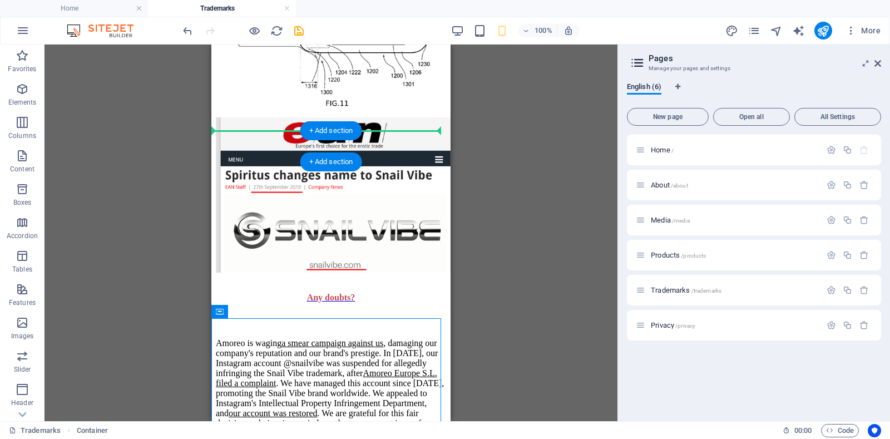
drag, startPoint x: 216, startPoint y: 328, endPoint x: 220, endPoint y: 143, distance: 184.8
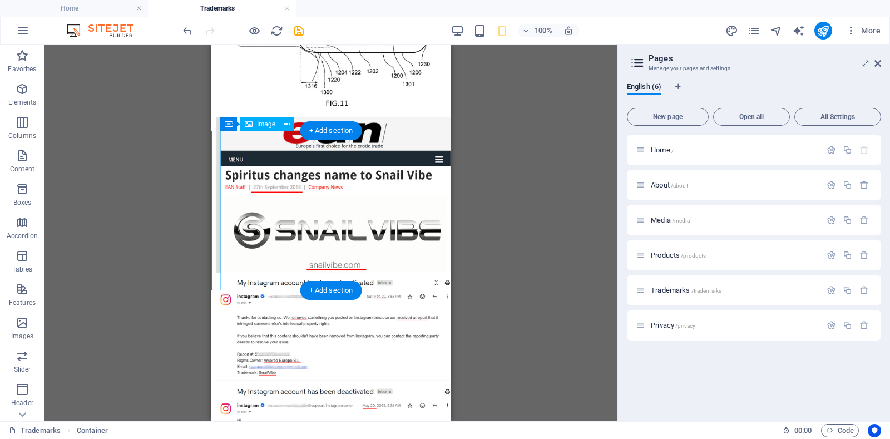
click at [230, 275] on figure at bounding box center [331, 366] width 230 height 182
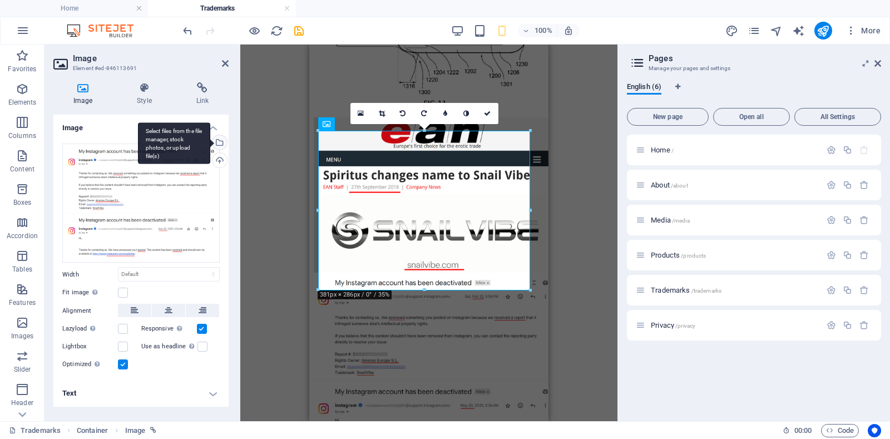
click at [223, 141] on div "Select files from the file manager, stock photos, or upload file(s)" at bounding box center [218, 143] width 17 height 17
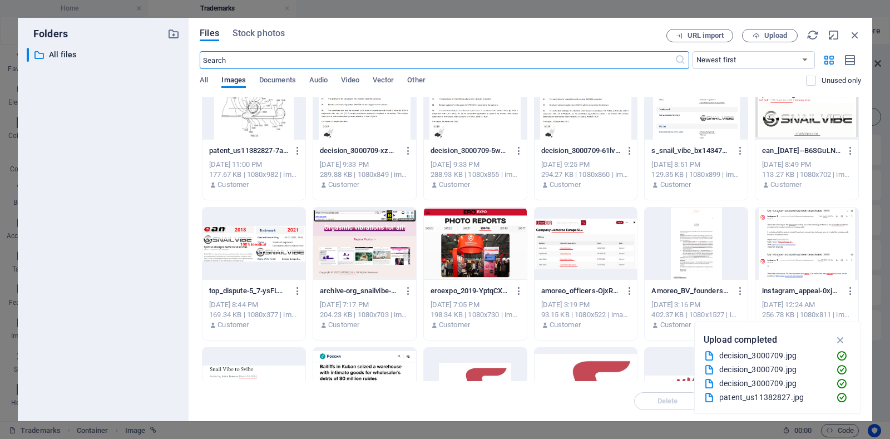
scroll to position [0, 0]
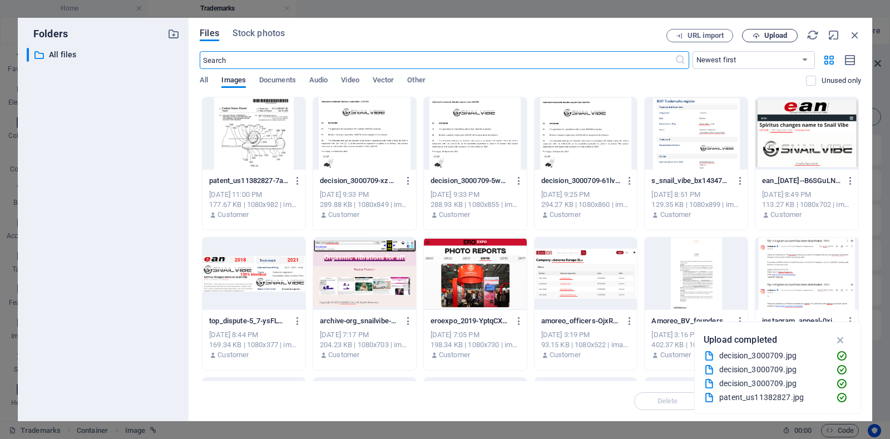
click at [775, 37] on span "Upload" at bounding box center [776, 35] width 23 height 7
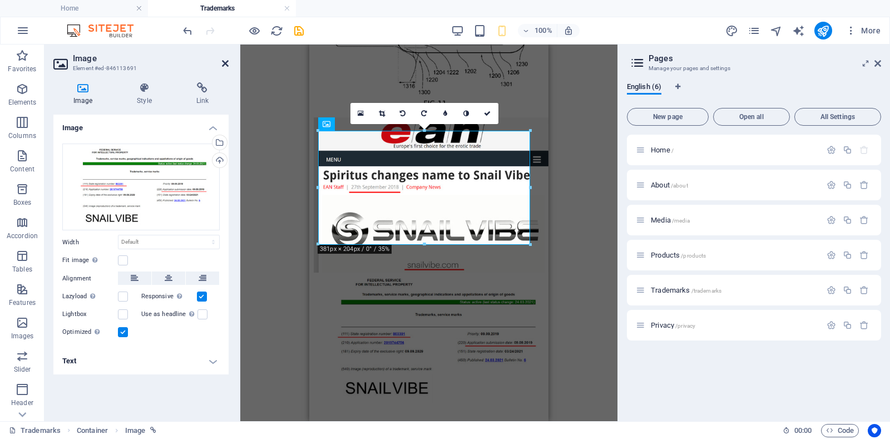
click at [224, 62] on icon at bounding box center [225, 63] width 7 height 9
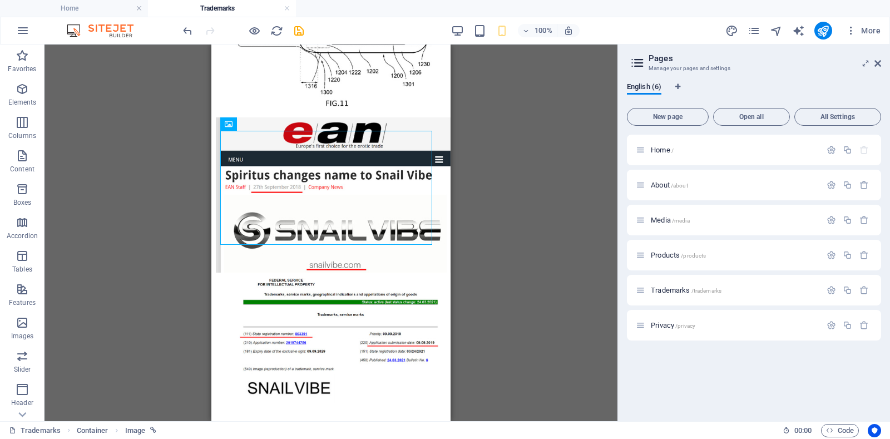
click at [169, 147] on div "Drag here to replace the existing content. Press “Ctrl” if you want to create a…" at bounding box center [331, 233] width 573 height 377
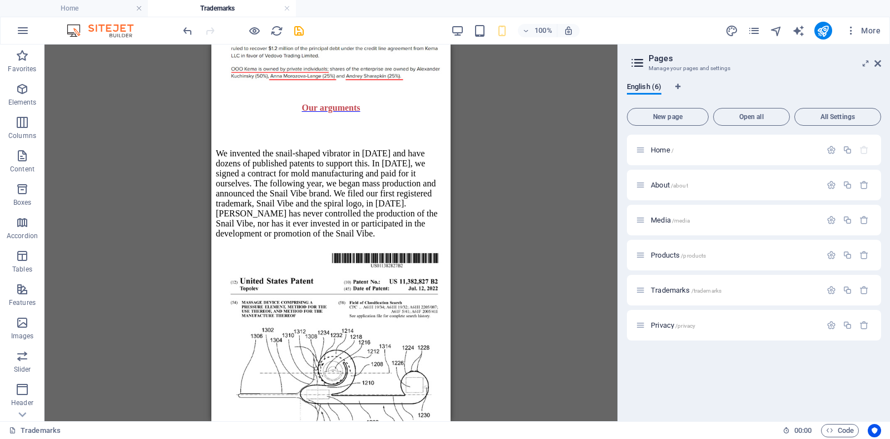
scroll to position [2518, 0]
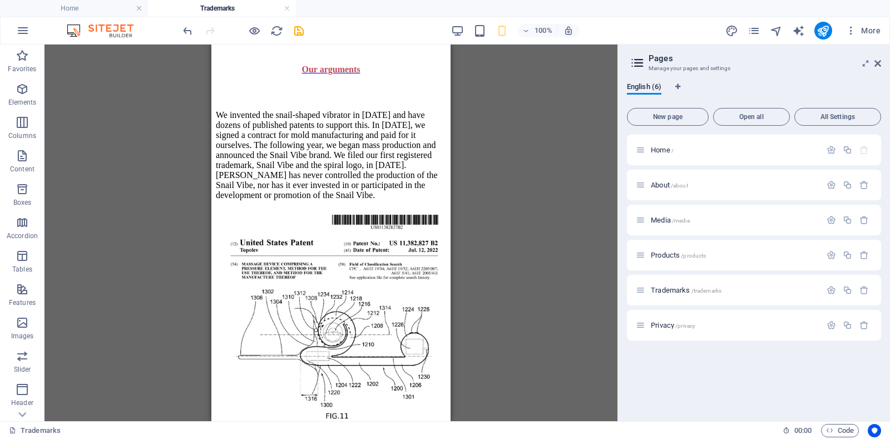
drag, startPoint x: 447, startPoint y: 273, endPoint x: 674, endPoint y: 285, distance: 227.3
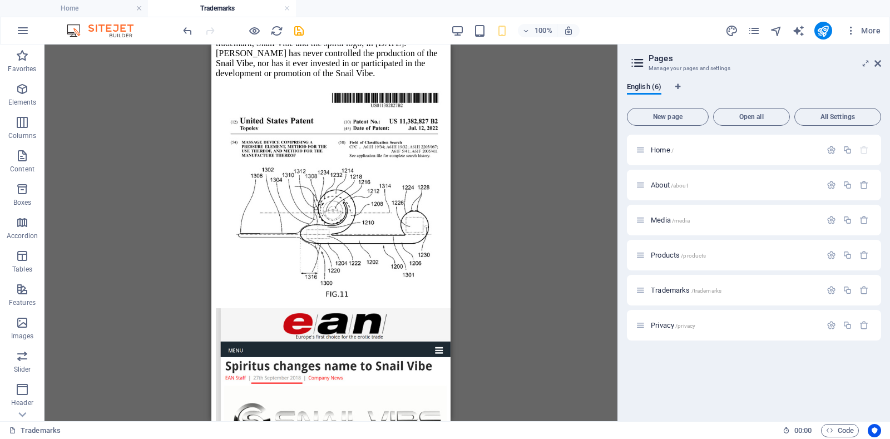
scroll to position [2821, 0]
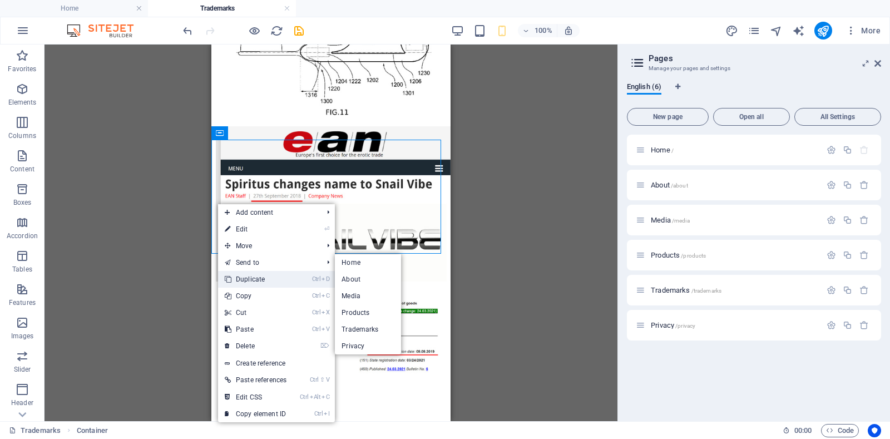
click at [242, 274] on link "Ctrl D Duplicate" at bounding box center [255, 279] width 75 height 17
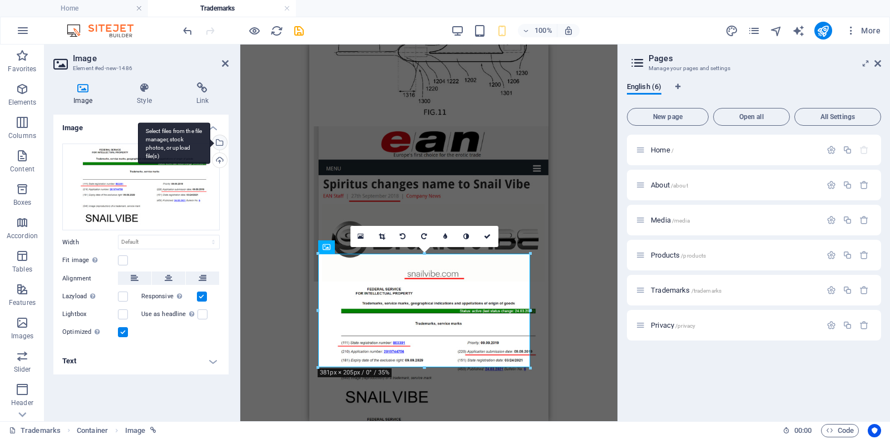
click at [220, 142] on div "Select files from the file manager, stock photos, or upload file(s)" at bounding box center [218, 143] width 17 height 17
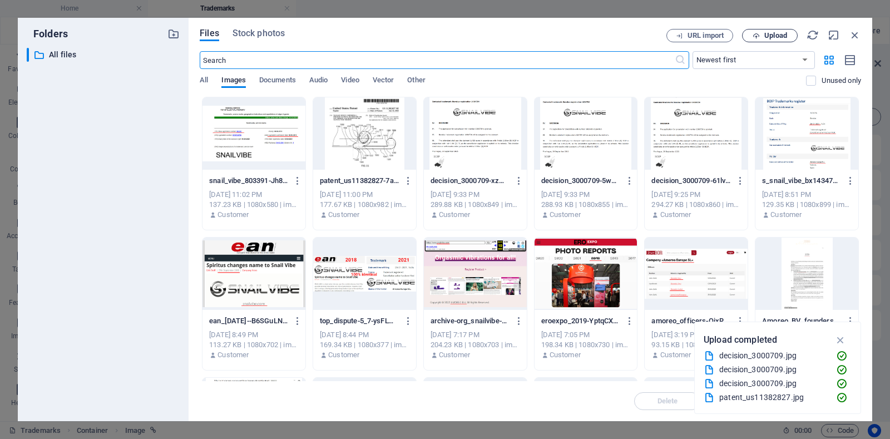
click at [771, 34] on span "Upload" at bounding box center [776, 35] width 23 height 7
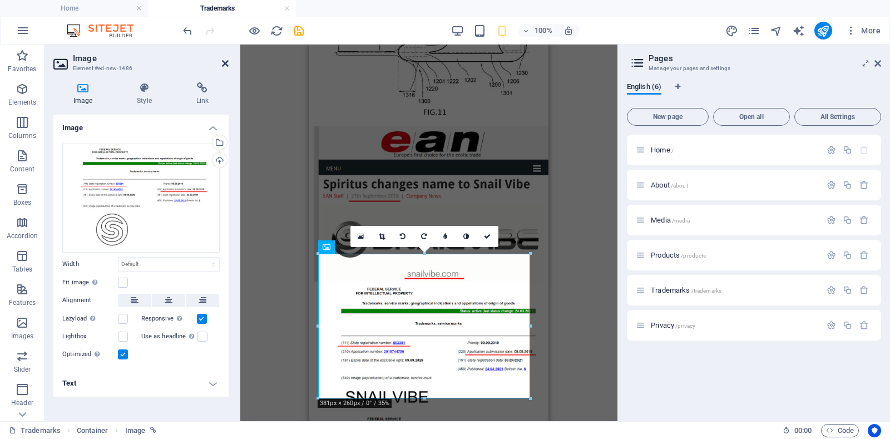
click at [225, 61] on icon at bounding box center [225, 63] width 7 height 9
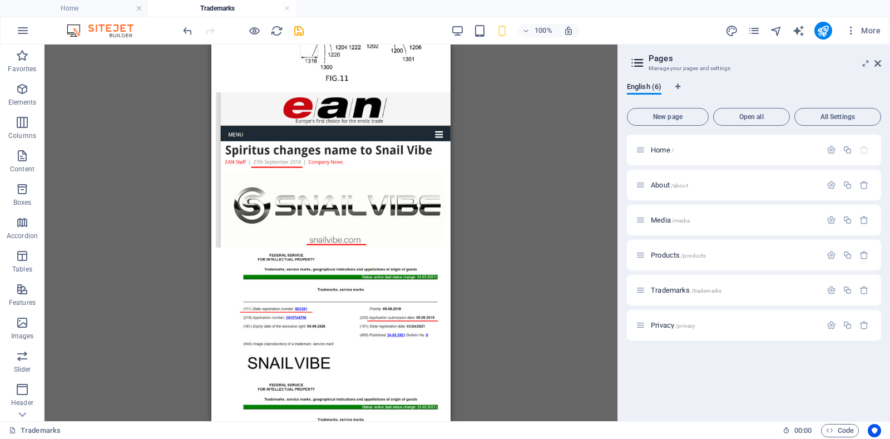
scroll to position [2965, 0]
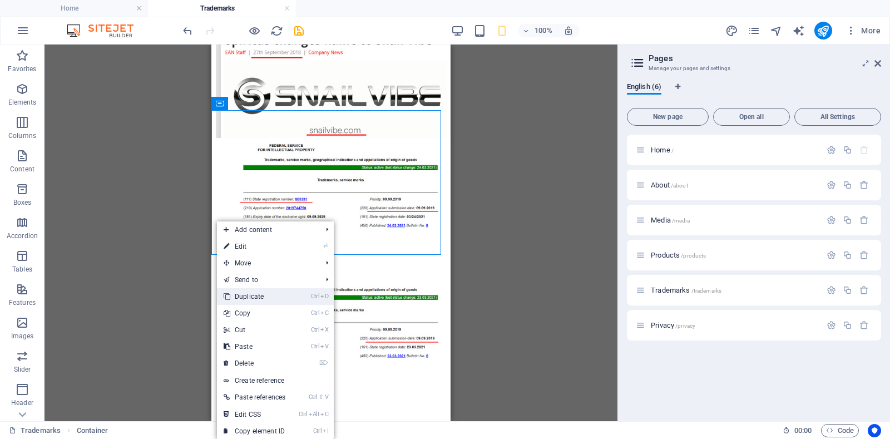
click at [247, 298] on link "Ctrl D Duplicate" at bounding box center [254, 296] width 75 height 17
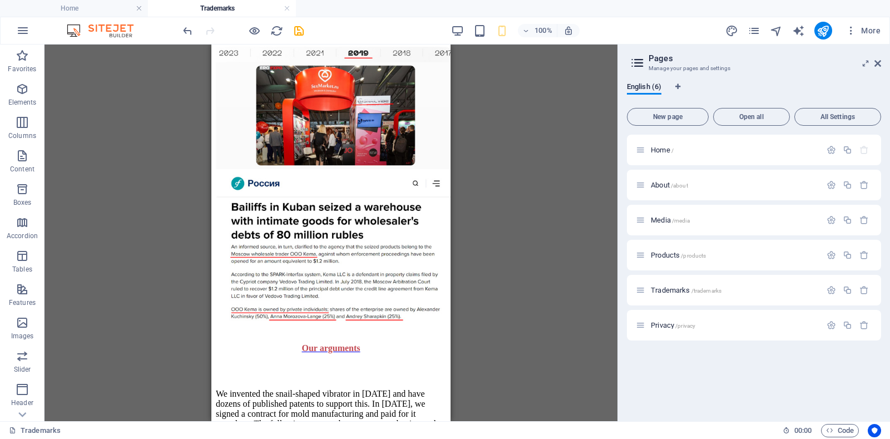
scroll to position [2400, 0]
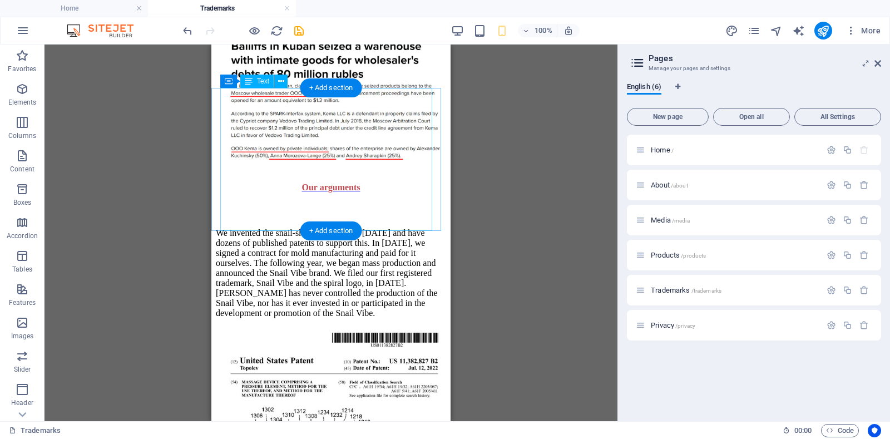
click at [406, 220] on div "We invented the snail-shaped vibrator in [DATE] and have dozens of published pa…" at bounding box center [331, 268] width 230 height 117
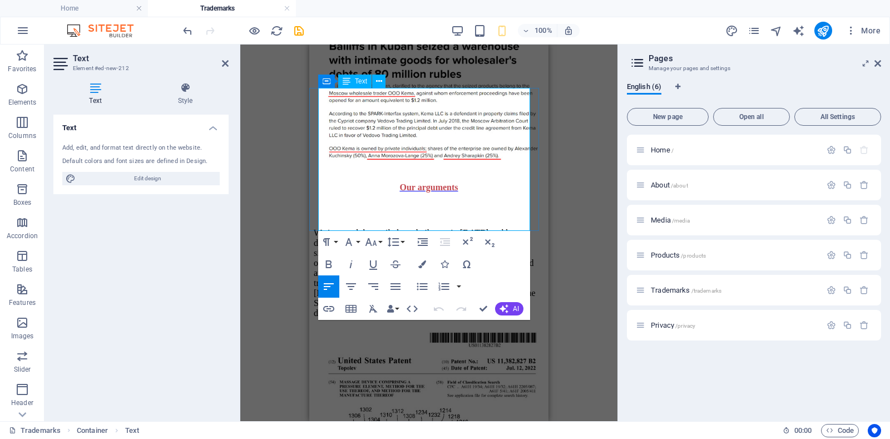
click at [495, 228] on p "We invented the snail-shaped vibrator in [DATE] and have dozens of published pa…" at bounding box center [429, 273] width 230 height 90
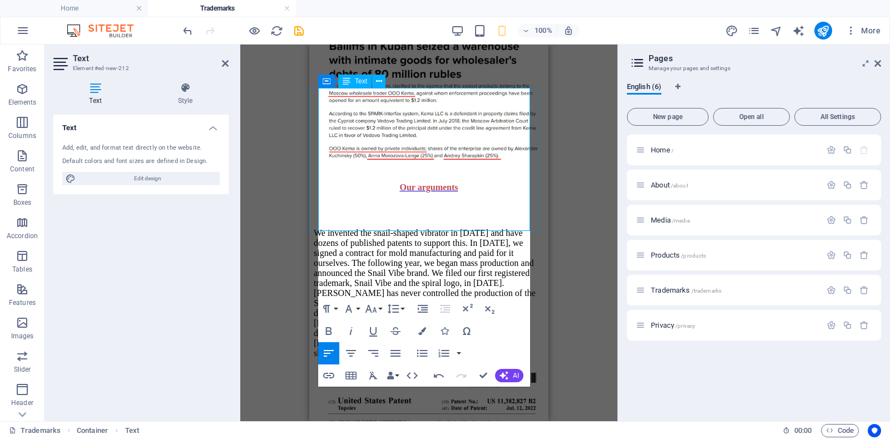
scroll to position [2065, 2]
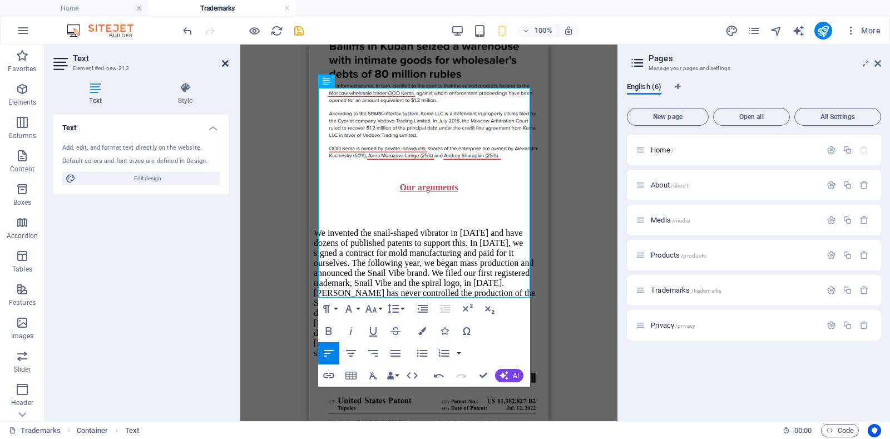
click at [225, 63] on icon at bounding box center [225, 63] width 7 height 9
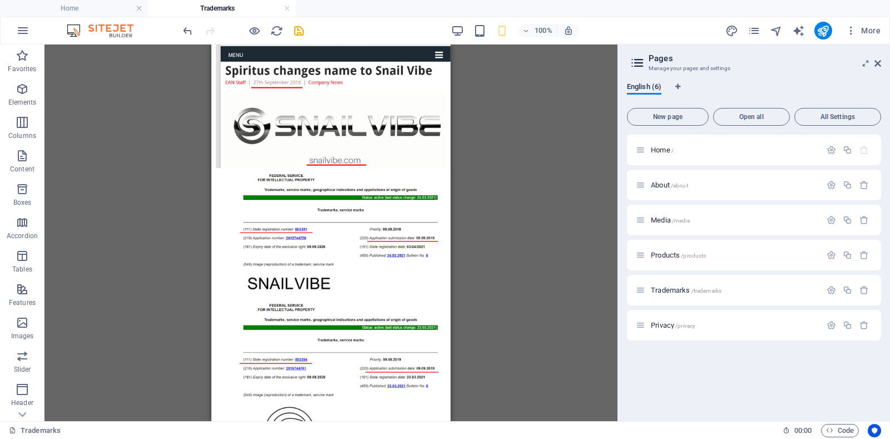
scroll to position [3106, 0]
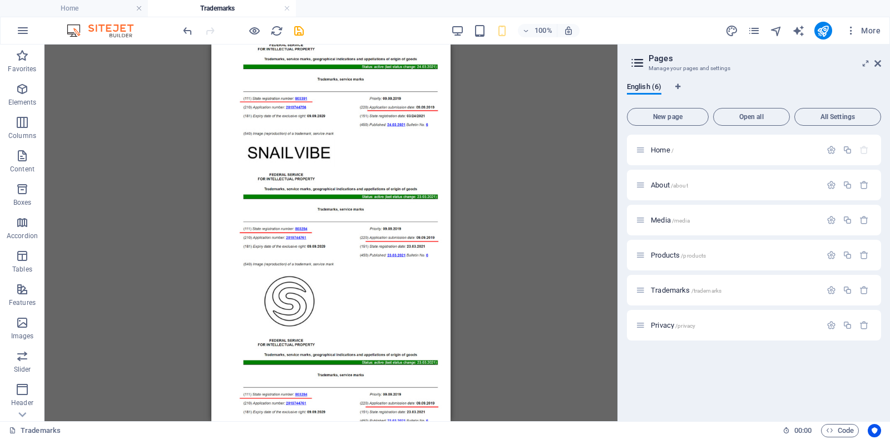
drag, startPoint x: 446, startPoint y: 286, endPoint x: 662, endPoint y: 326, distance: 220.1
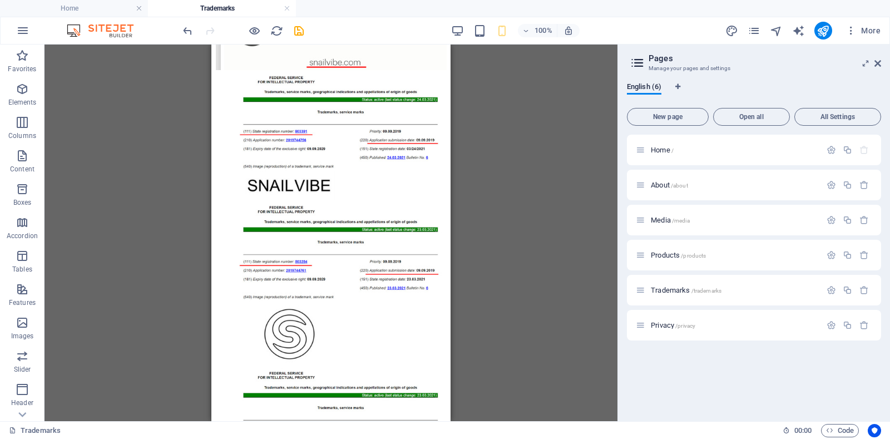
scroll to position [3130, 0]
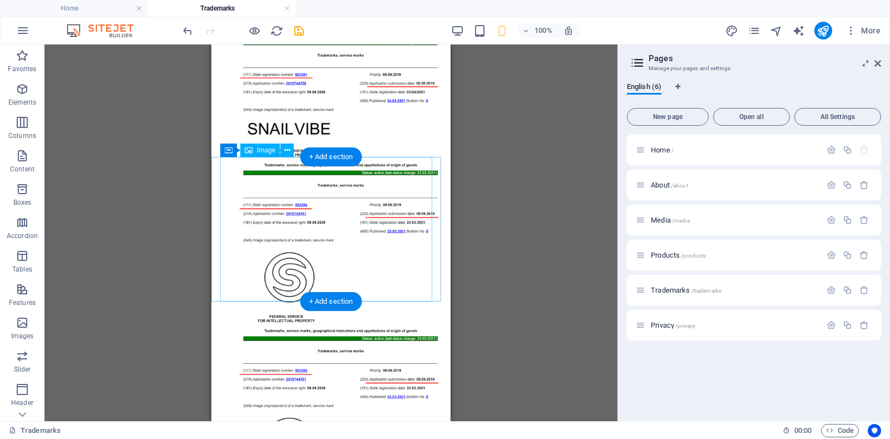
click at [260, 312] on figure at bounding box center [331, 394] width 230 height 165
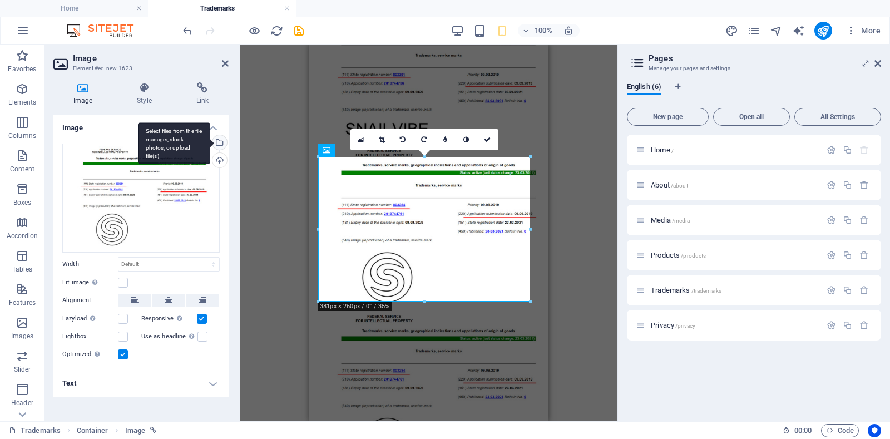
click at [219, 141] on div "Select files from the file manager, stock photos, or upload file(s)" at bounding box center [218, 143] width 17 height 17
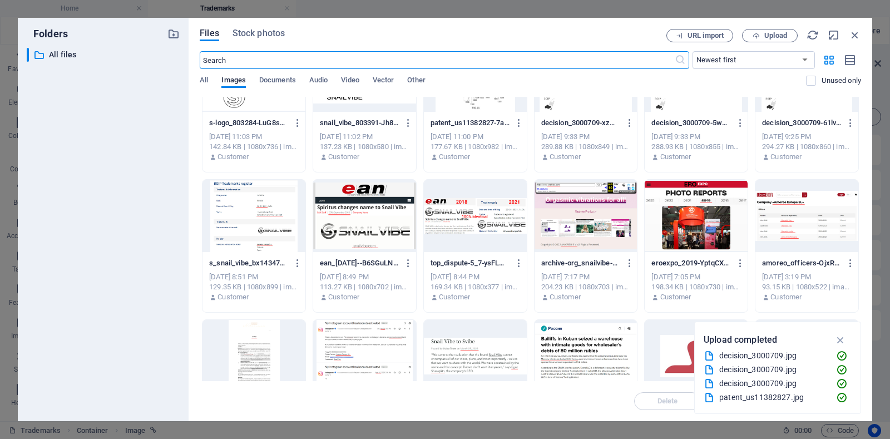
scroll to position [0, 0]
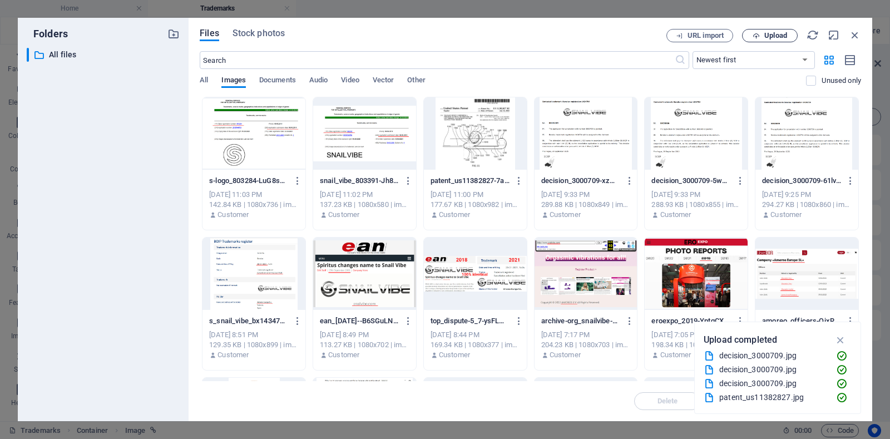
click at [765, 36] on span "Upload" at bounding box center [776, 35] width 23 height 7
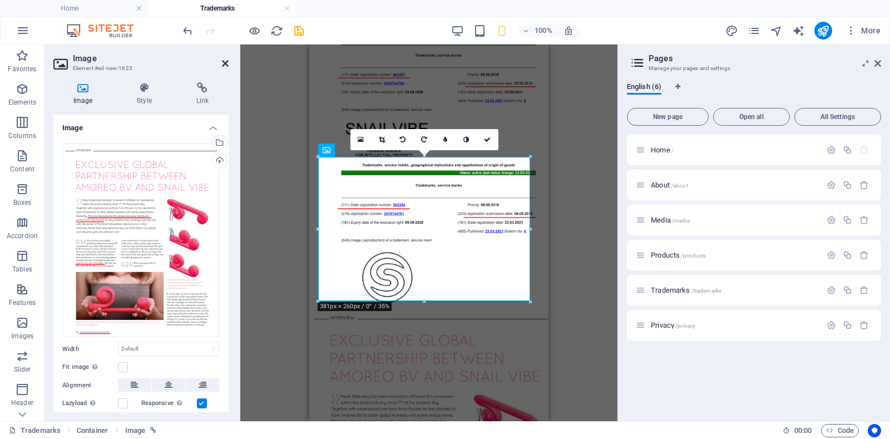
click at [225, 61] on icon at bounding box center [225, 63] width 7 height 9
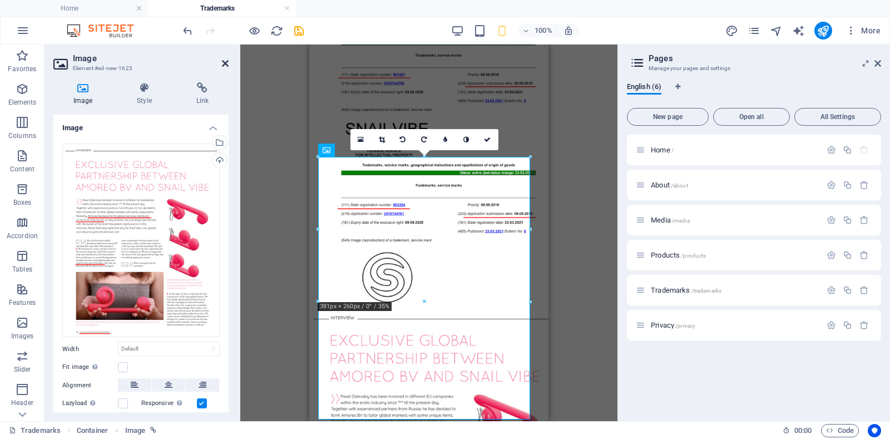
click at [224, 63] on icon at bounding box center [225, 63] width 7 height 9
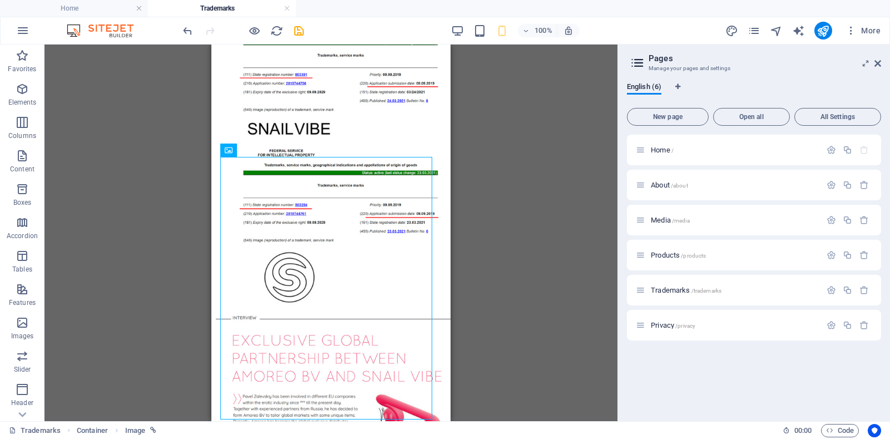
click at [166, 189] on div "Drag here to replace the existing content. Press “Ctrl” if you want to create a…" at bounding box center [331, 233] width 573 height 377
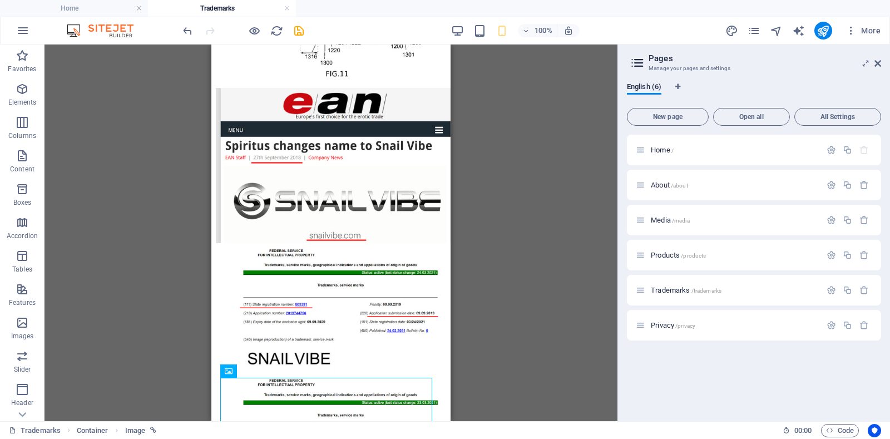
scroll to position [2900, 0]
drag, startPoint x: 444, startPoint y: 274, endPoint x: 662, endPoint y: 304, distance: 220.1
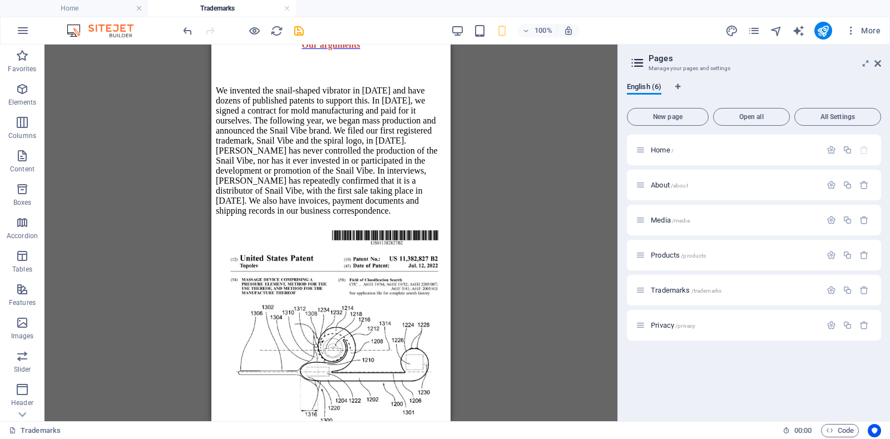
scroll to position [2517, 0]
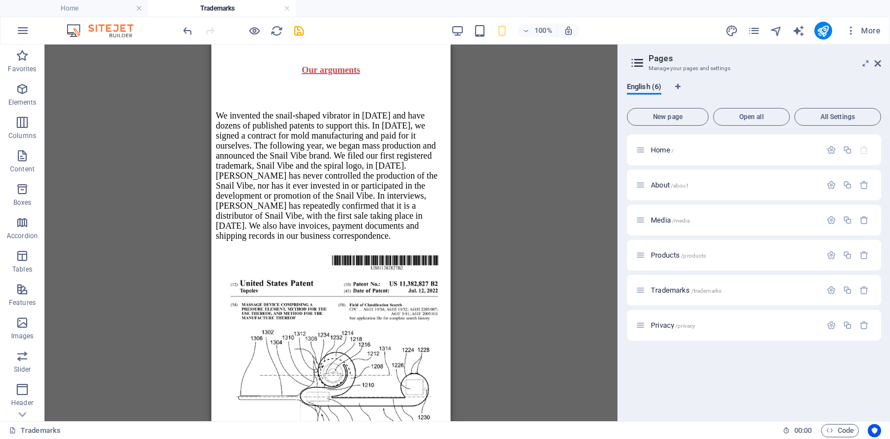
drag, startPoint x: 446, startPoint y: 259, endPoint x: 663, endPoint y: 278, distance: 217.3
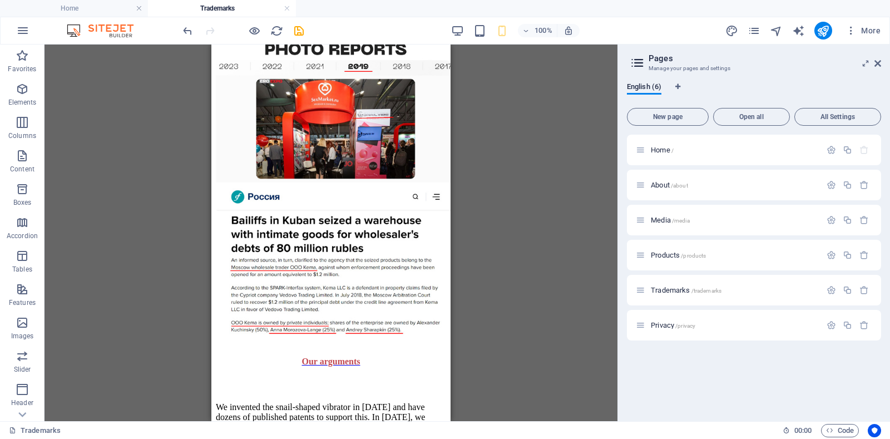
scroll to position [2217, 0]
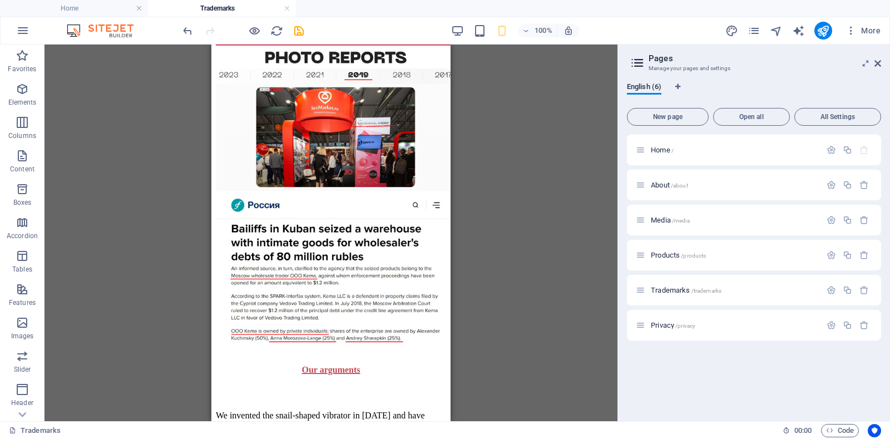
drag, startPoint x: 447, startPoint y: 284, endPoint x: 663, endPoint y: 257, distance: 217.6
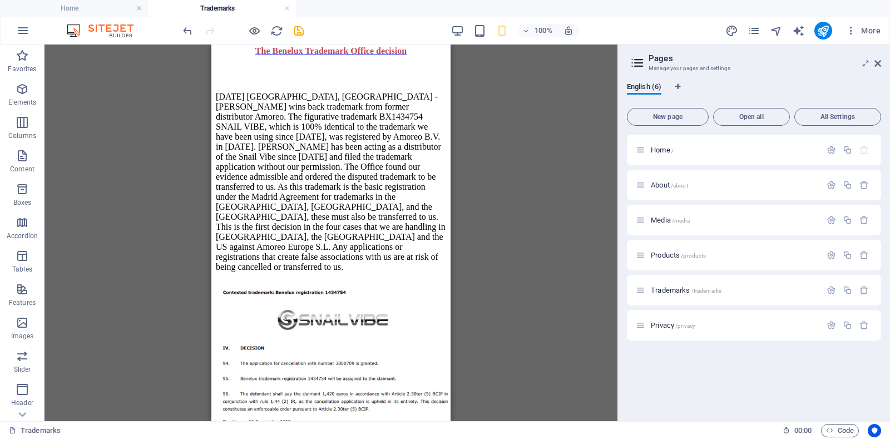
scroll to position [1242, 0]
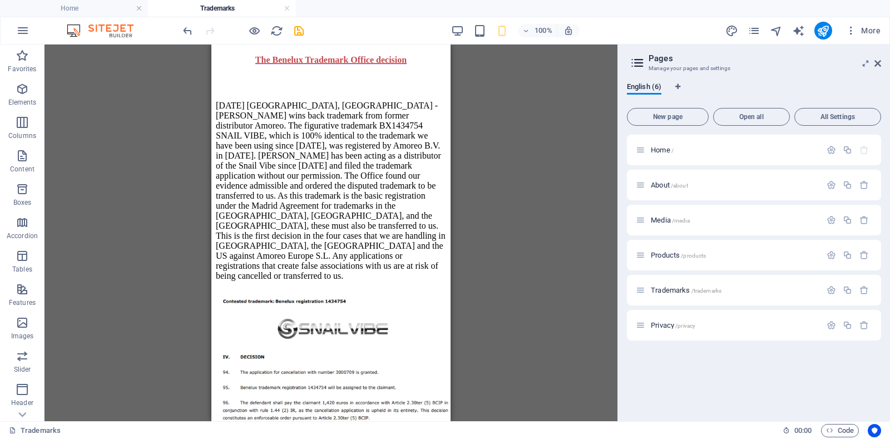
drag, startPoint x: 445, startPoint y: 153, endPoint x: 663, endPoint y: 198, distance: 222.6
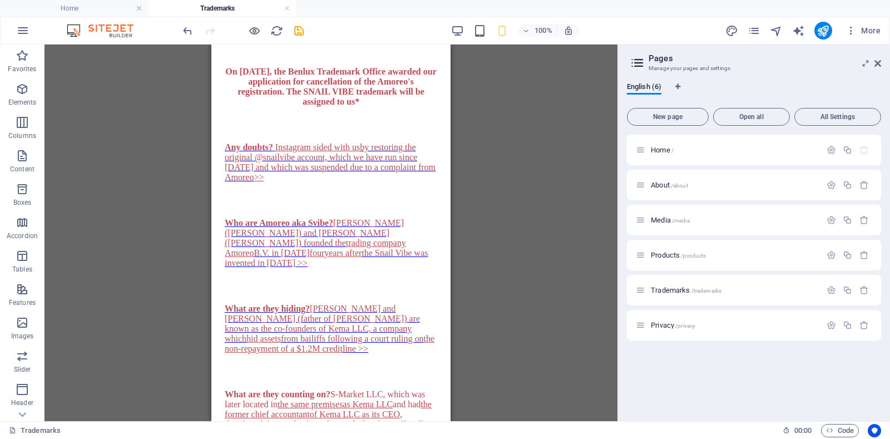
scroll to position [0, 0]
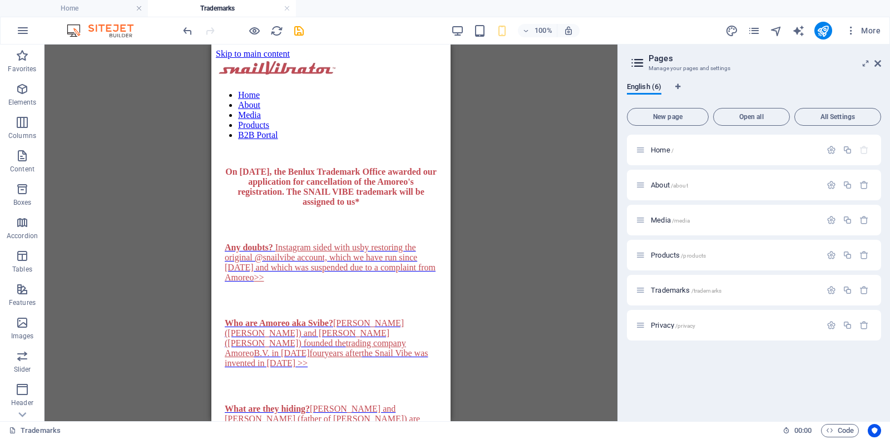
drag, startPoint x: 447, startPoint y: 135, endPoint x: 664, endPoint y: 110, distance: 219.0
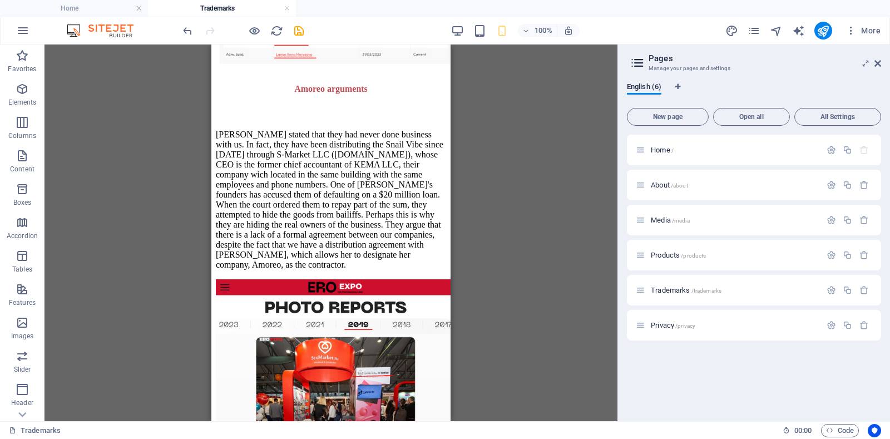
scroll to position [2125, 0]
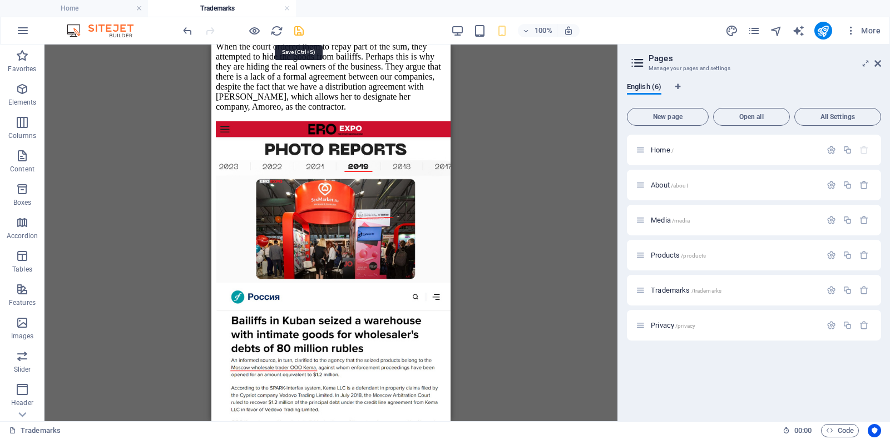
click at [298, 28] on icon "save" at bounding box center [299, 30] width 13 height 13
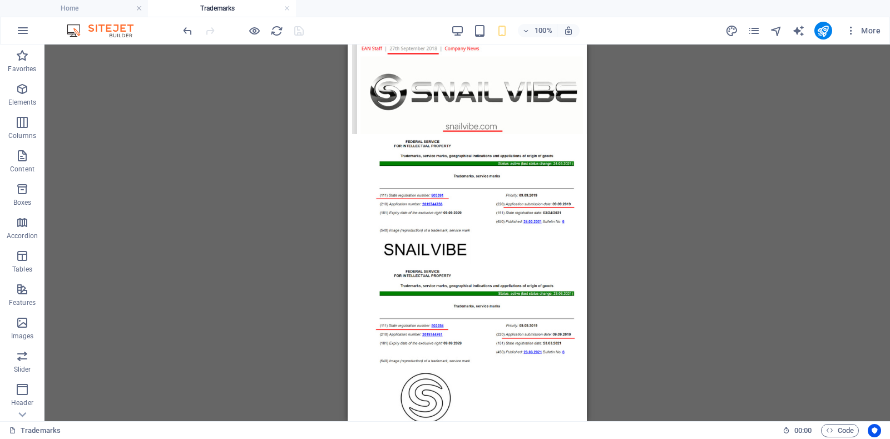
scroll to position [3167, 0]
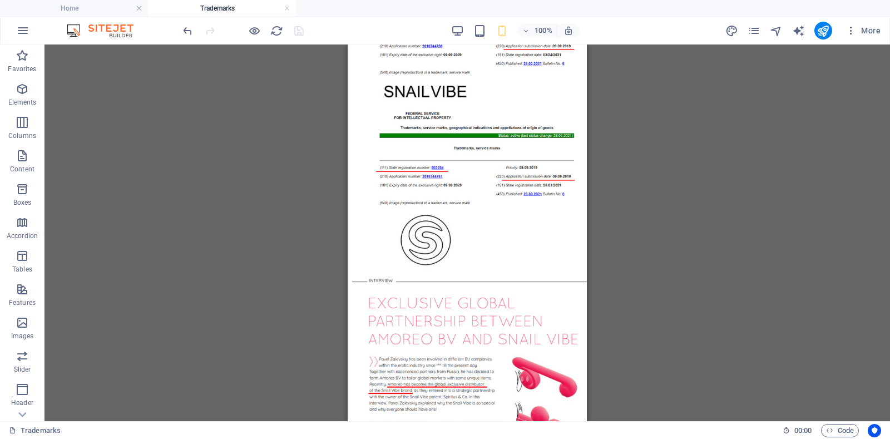
drag, startPoint x: 582, startPoint y: 207, endPoint x: 935, endPoint y: 322, distance: 371.5
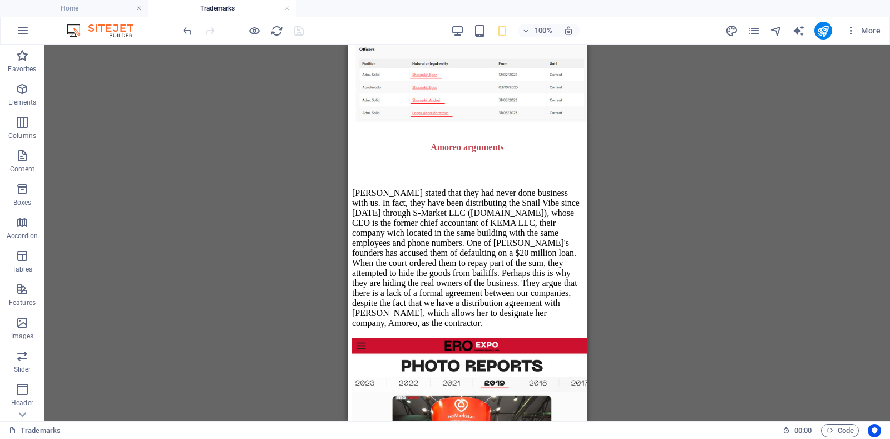
scroll to position [1917, 0]
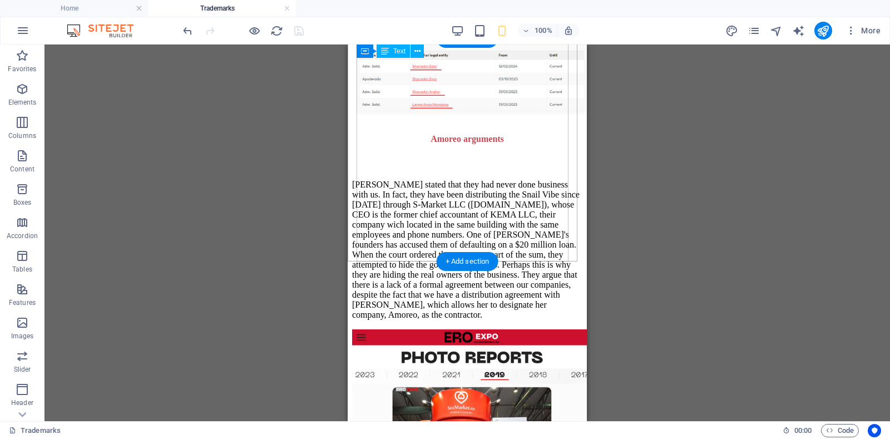
click at [467, 228] on div "[PERSON_NAME] stated that they had never done business with us. In fact, they h…" at bounding box center [467, 245] width 230 height 167
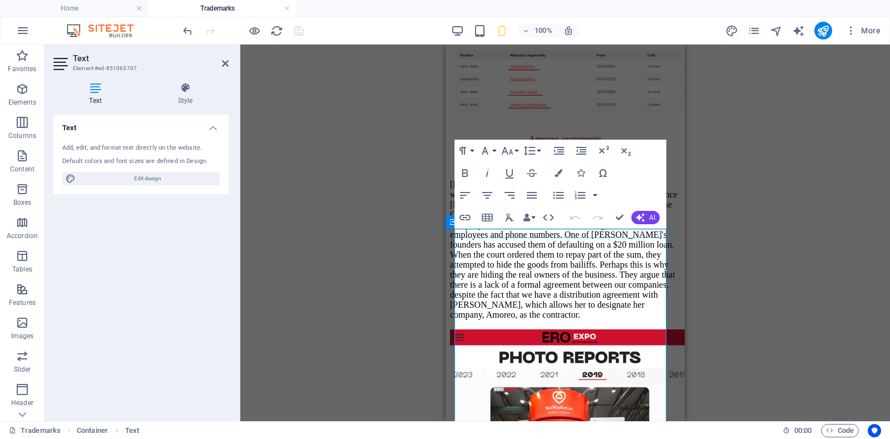
scroll to position [1727, 0]
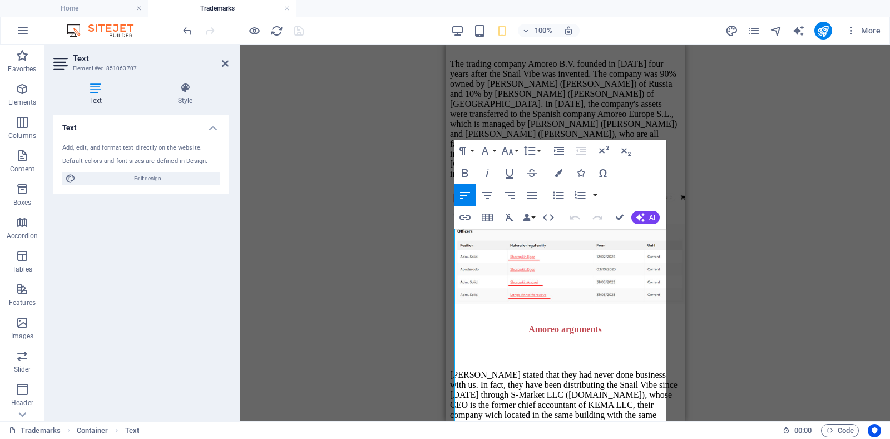
click at [583, 390] on p "[PERSON_NAME] stated that they had never done business with us. In fact, they h…" at bounding box center [565, 440] width 230 height 140
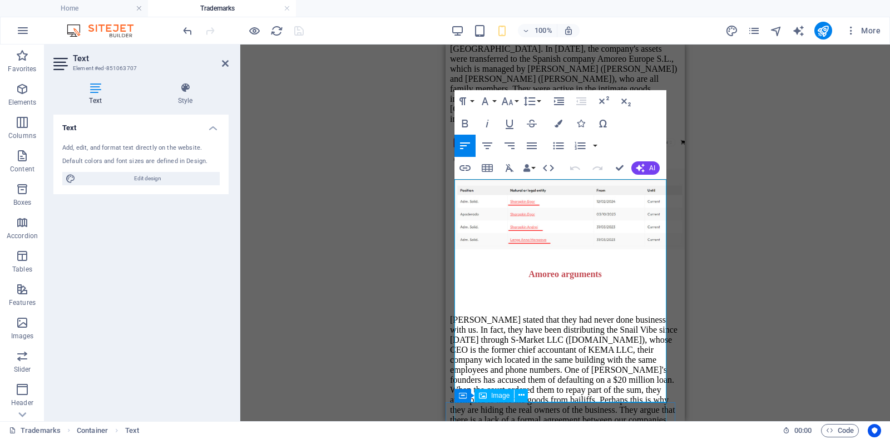
scroll to position [1808, 0]
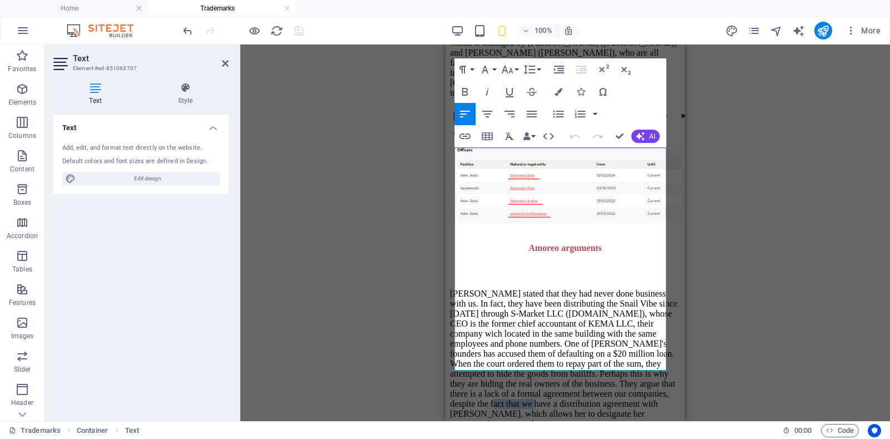
drag, startPoint x: 546, startPoint y: 418, endPoint x: 590, endPoint y: 338, distance: 91.2
click at [590, 338] on p "[PERSON_NAME] stated that they had never done business with us. In fact, they h…" at bounding box center [565, 359] width 230 height 140
click at [224, 63] on icon at bounding box center [225, 63] width 7 height 9
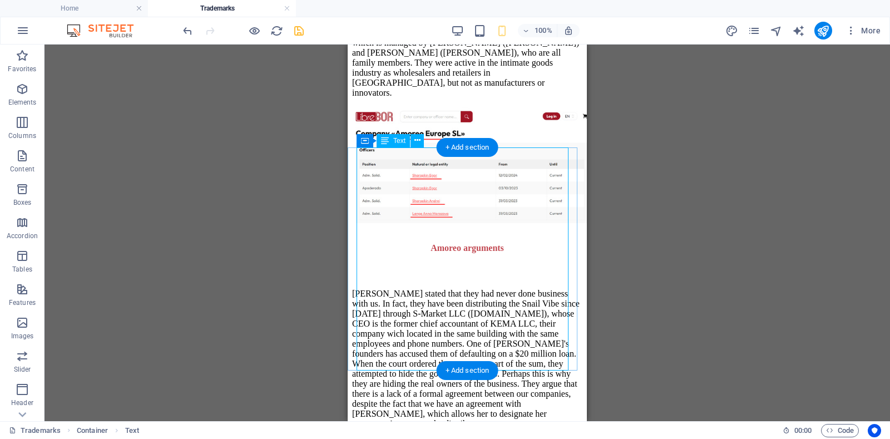
click at [518, 362] on div "[PERSON_NAME] stated that they had never done business with us. In fact, they h…" at bounding box center [467, 354] width 230 height 167
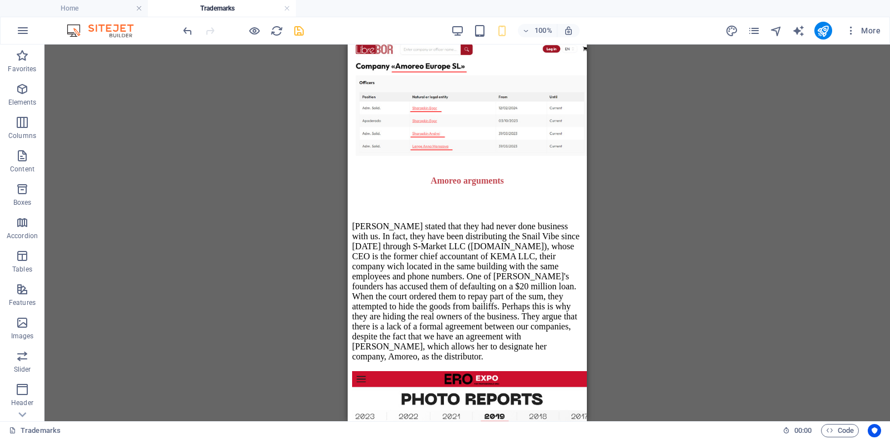
scroll to position [2084, 0]
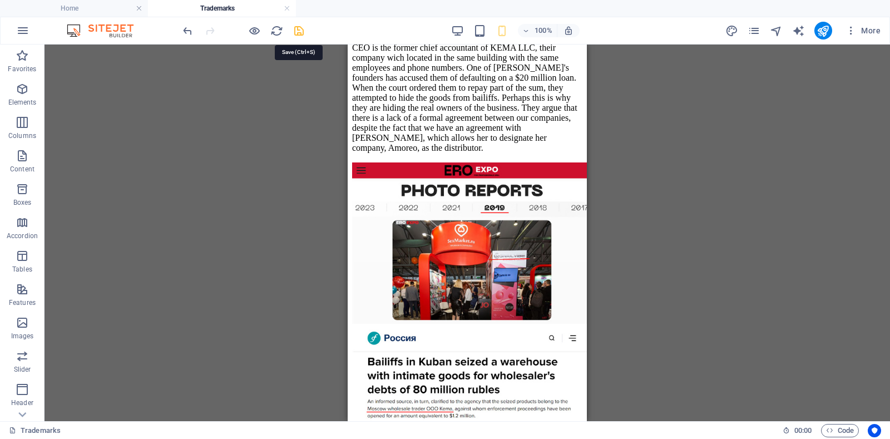
click at [297, 29] on icon "save" at bounding box center [299, 30] width 13 height 13
